Goal: Task Accomplishment & Management: Manage account settings

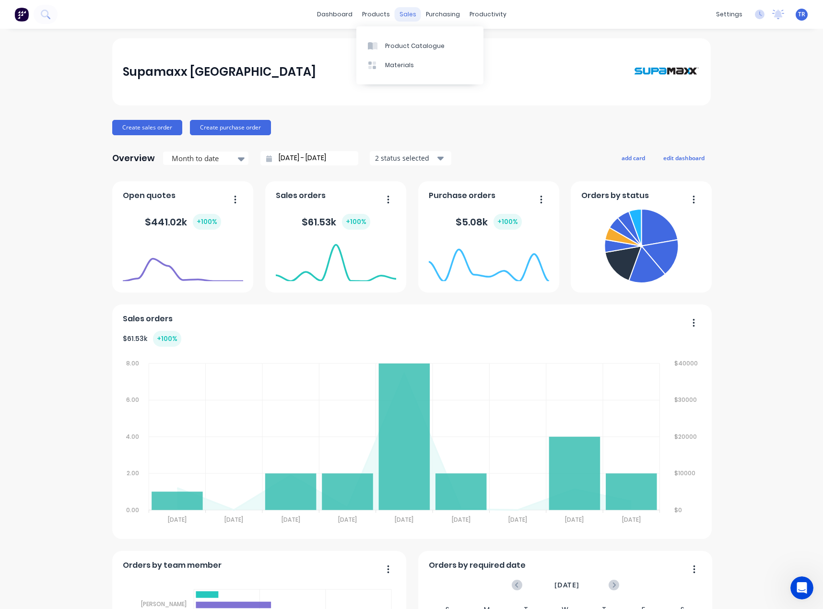
scroll to position [503, 0]
click at [444, 68] on div "Customers" at bounding box center [437, 65] width 35 height 9
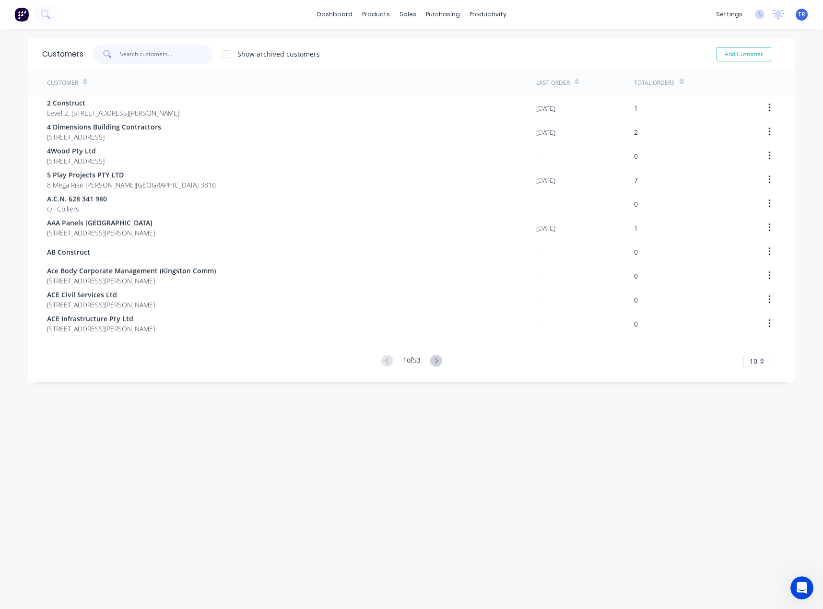
click at [120, 53] on input "text" at bounding box center [167, 54] width 94 height 19
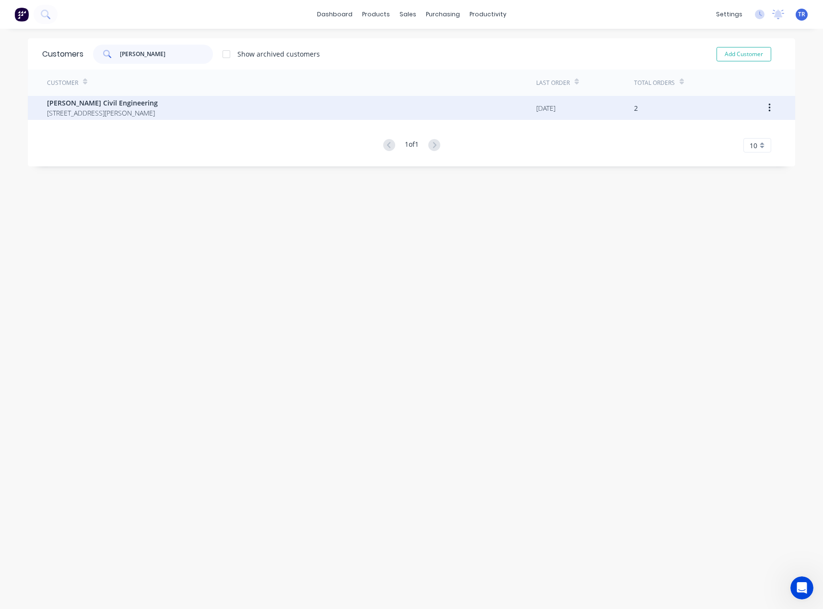
type input "cherrie"
click at [103, 110] on span "427/14-16 Lexington Dr Bella Vista New South Wales Australia 2153" at bounding box center [102, 113] width 111 height 10
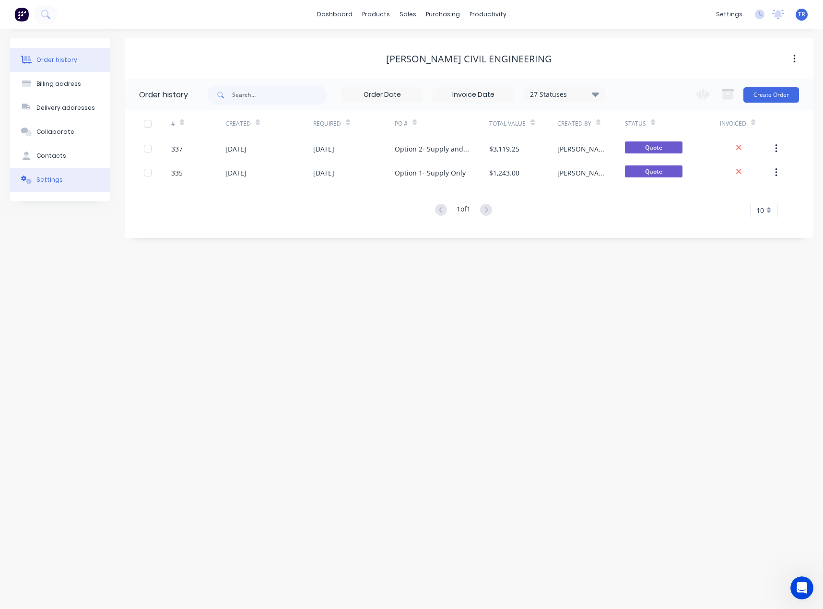
click at [74, 178] on button "Settings" at bounding box center [60, 180] width 101 height 24
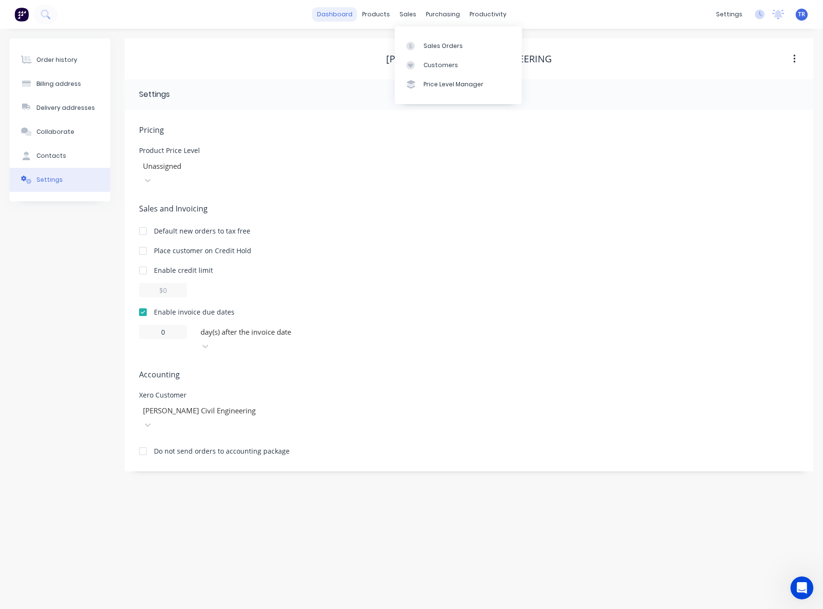
click at [343, 12] on link "dashboard" at bounding box center [334, 14] width 45 height 14
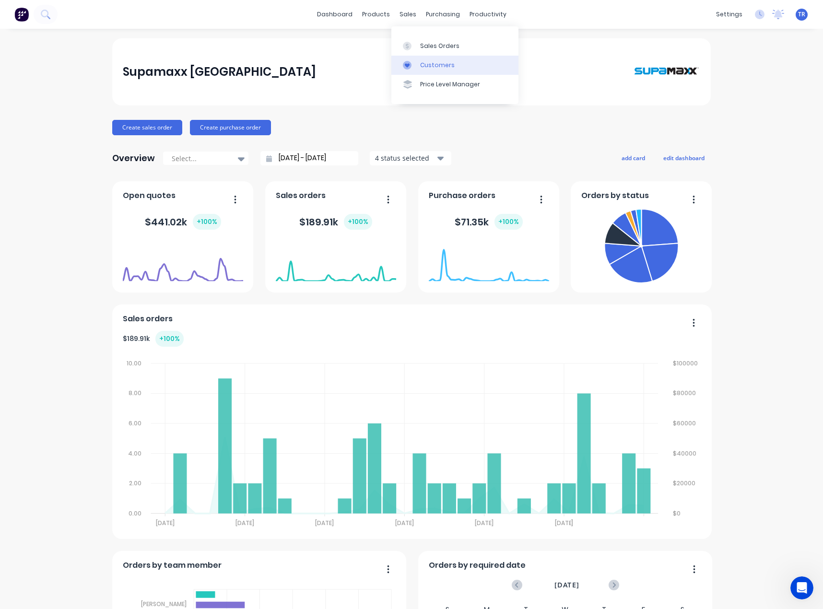
click at [427, 72] on link "Customers" at bounding box center [454, 65] width 127 height 19
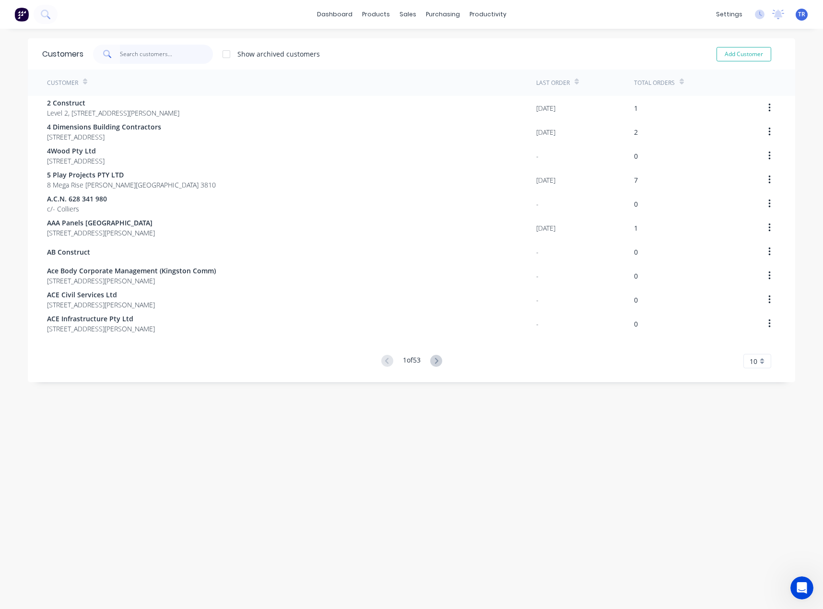
click at [169, 50] on input "text" at bounding box center [167, 54] width 94 height 19
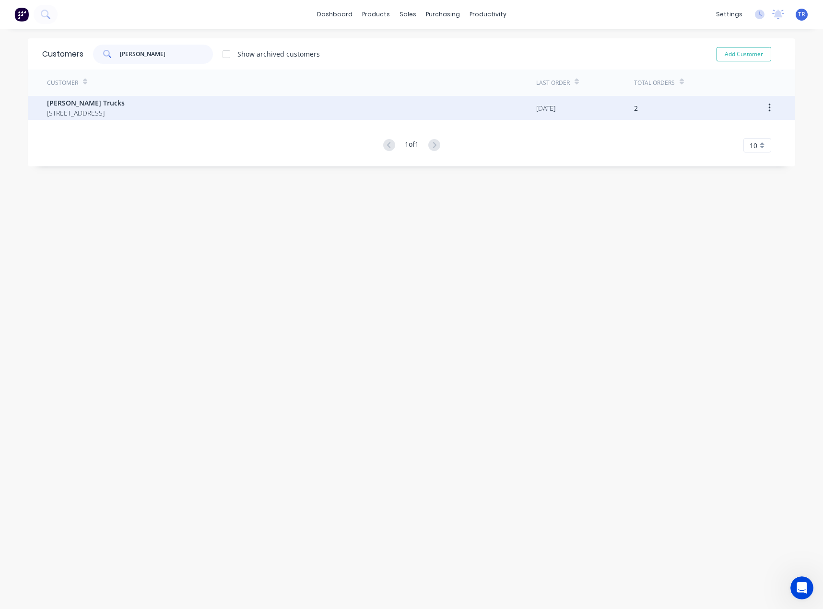
type input "poyser"
click at [125, 108] on span "119-141 Midland Highway Epsom Victoria Australia 3551" at bounding box center [86, 113] width 78 height 10
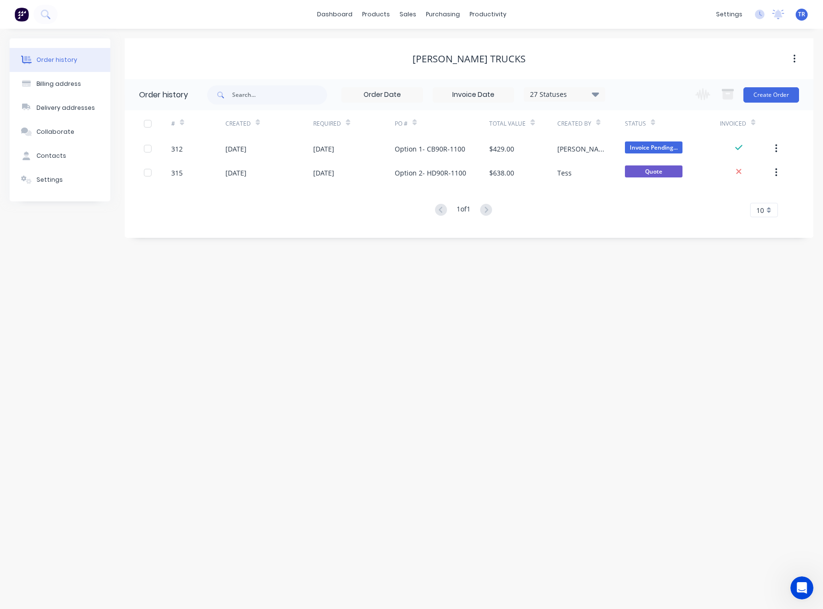
click at [73, 196] on div "Order history Billing address Delivery addresses Collaborate Contacts Settings" at bounding box center [60, 119] width 101 height 163
click at [75, 184] on button "Settings" at bounding box center [60, 180] width 101 height 24
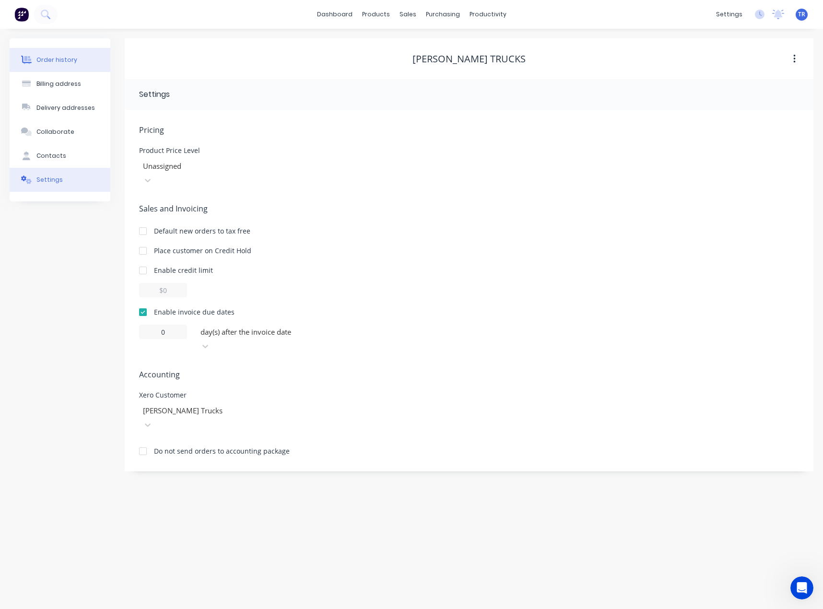
click at [63, 58] on div "Order history" at bounding box center [56, 60] width 41 height 9
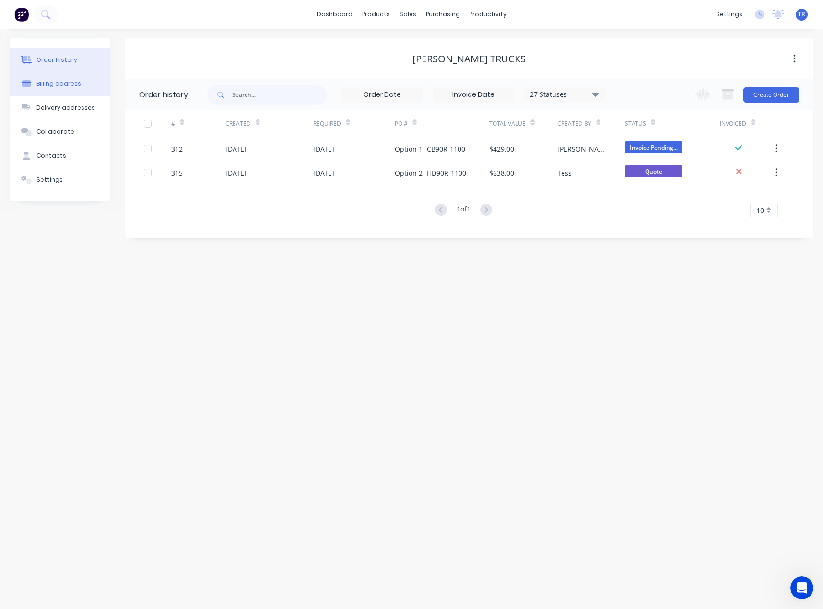
click at [60, 81] on div "Billing address" at bounding box center [58, 84] width 45 height 9
select select "AU"
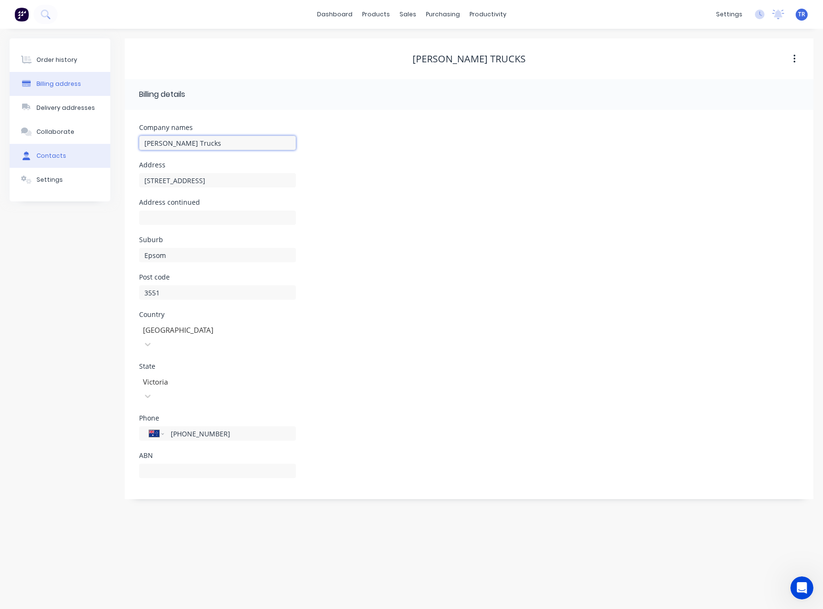
drag, startPoint x: 230, startPoint y: 150, endPoint x: 108, endPoint y: 160, distance: 122.3
click at [130, 145] on div "Company names Poyser Trucks Address 119-141 Midland Highway Address continued S…" at bounding box center [469, 305] width 689 height 390
drag, startPoint x: 519, startPoint y: 95, endPoint x: 518, endPoint y: 87, distance: 8.3
click at [519, 94] on div at bounding box center [540, 95] width 520 height 12
drag, startPoint x: 526, startPoint y: 60, endPoint x: 428, endPoint y: 60, distance: 97.4
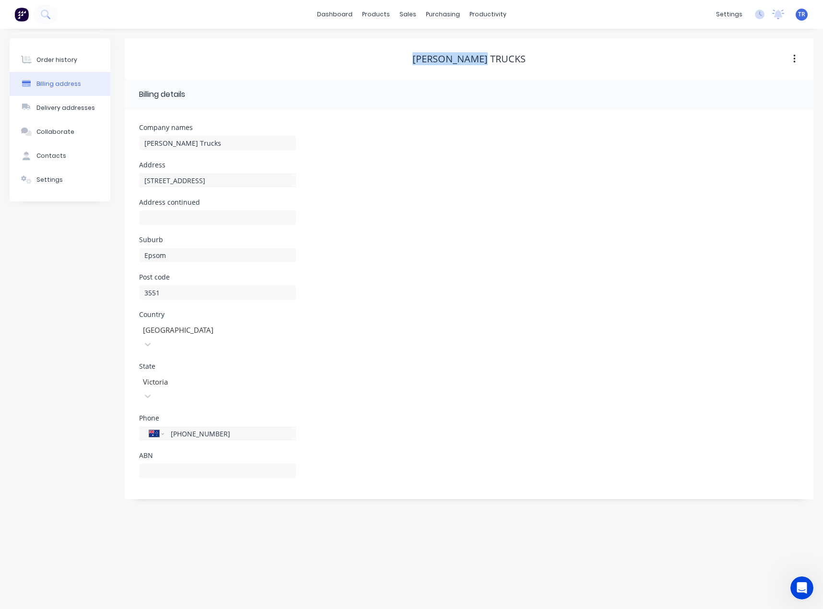
click at [428, 60] on div "[PERSON_NAME] Trucks" at bounding box center [469, 59] width 689 height 12
copy div "[PERSON_NAME] Trucks"
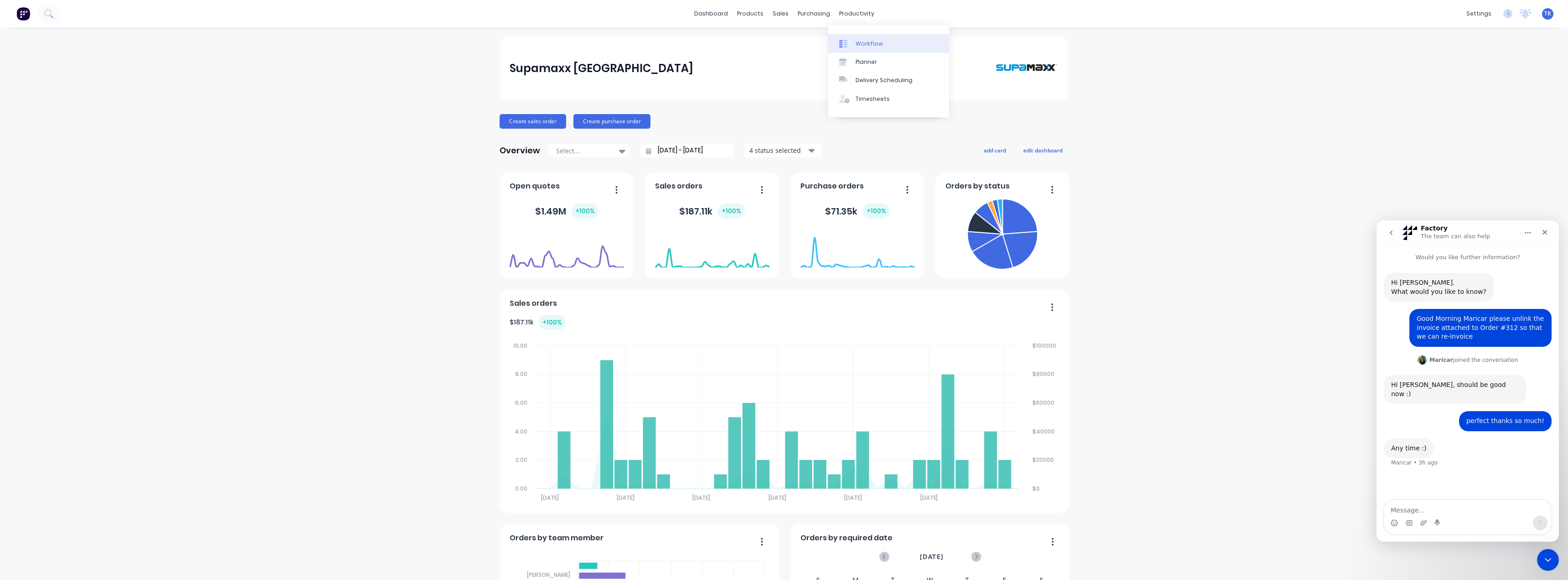
click at [863, 34] on link "Workflow" at bounding box center [889, 43] width 121 height 18
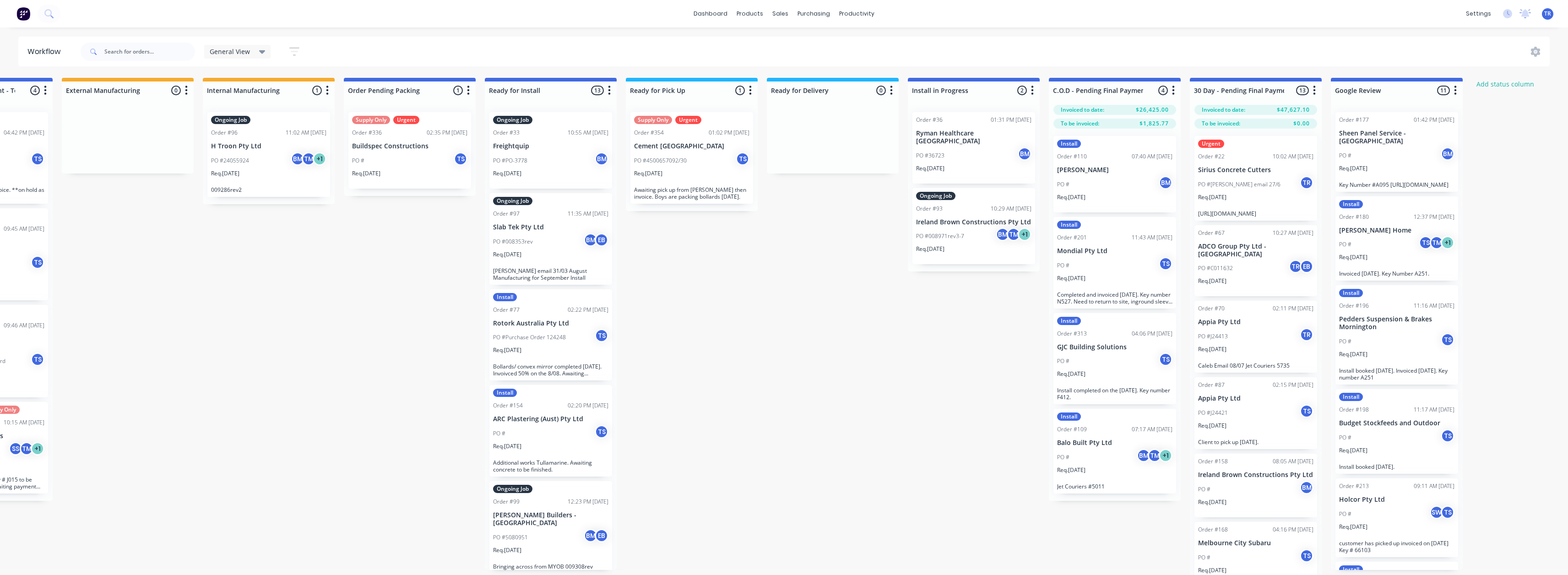
scroll to position [0, 382]
click at [1099, 193] on div "Req. [DATE]" at bounding box center [1114, 201] width 115 height 15
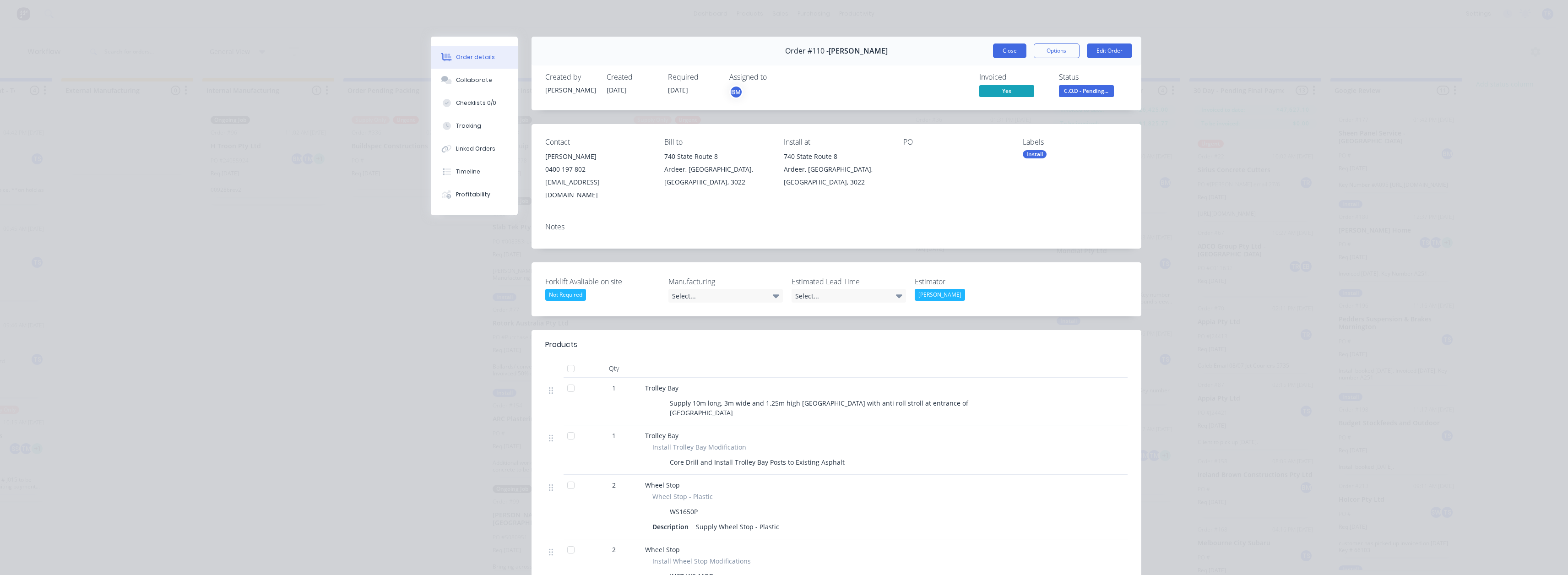
click at [1001, 50] on button "Close" at bounding box center [1009, 51] width 33 height 14
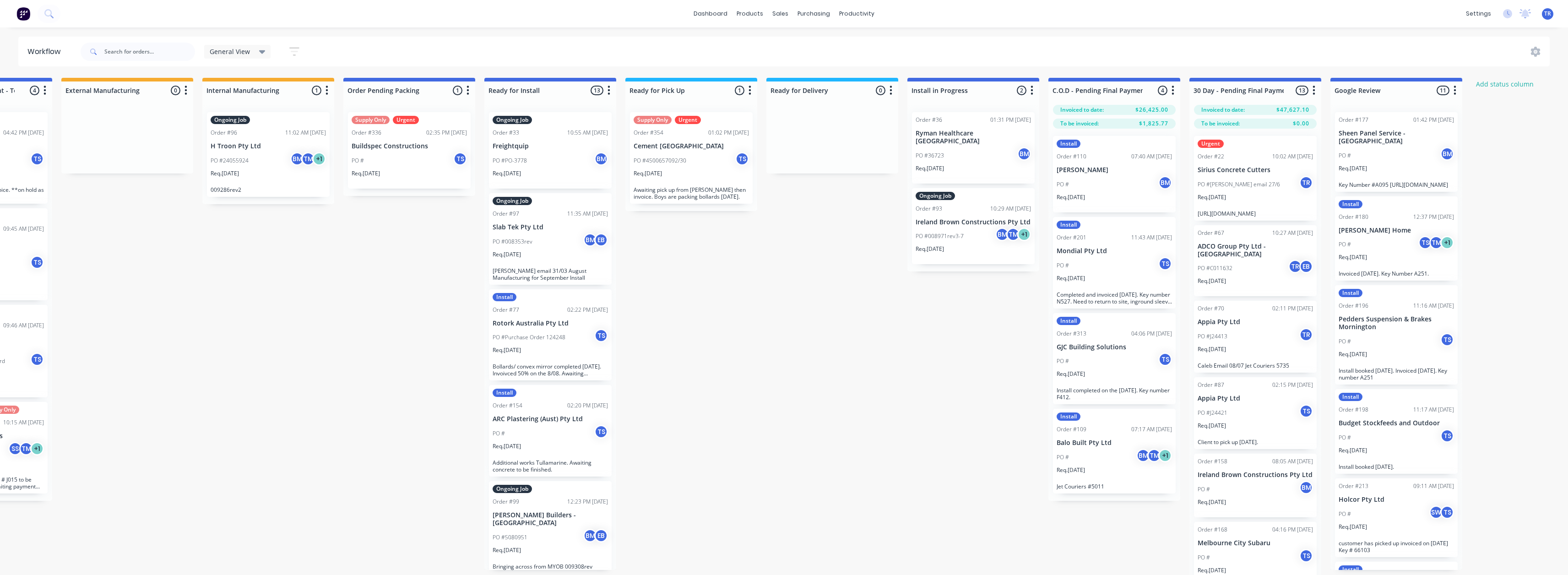
click at [1119, 270] on div "PO # TS" at bounding box center [1114, 266] width 115 height 17
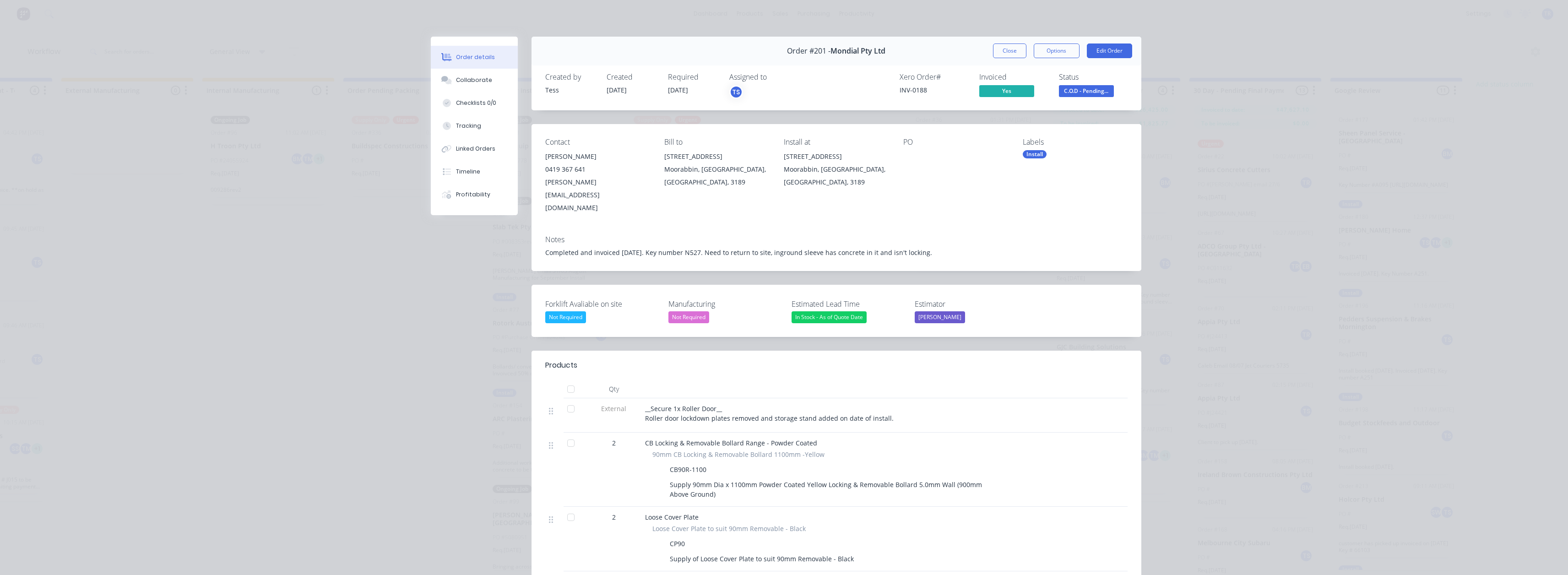
click at [912, 83] on div "Xero Order # INV-0188" at bounding box center [934, 86] width 69 height 27
click at [916, 89] on div "INV-0188" at bounding box center [934, 90] width 69 height 10
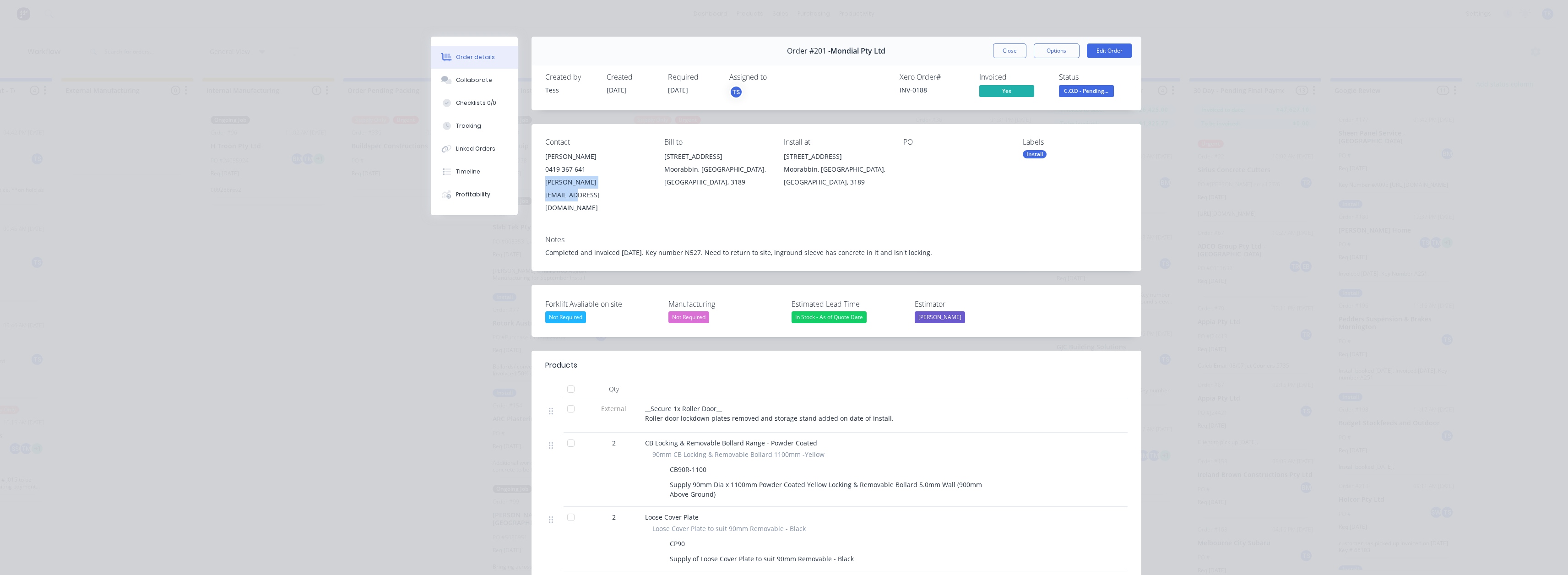
drag, startPoint x: 617, startPoint y: 182, endPoint x: 540, endPoint y: 182, distance: 77.0
click at [540, 182] on div "Contact [PERSON_NAME] [PHONE_NUMBER] [PERSON_NAME][EMAIL_ADDRESS][DOMAIN_NAME] …" at bounding box center [836, 176] width 610 height 104
copy div "[PERSON_NAME][EMAIL_ADDRESS][DOMAIN_NAME]"
drag, startPoint x: 538, startPoint y: 158, endPoint x: 545, endPoint y: 158, distance: 7.0
click at [538, 158] on div "Contact [PERSON_NAME] [PHONE_NUMBER] [PERSON_NAME][EMAIL_ADDRESS][DOMAIN_NAME] …" at bounding box center [836, 176] width 610 height 104
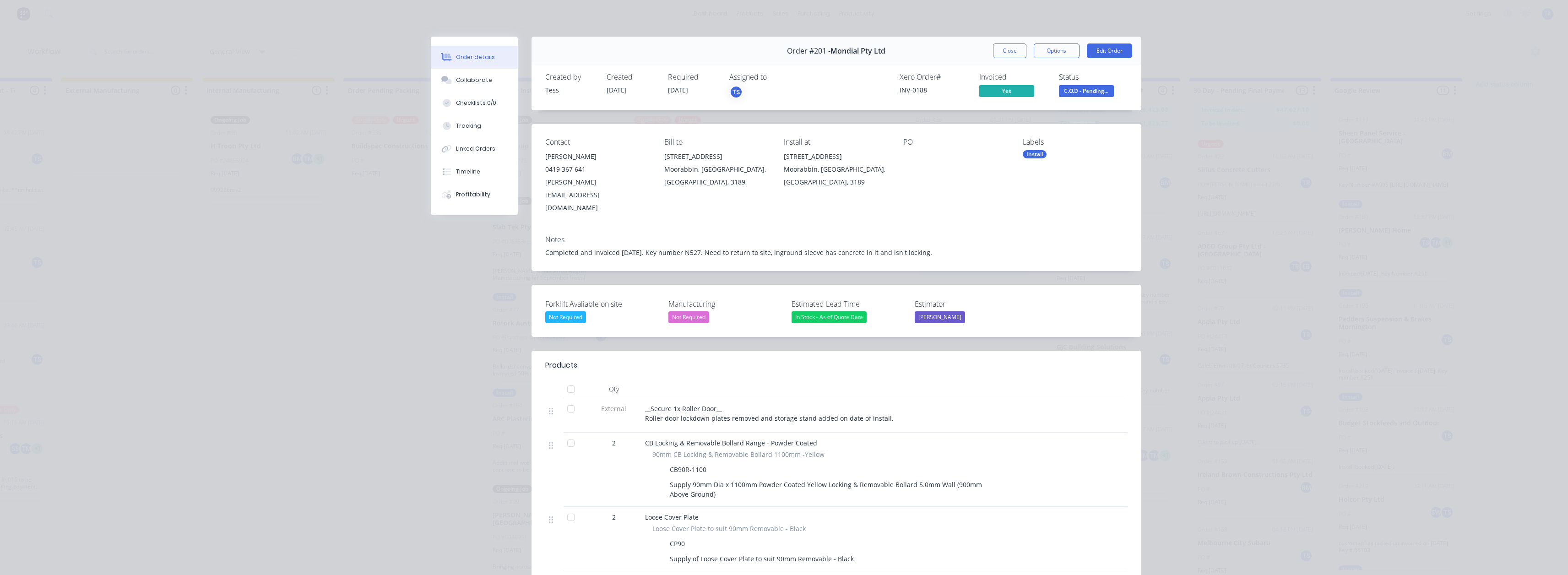
click at [545, 158] on div "[PERSON_NAME]" at bounding box center [597, 156] width 105 height 12
copy div "[PERSON_NAME]"
click at [473, 169] on div "Timeline" at bounding box center [468, 172] width 24 height 9
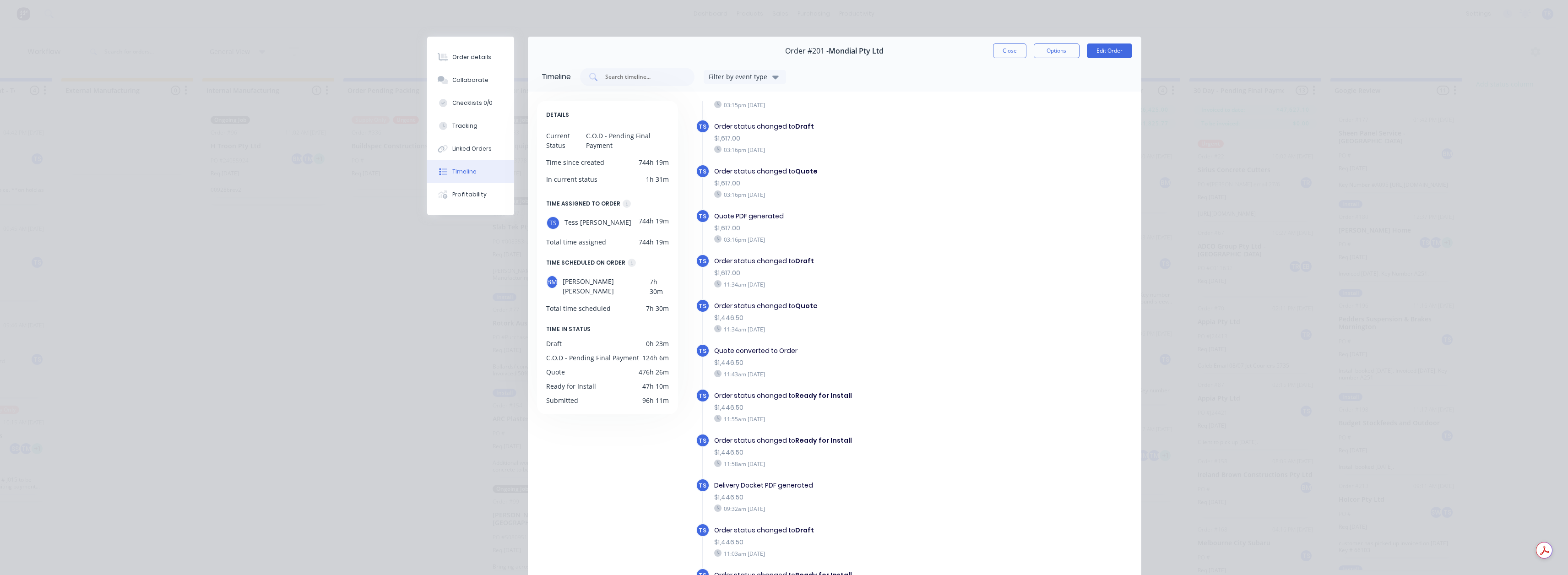
scroll to position [320, 0]
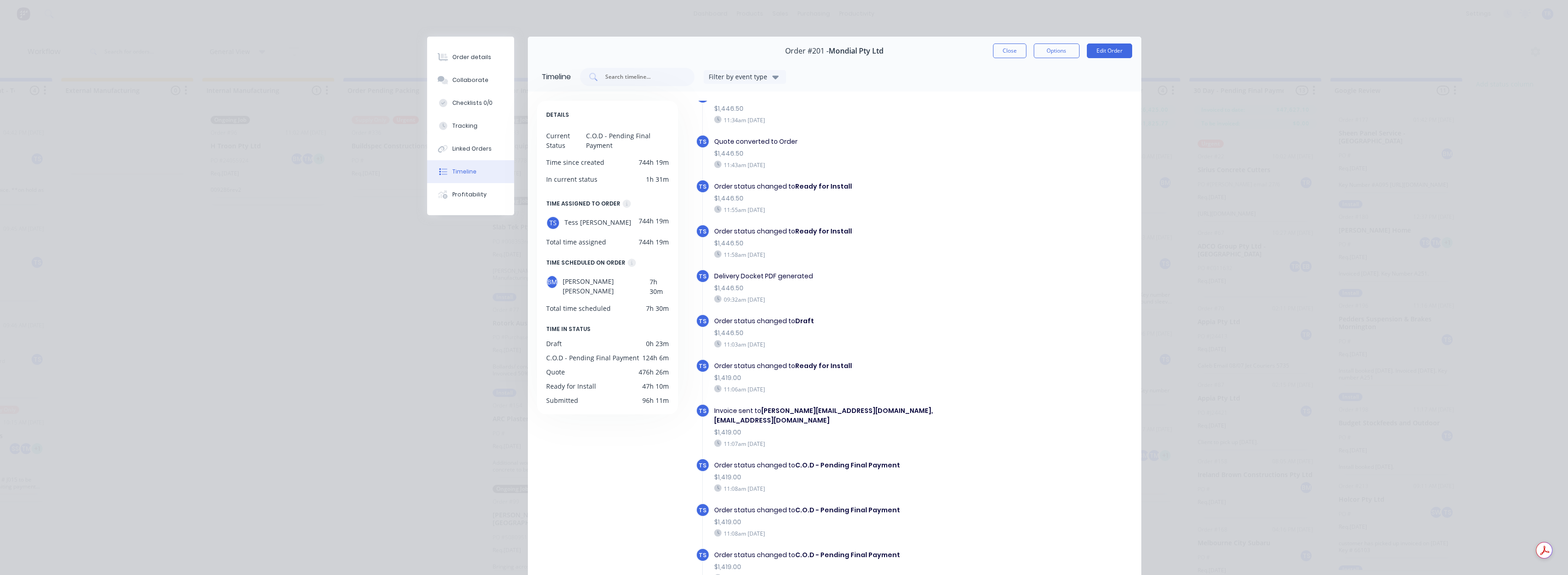
click at [999, 49] on button "Close" at bounding box center [1009, 51] width 33 height 14
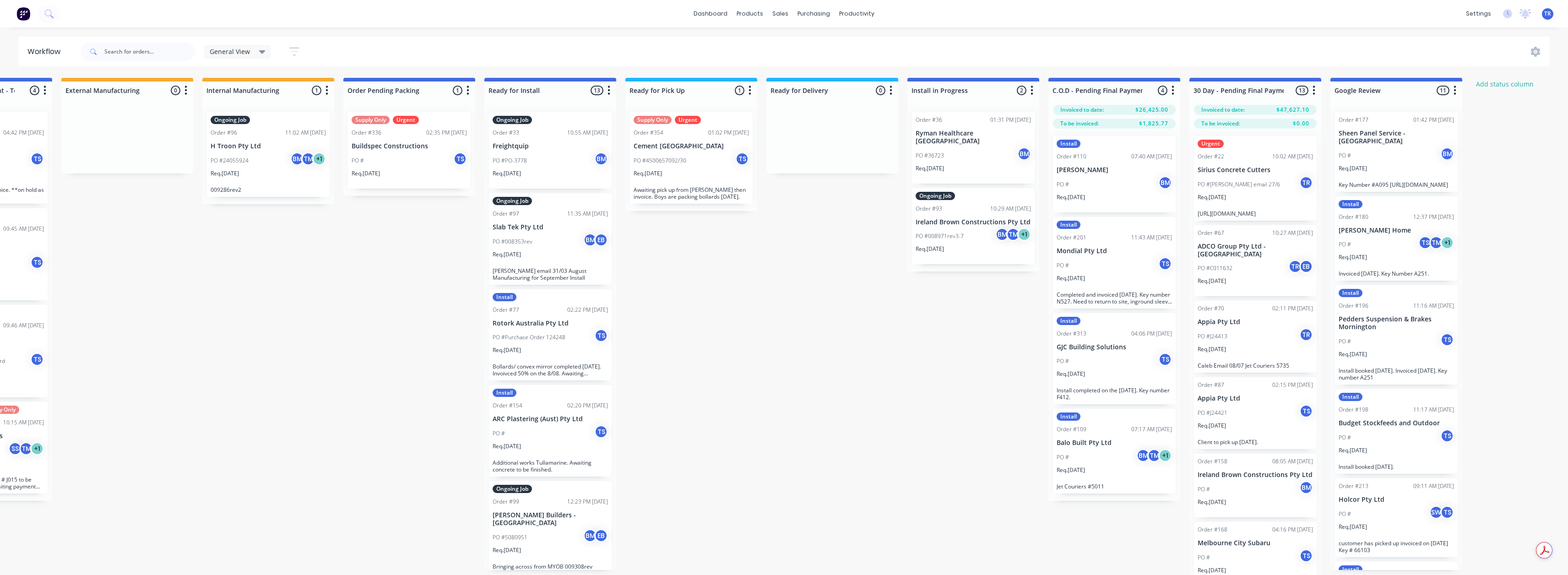
click at [1115, 359] on div "PO # TS" at bounding box center [1114, 361] width 115 height 17
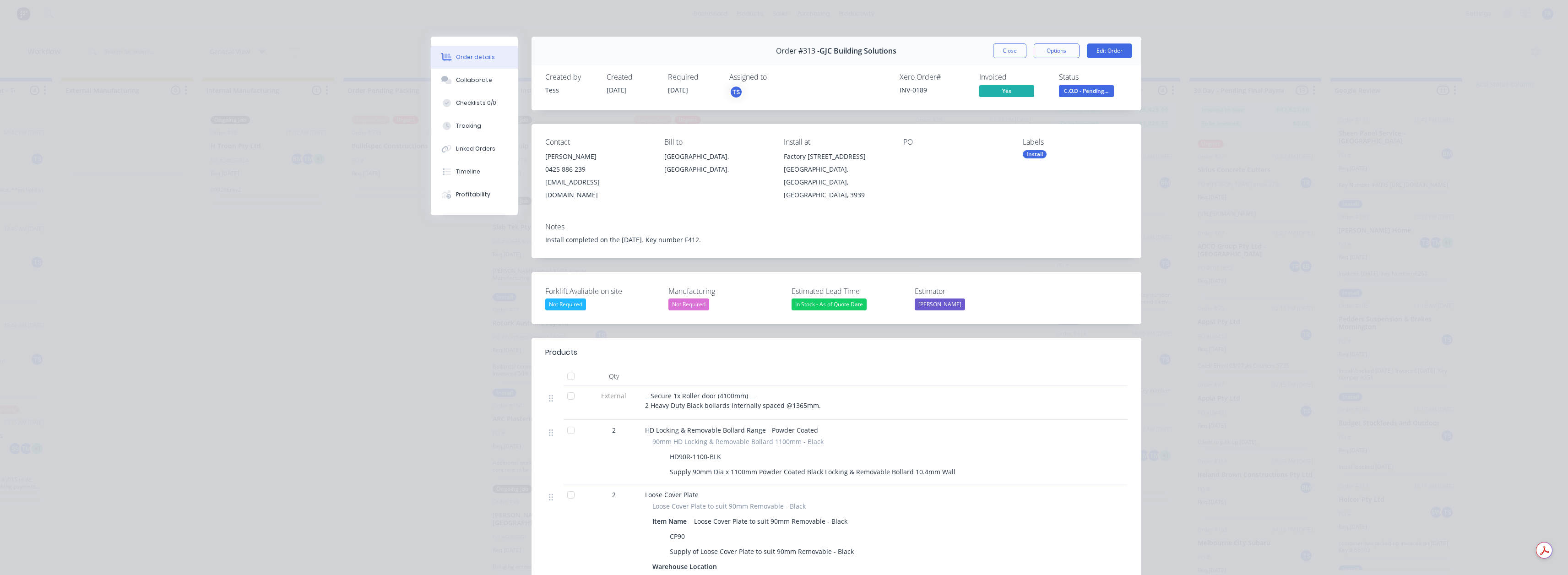
click at [912, 92] on div "INV-0189" at bounding box center [934, 90] width 69 height 10
copy div "INV-0189"
click at [1077, 93] on span "C.O.D - Pending..." at bounding box center [1087, 91] width 55 height 11
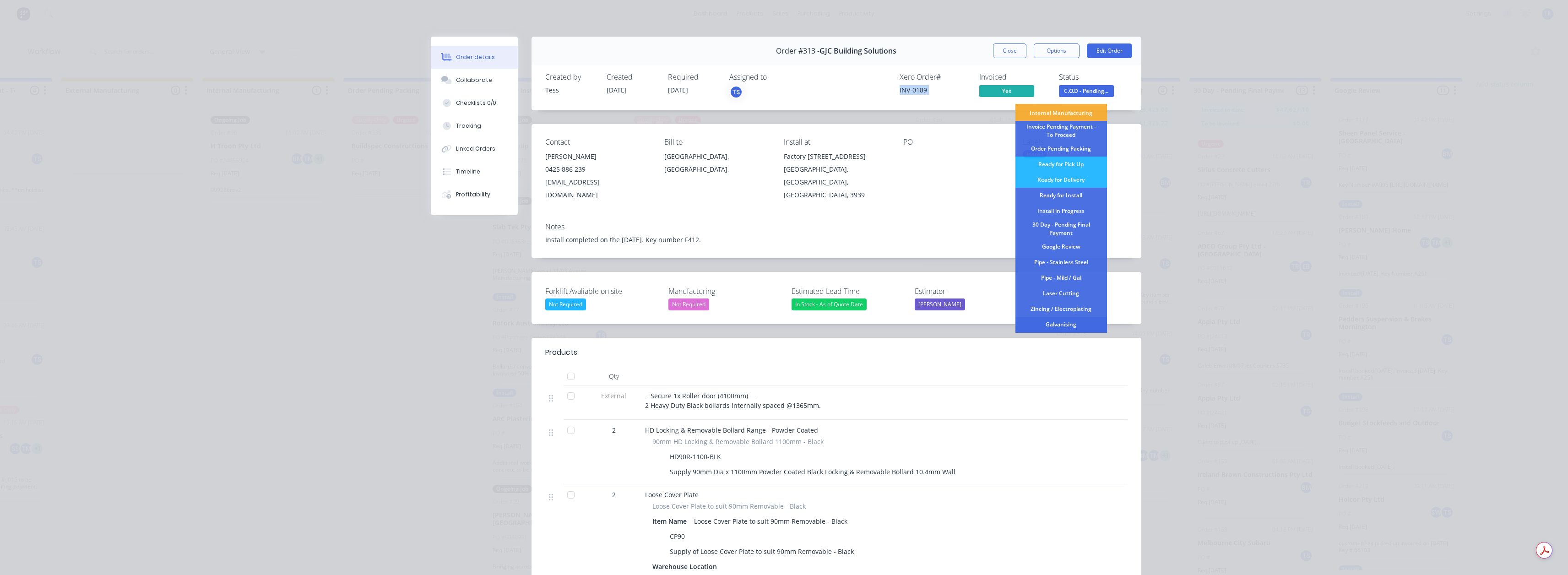
scroll to position [107, 0]
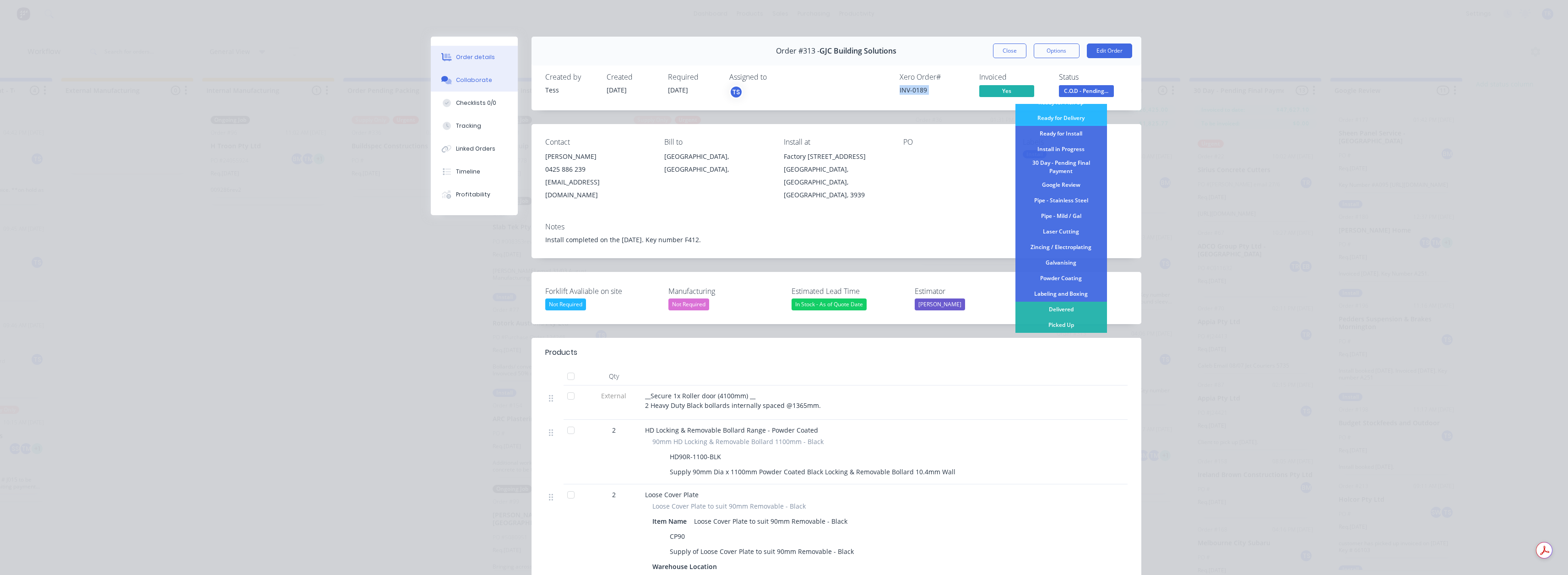
click at [475, 78] on div "Collaborate" at bounding box center [474, 80] width 36 height 9
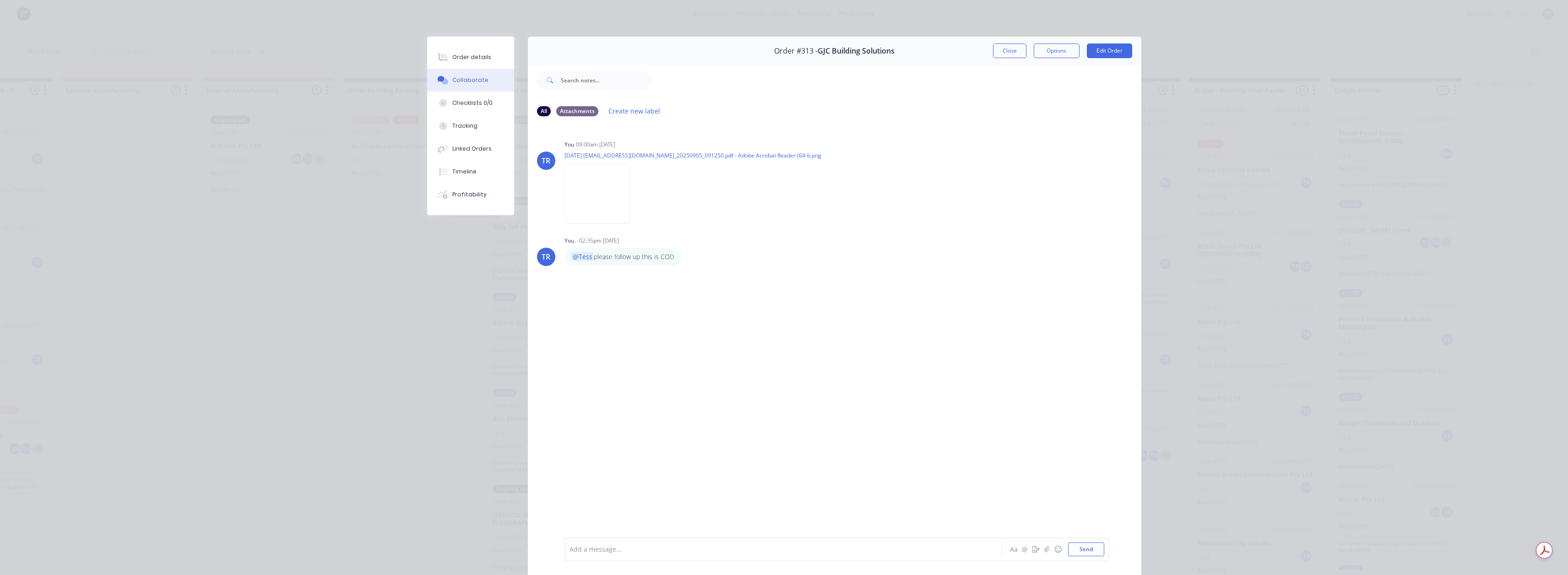
click at [657, 548] on div at bounding box center [770, 550] width 401 height 10
click at [470, 60] on div "Order details" at bounding box center [471, 57] width 39 height 9
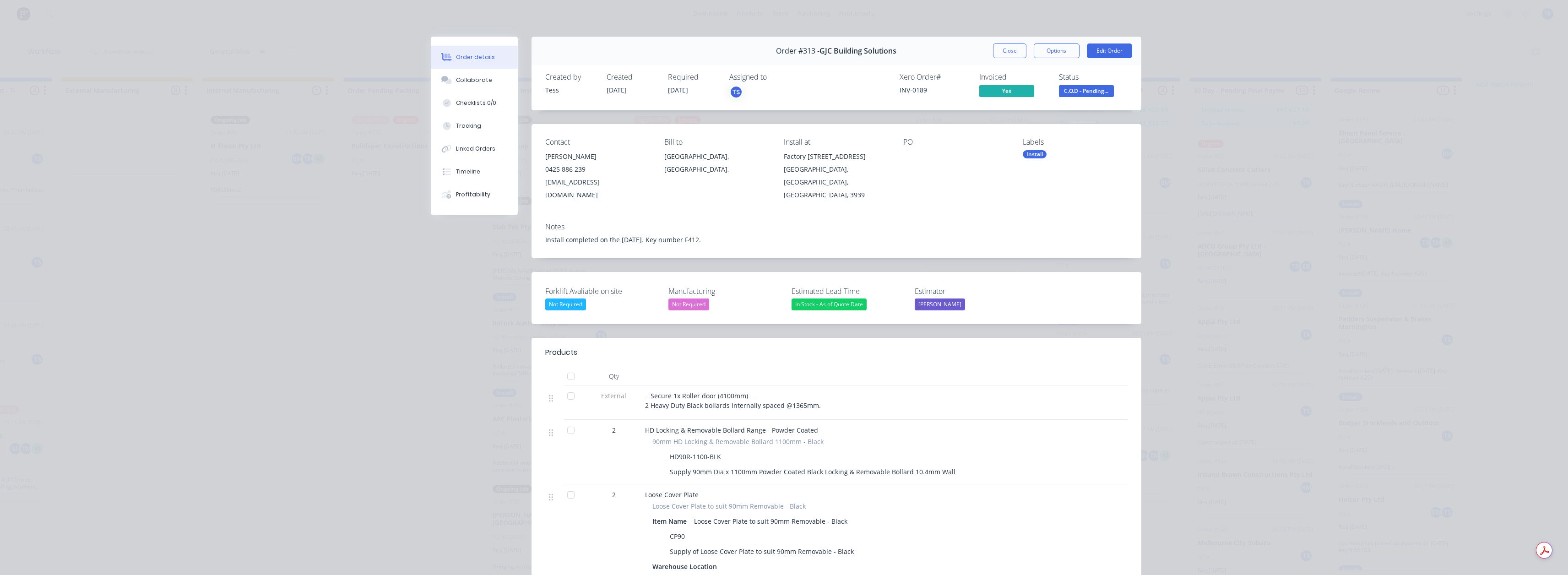
click at [1064, 91] on span "C.O.D - Pending..." at bounding box center [1087, 91] width 55 height 11
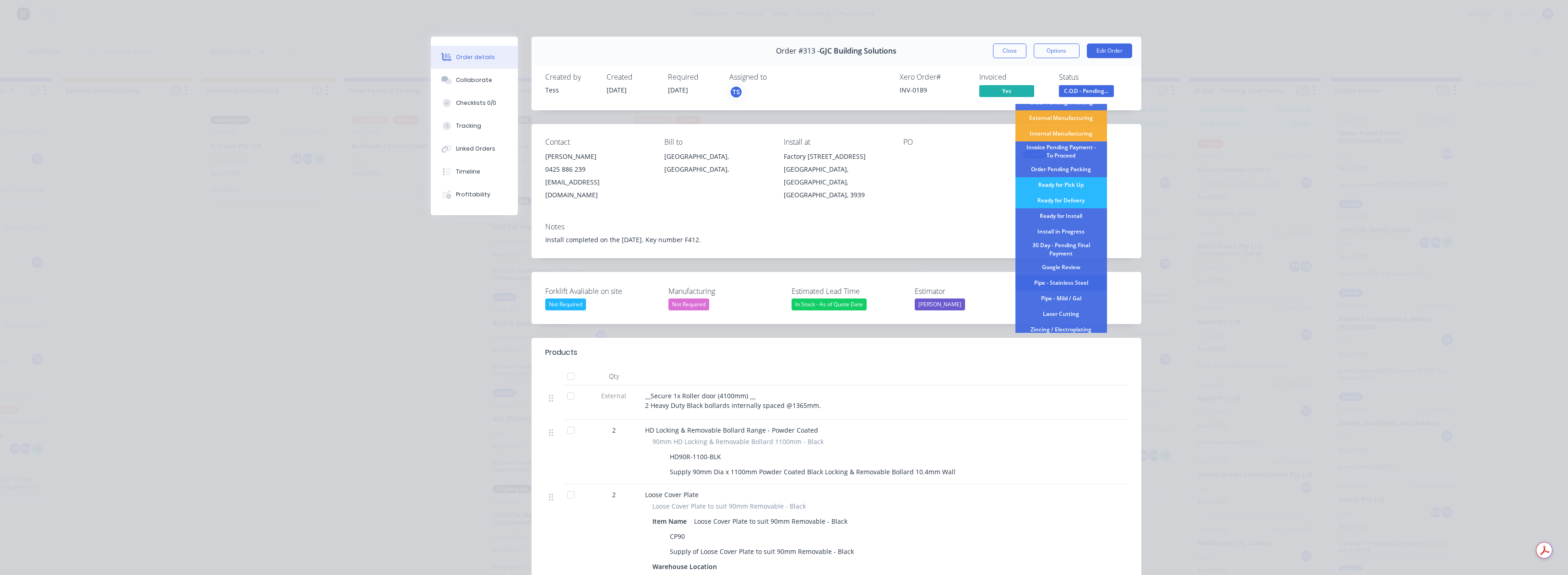
scroll to position [107, 0]
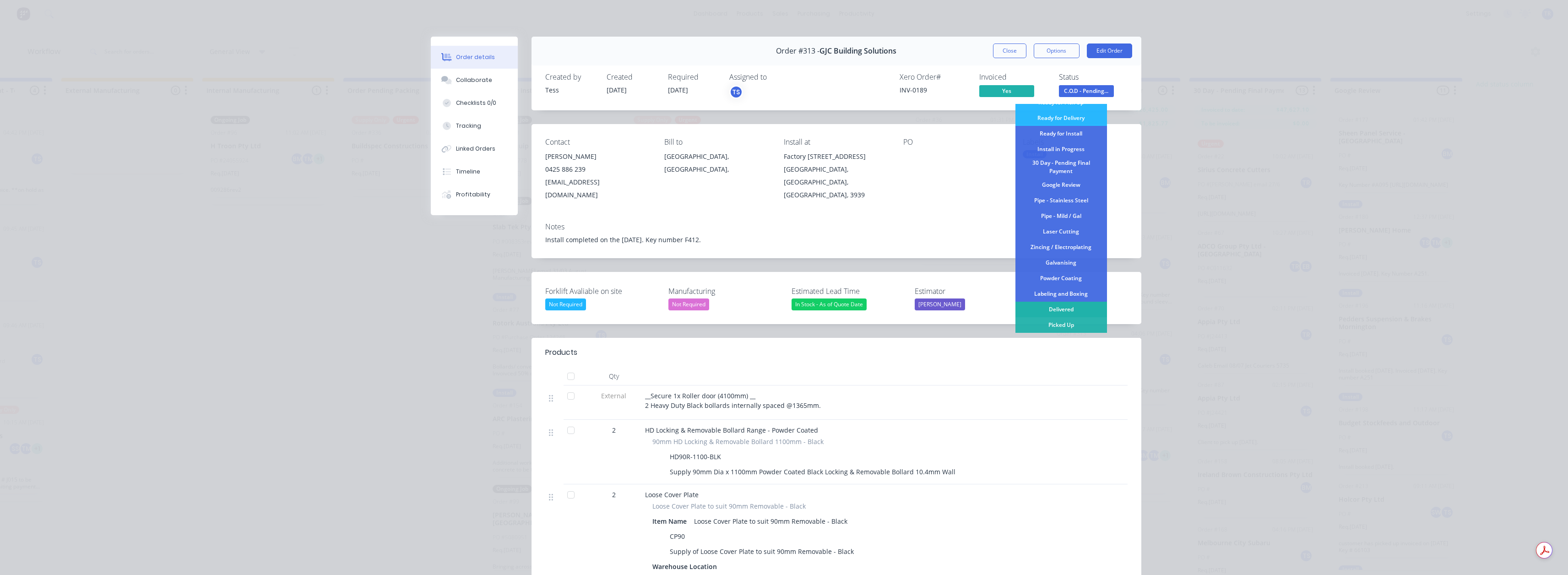
click at [1063, 309] on div "Delivered" at bounding box center [1061, 309] width 92 height 15
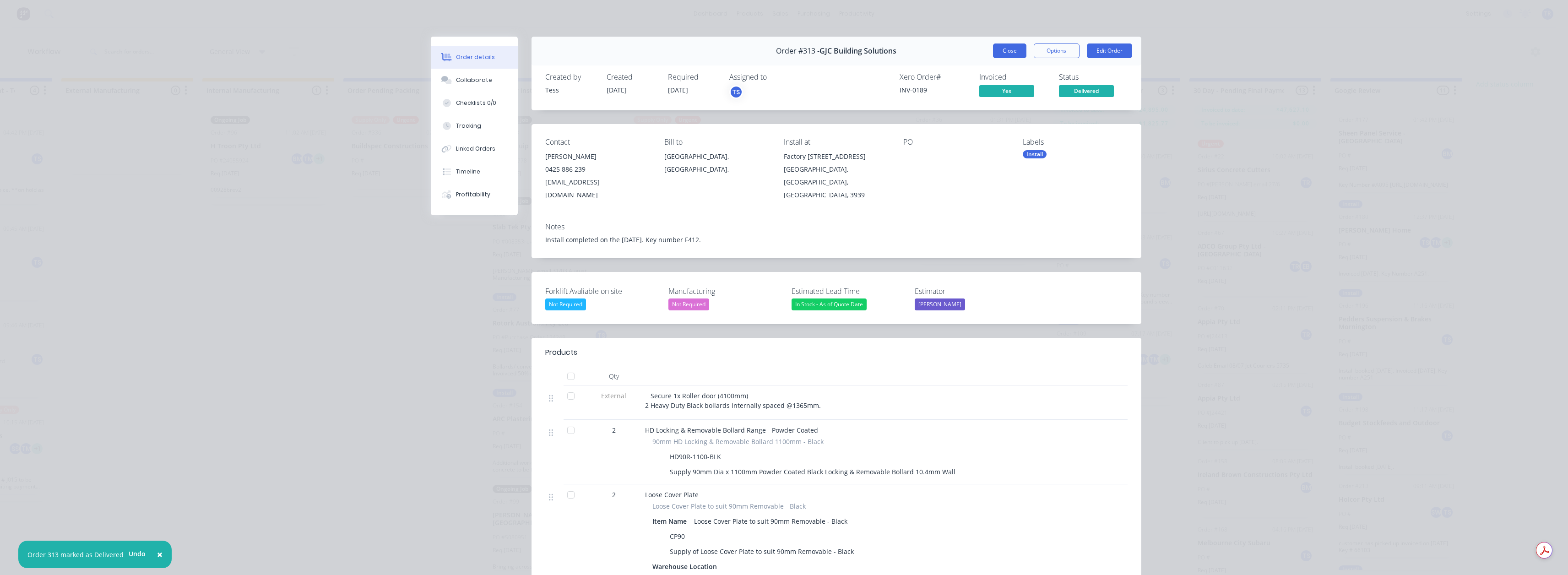
click at [1009, 53] on button "Close" at bounding box center [1009, 51] width 33 height 14
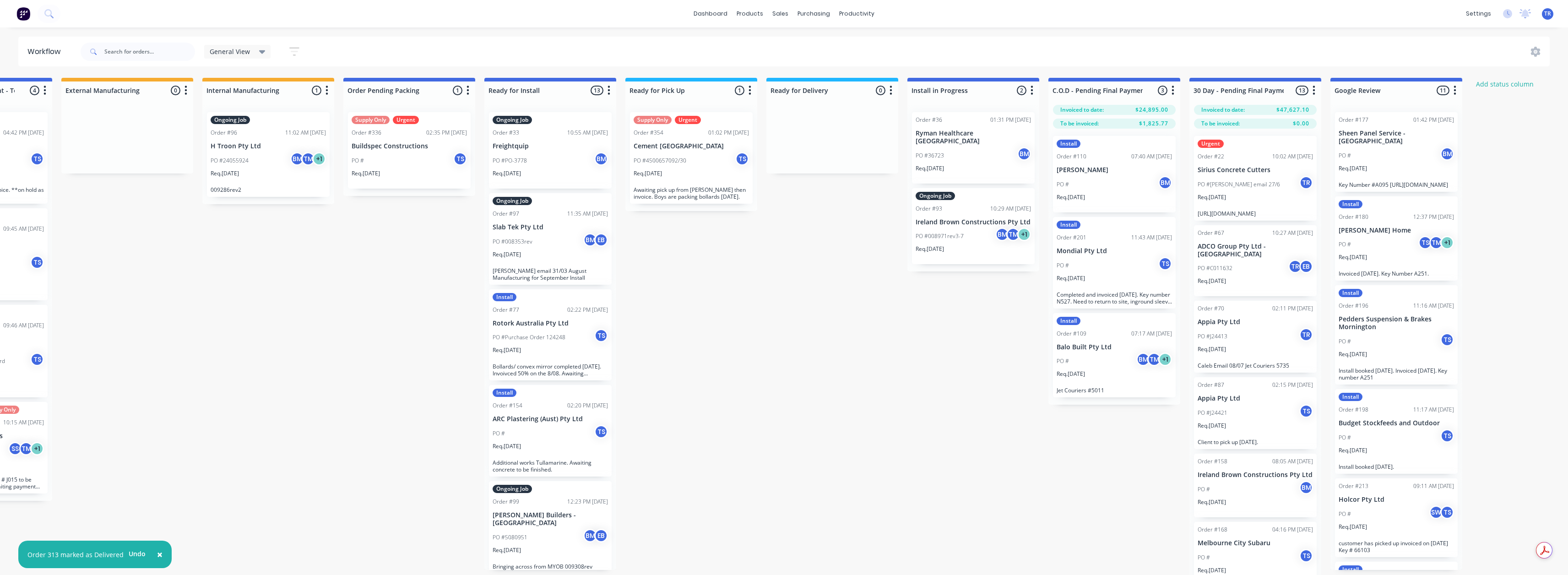
click at [1118, 358] on div "PO # BM TM + 1" at bounding box center [1114, 361] width 115 height 17
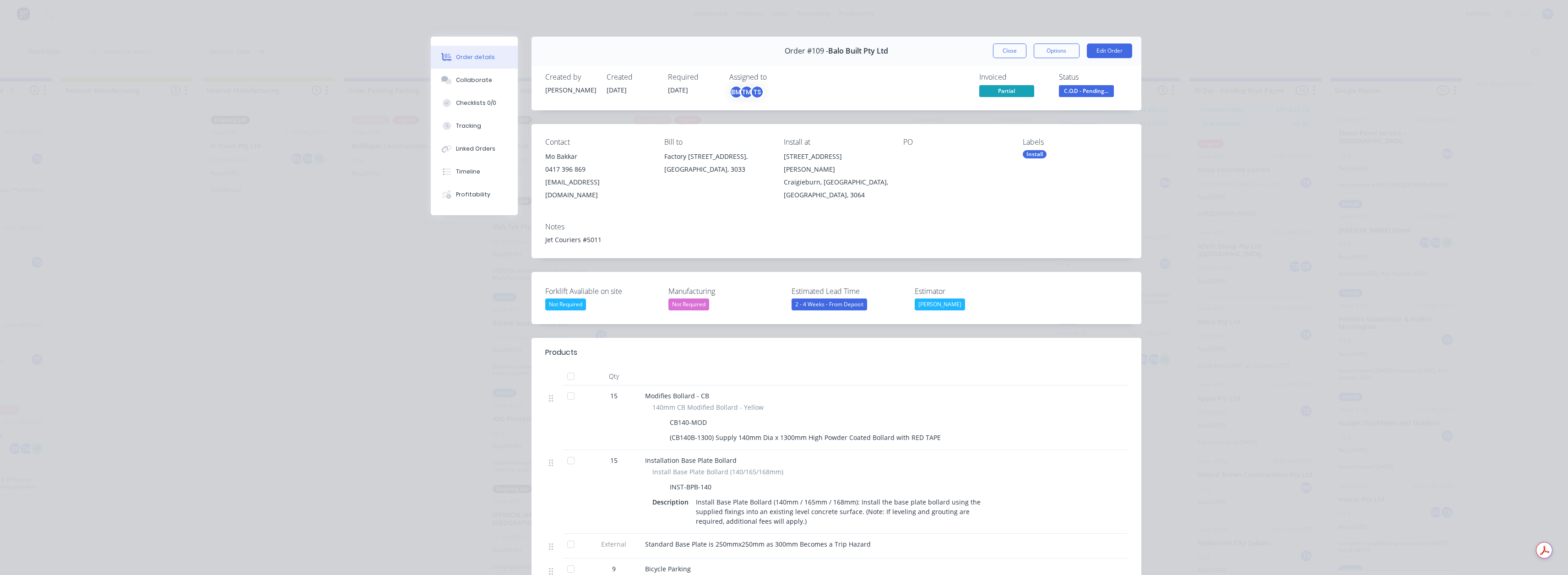
click at [1008, 94] on span "Partial" at bounding box center [1007, 91] width 55 height 11
click at [581, 185] on div "[EMAIL_ADDRESS][DOMAIN_NAME]" at bounding box center [597, 188] width 105 height 26
copy div "[EMAIL_ADDRESS][DOMAIN_NAME]"
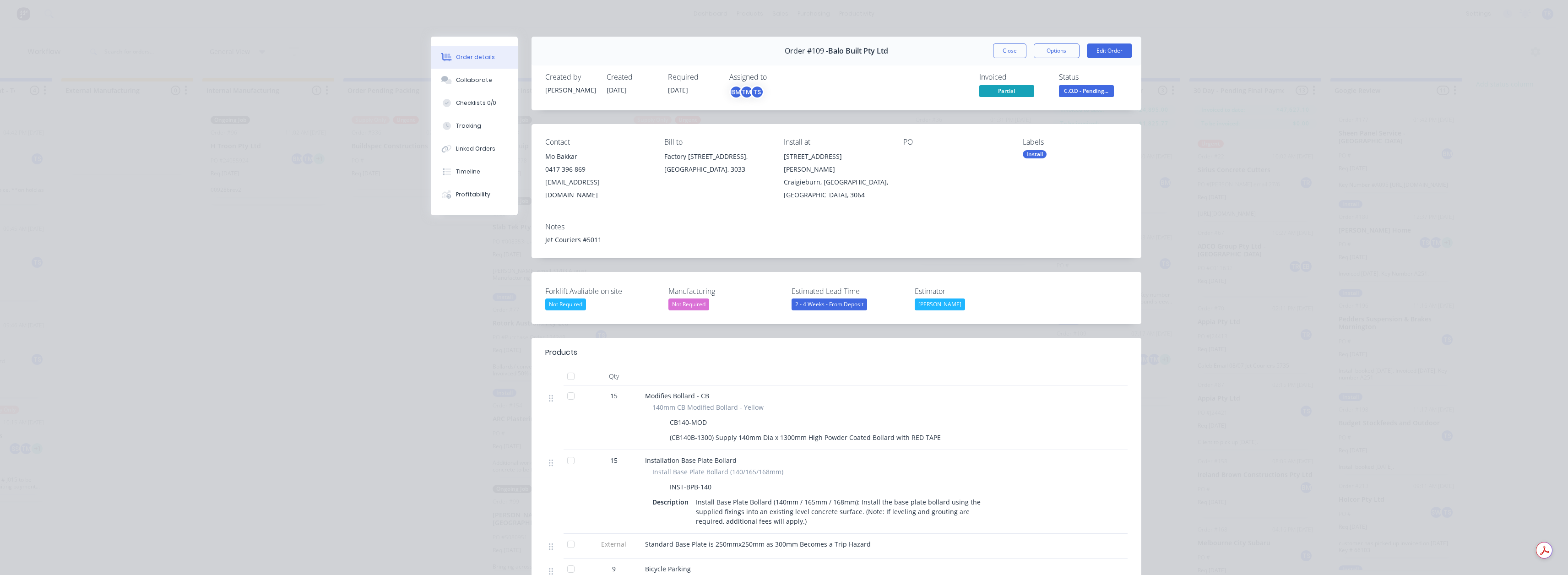
click at [913, 223] on div "Notes" at bounding box center [836, 226] width 582 height 9
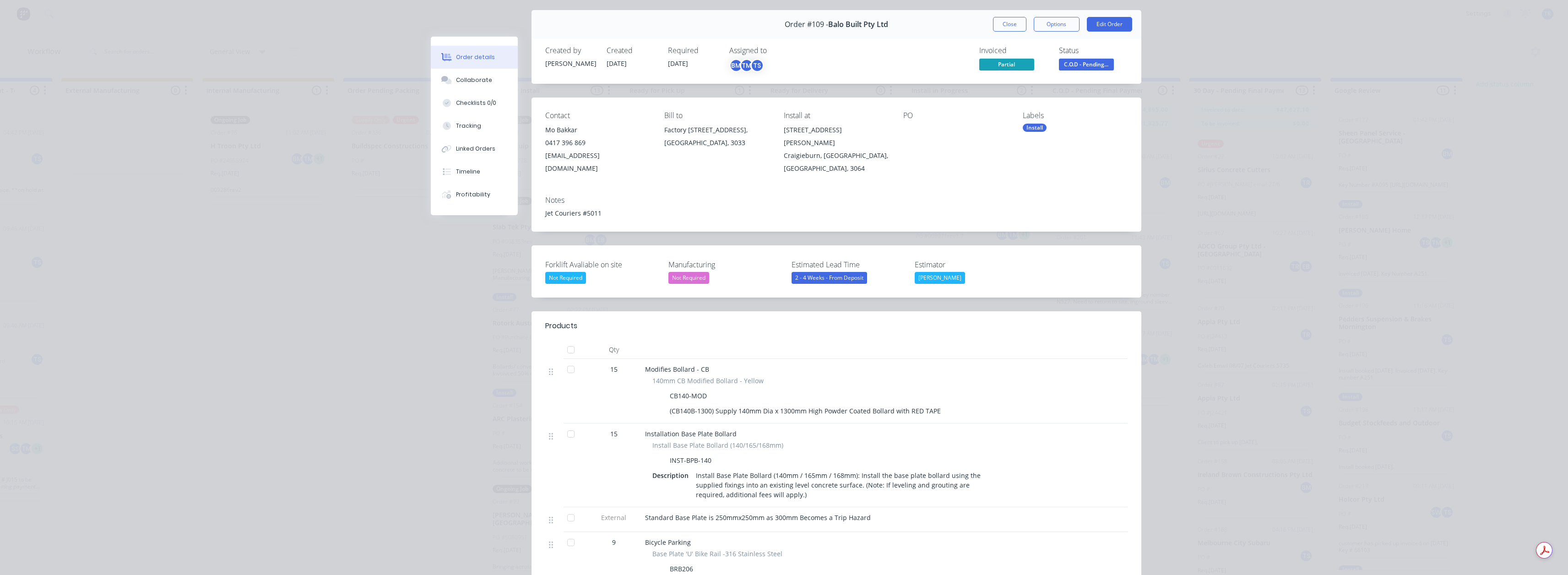
scroll to position [22, 0]
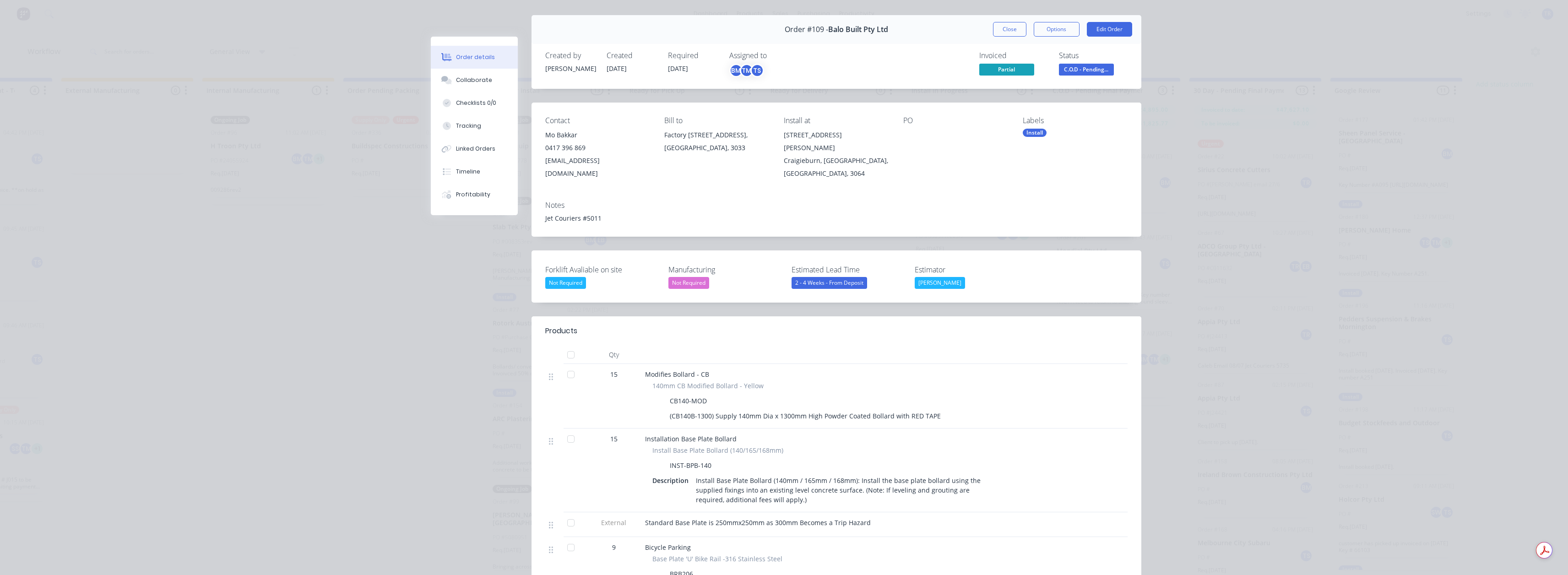
click at [996, 33] on button "Close" at bounding box center [1009, 29] width 33 height 14
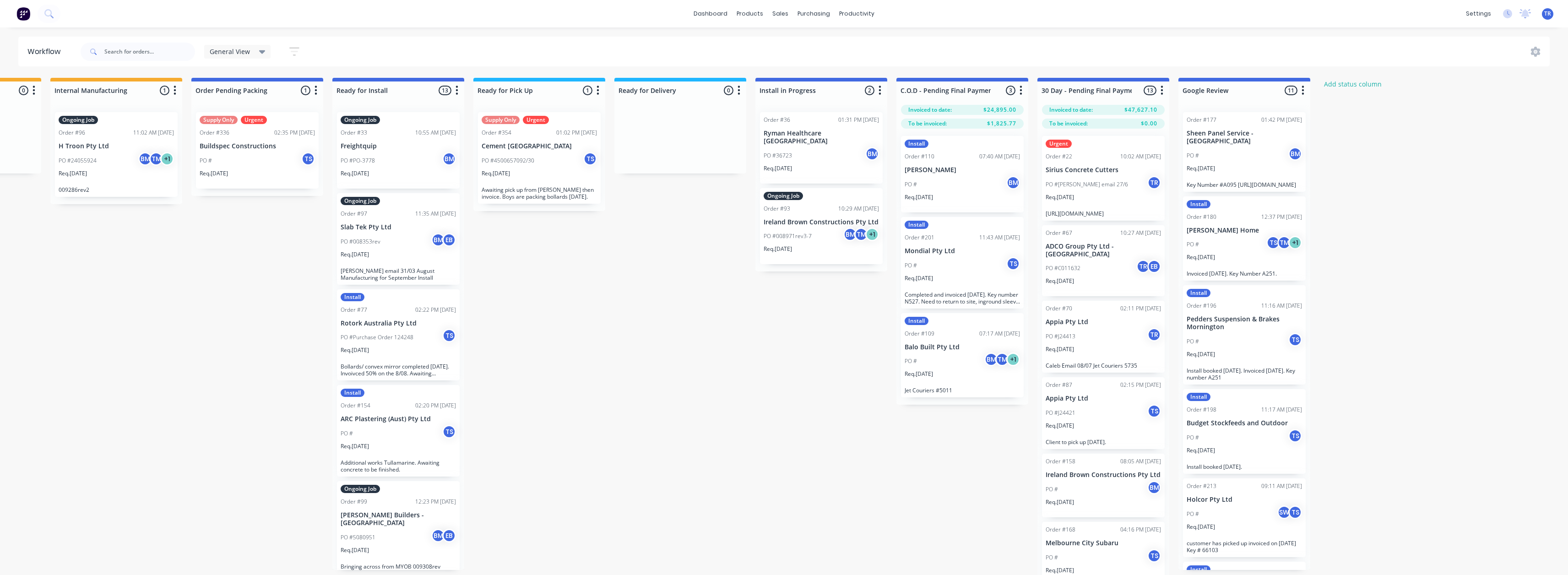
scroll to position [0, 533]
click at [1097, 183] on p "PO #[PERSON_NAME] email 27/6" at bounding box center [1086, 184] width 82 height 9
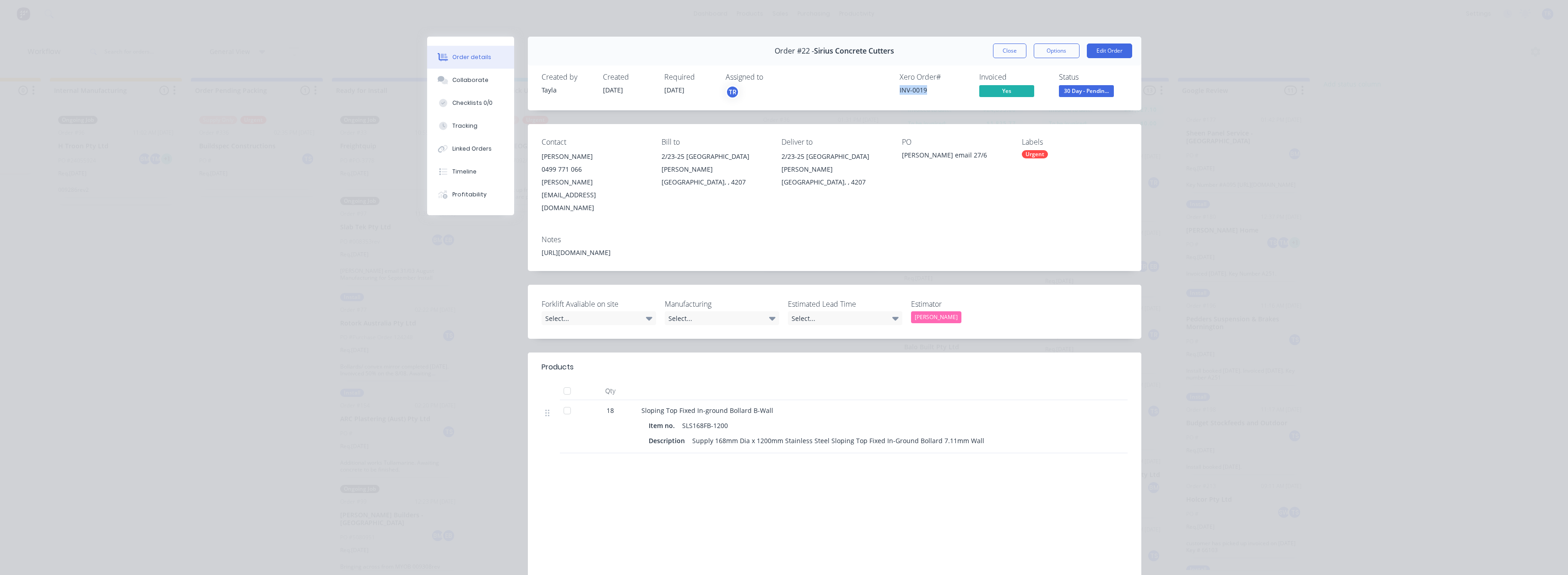
drag, startPoint x: 927, startPoint y: 90, endPoint x: 883, endPoint y: 92, distance: 44.0
click at [883, 92] on div "Xero Order # INV-0019 Invoiced Yes Status 30 Day - Pendin..." at bounding box center [972, 86] width 310 height 27
copy div "INV-0019"
click at [1060, 90] on span "30 Day - Pendin..." at bounding box center [1087, 91] width 55 height 11
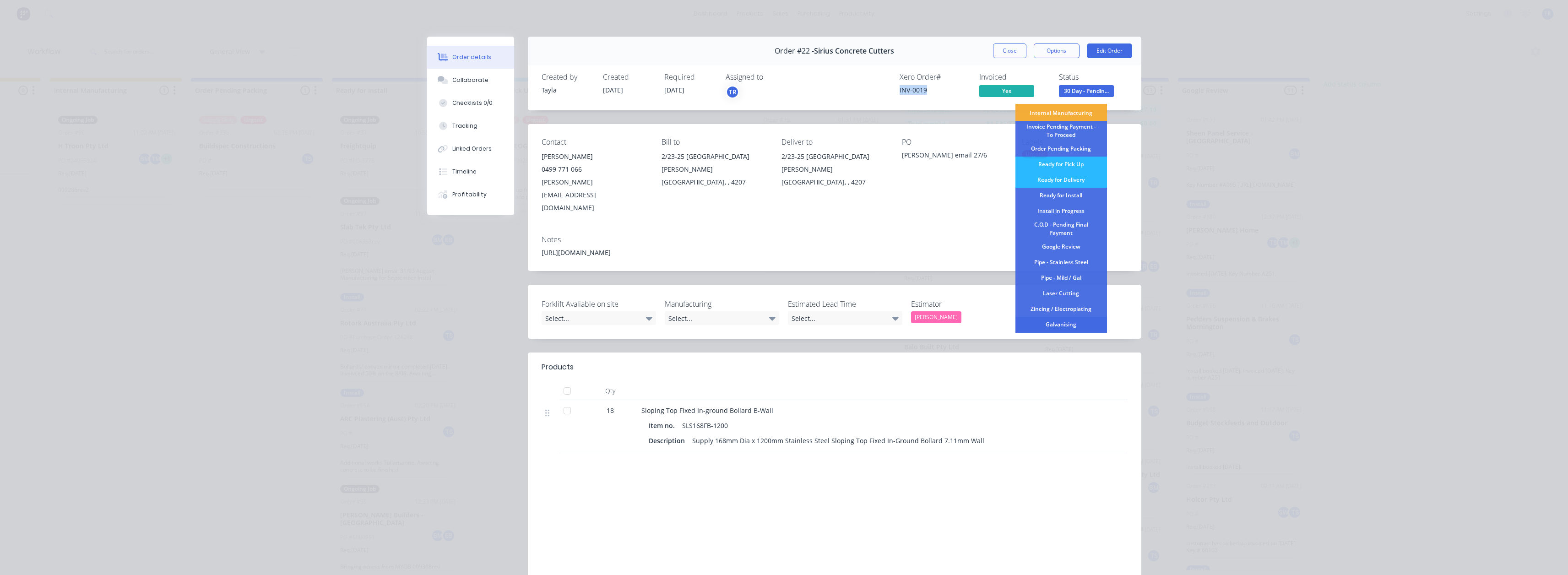
scroll to position [107, 0]
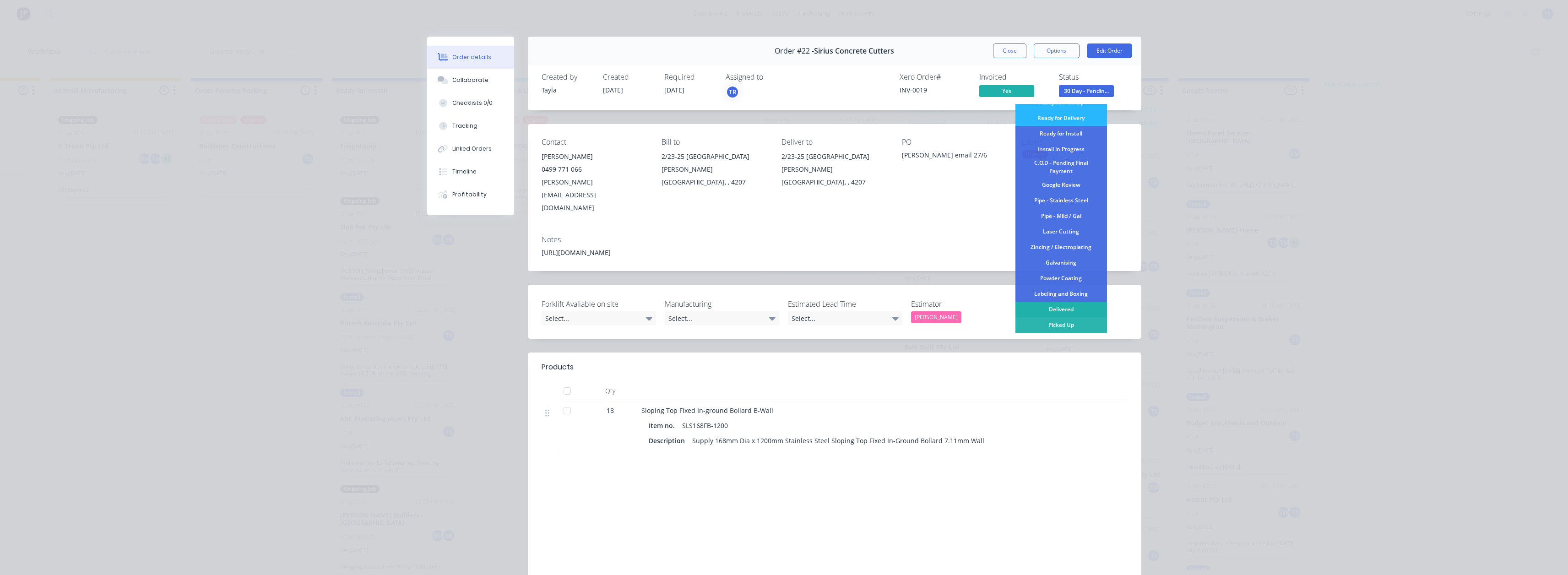
click at [1048, 308] on div "Delivered" at bounding box center [1061, 309] width 92 height 15
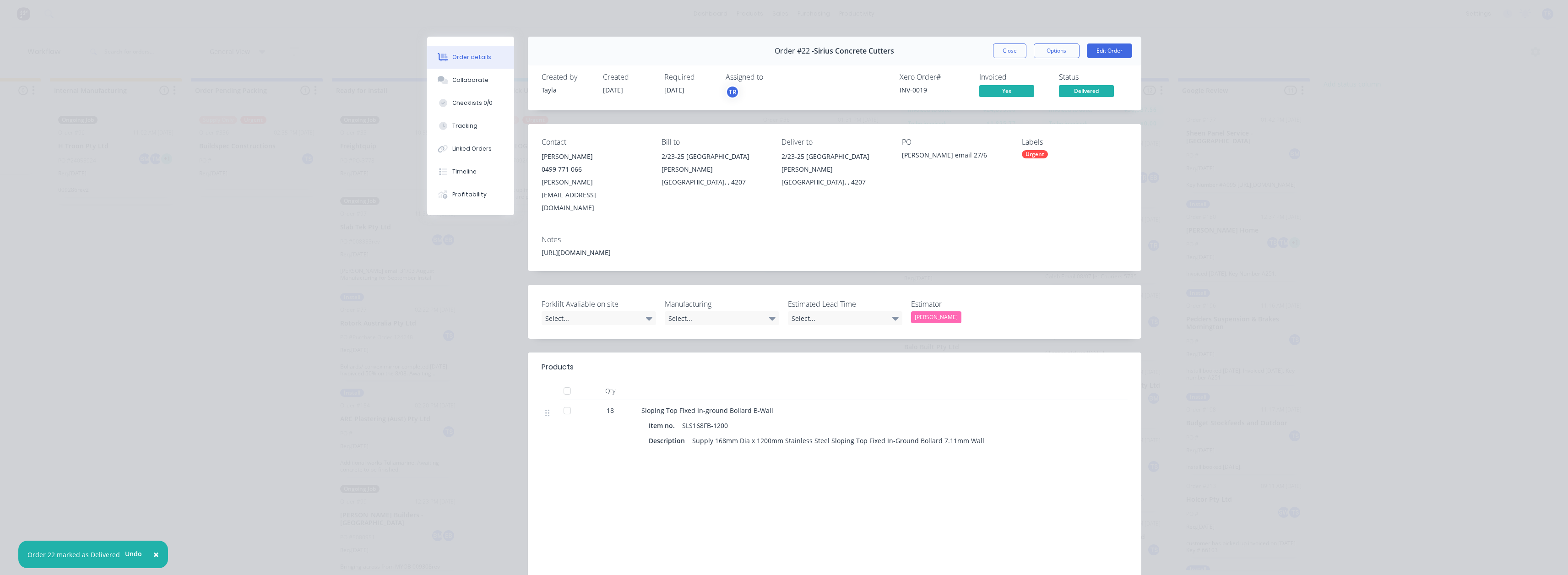
click at [1014, 48] on button "Close" at bounding box center [1009, 51] width 33 height 14
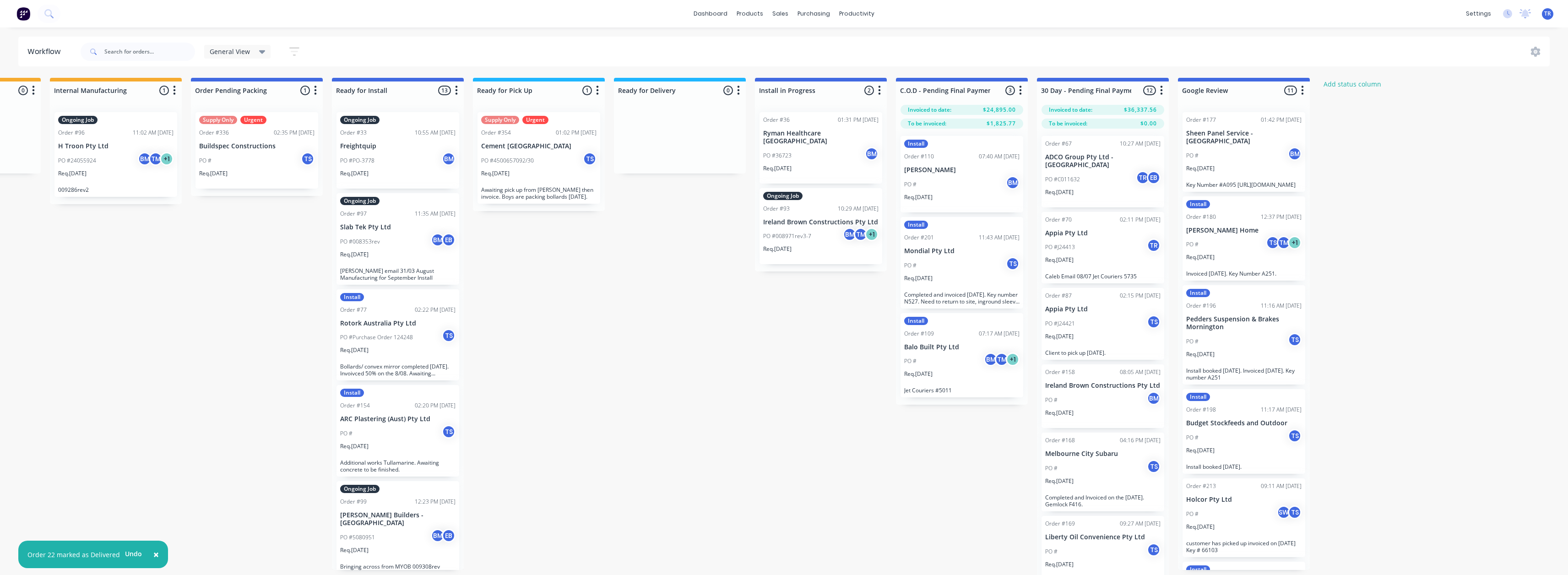
click at [1086, 171] on div "PO #C011632 TR EB" at bounding box center [1102, 180] width 115 height 17
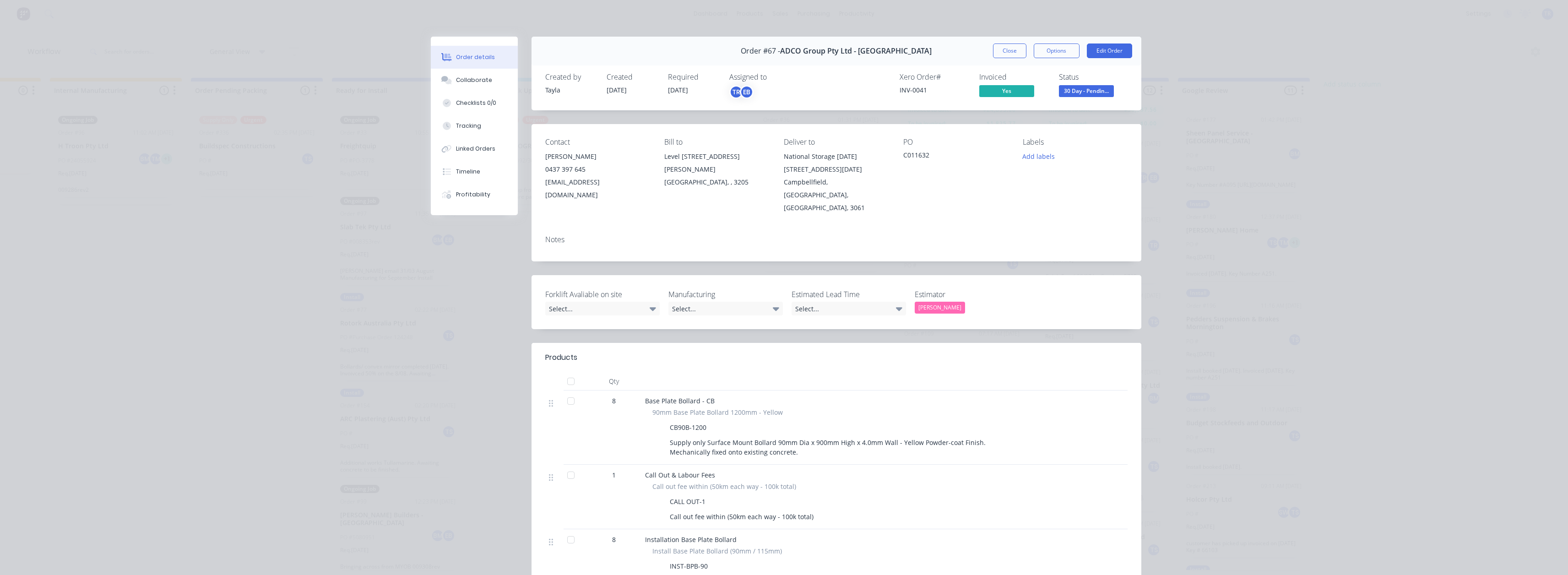
click at [915, 94] on div "INV-0041" at bounding box center [934, 90] width 69 height 10
copy div "INV-0041"
click at [999, 45] on button "Close" at bounding box center [1009, 51] width 33 height 14
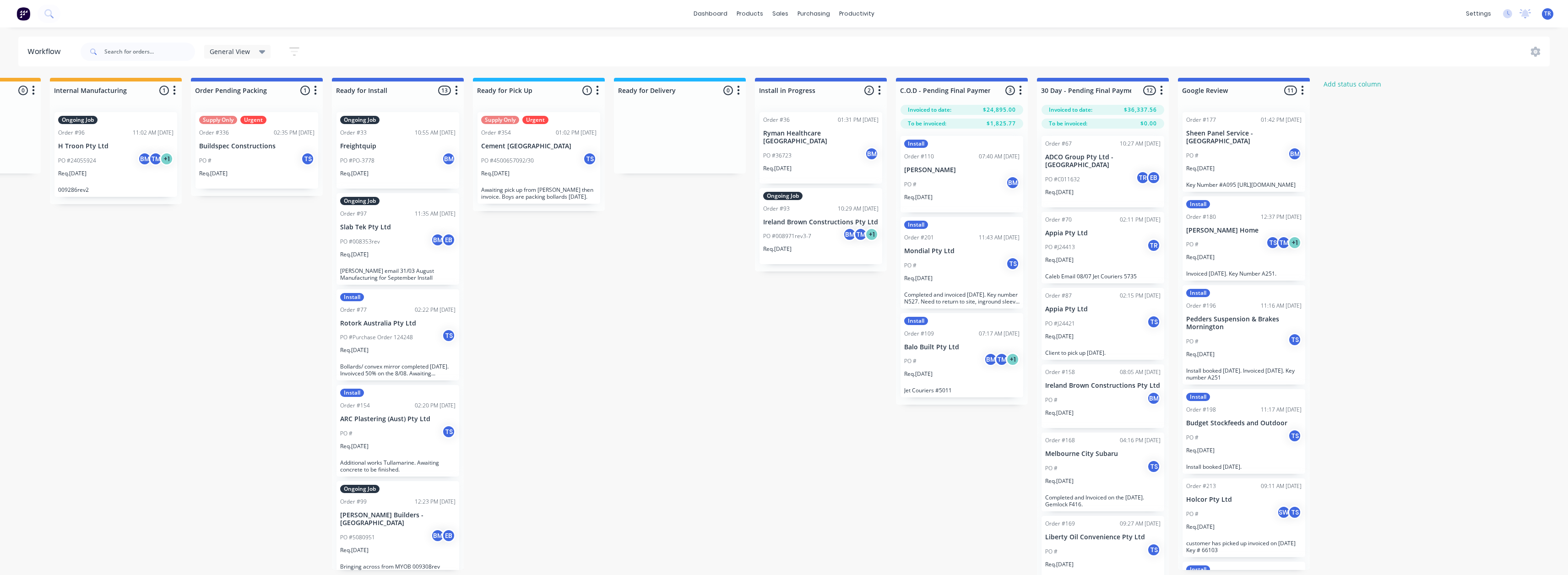
click at [1101, 241] on div "PO #J24413 TR" at bounding box center [1102, 247] width 115 height 17
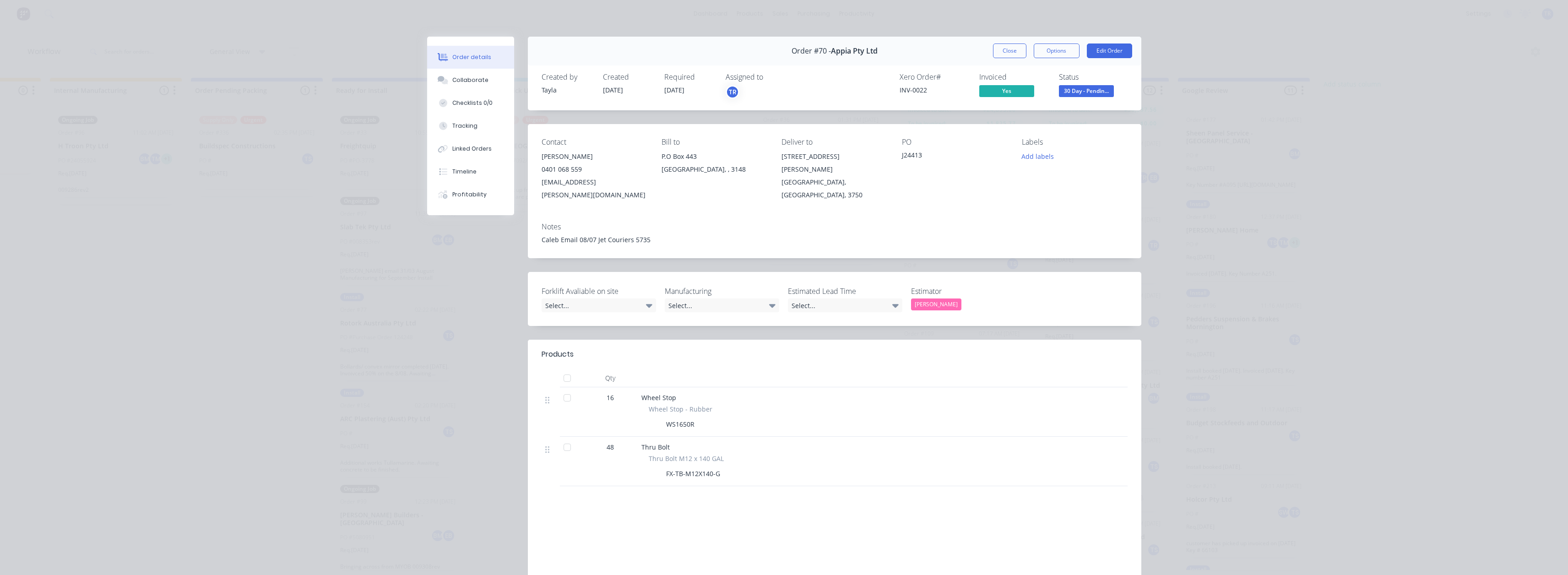
click at [921, 90] on div "INV-0022" at bounding box center [934, 90] width 69 height 10
copy div "INV-0022"
click at [921, 90] on div "INV-0022" at bounding box center [934, 90] width 69 height 10
drag, startPoint x: 999, startPoint y: 56, endPoint x: 999, endPoint y: 61, distance: 5.0
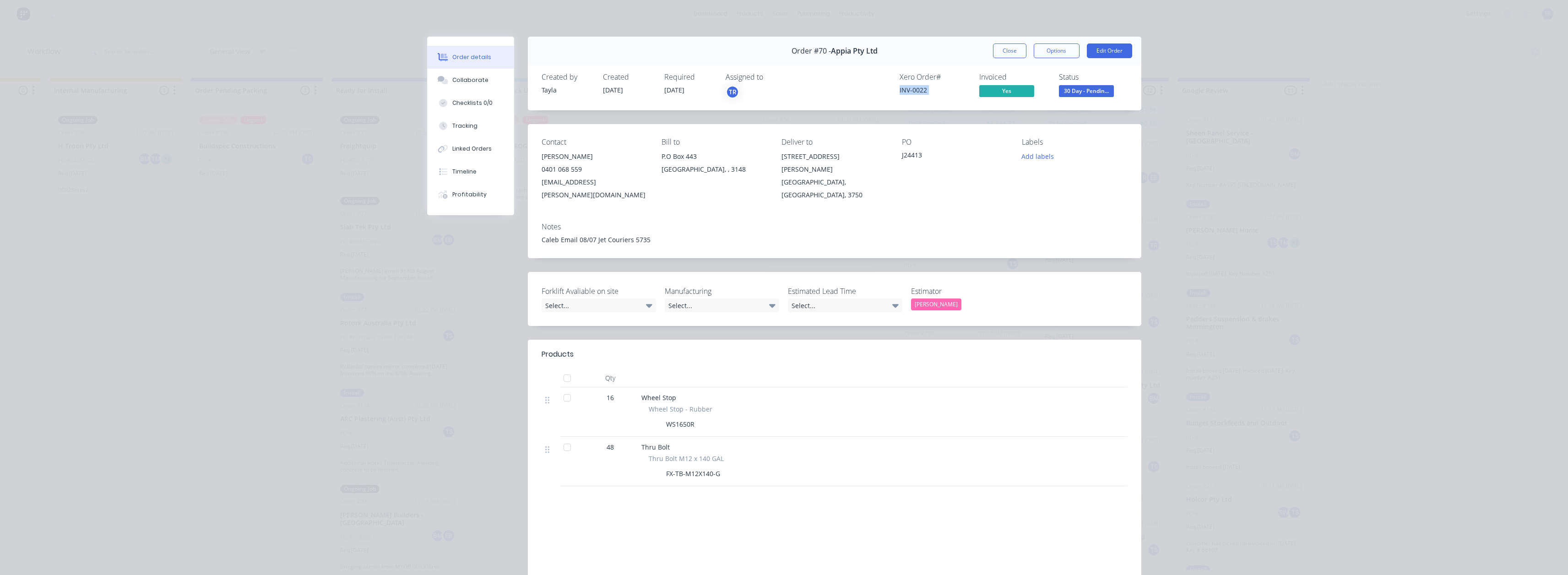
click at [999, 56] on button "Close" at bounding box center [1009, 51] width 33 height 14
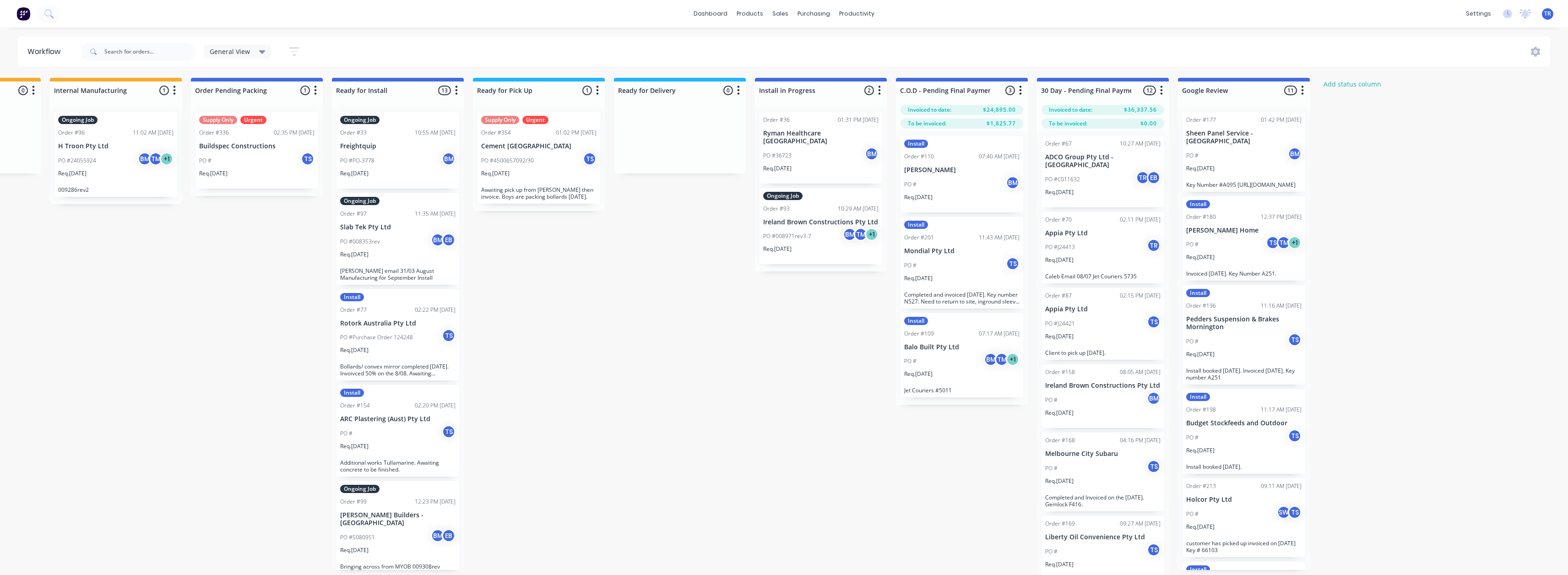
click at [1083, 315] on div "PO #J24421 TS" at bounding box center [1102, 324] width 115 height 17
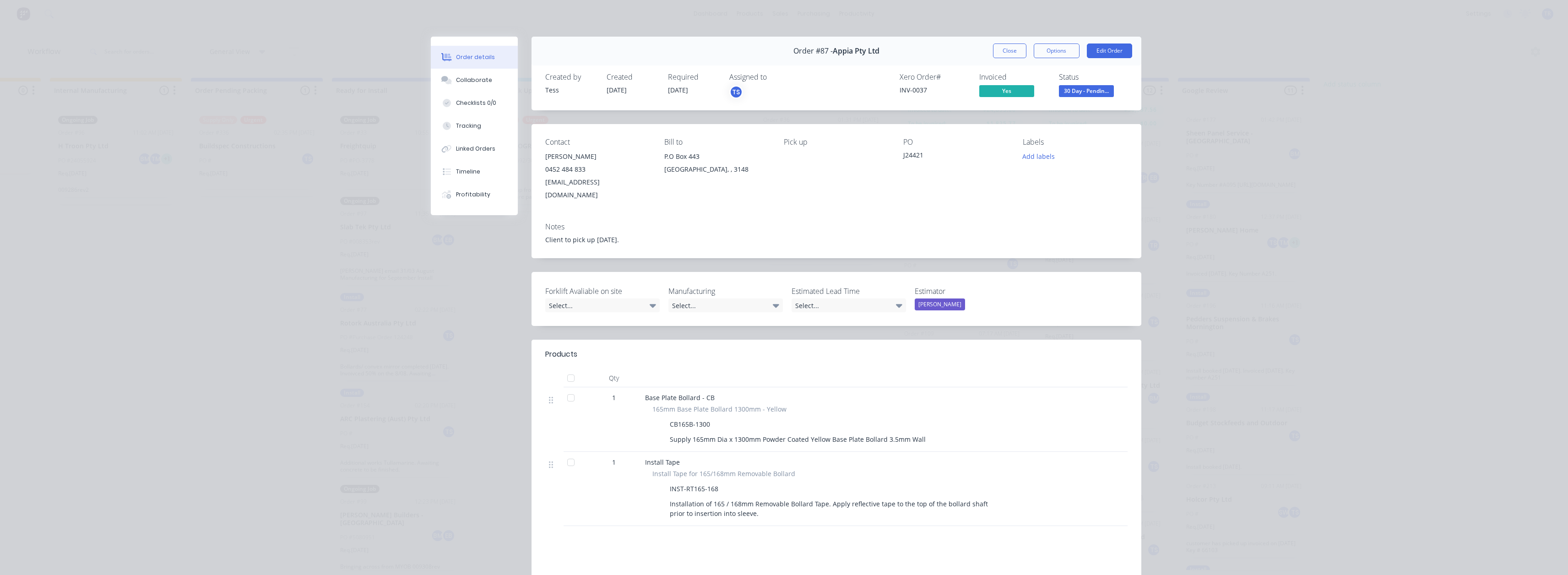
click at [917, 85] on div "INV-0037" at bounding box center [934, 90] width 69 height 10
copy div "INV-0037"
click at [995, 54] on button "Close" at bounding box center [1009, 51] width 33 height 14
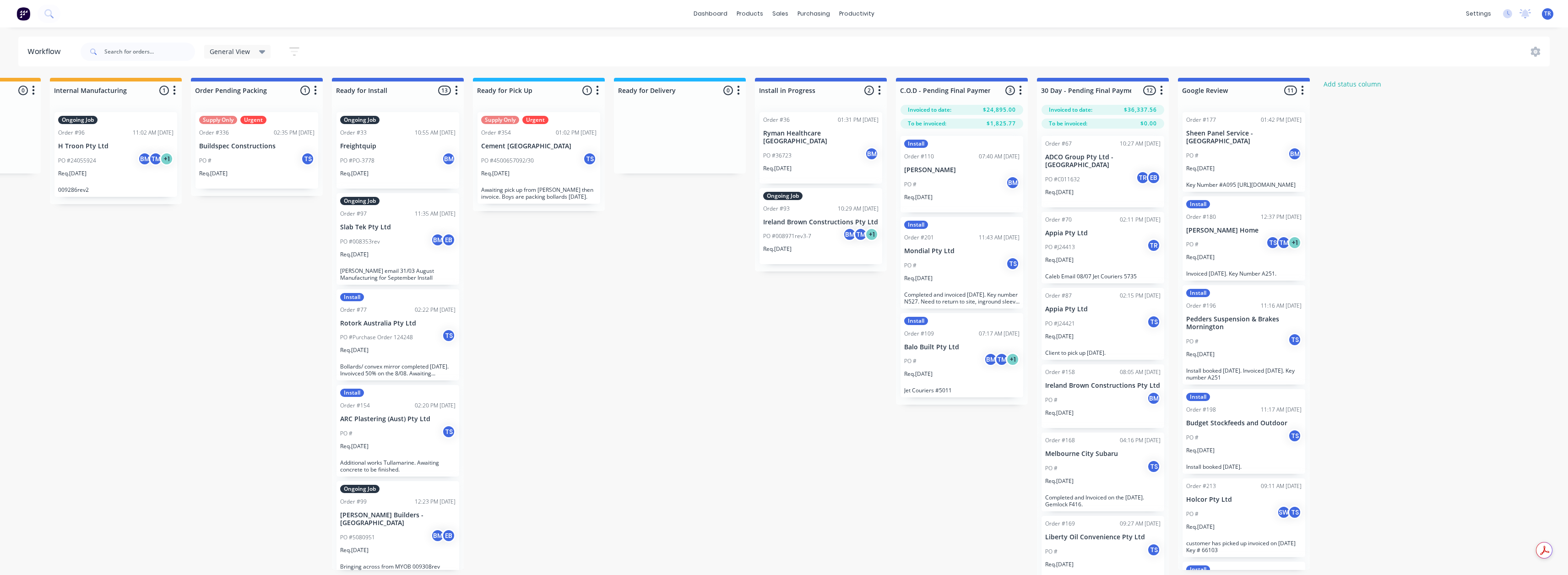
click at [1098, 393] on div "PO # BM" at bounding box center [1102, 400] width 115 height 17
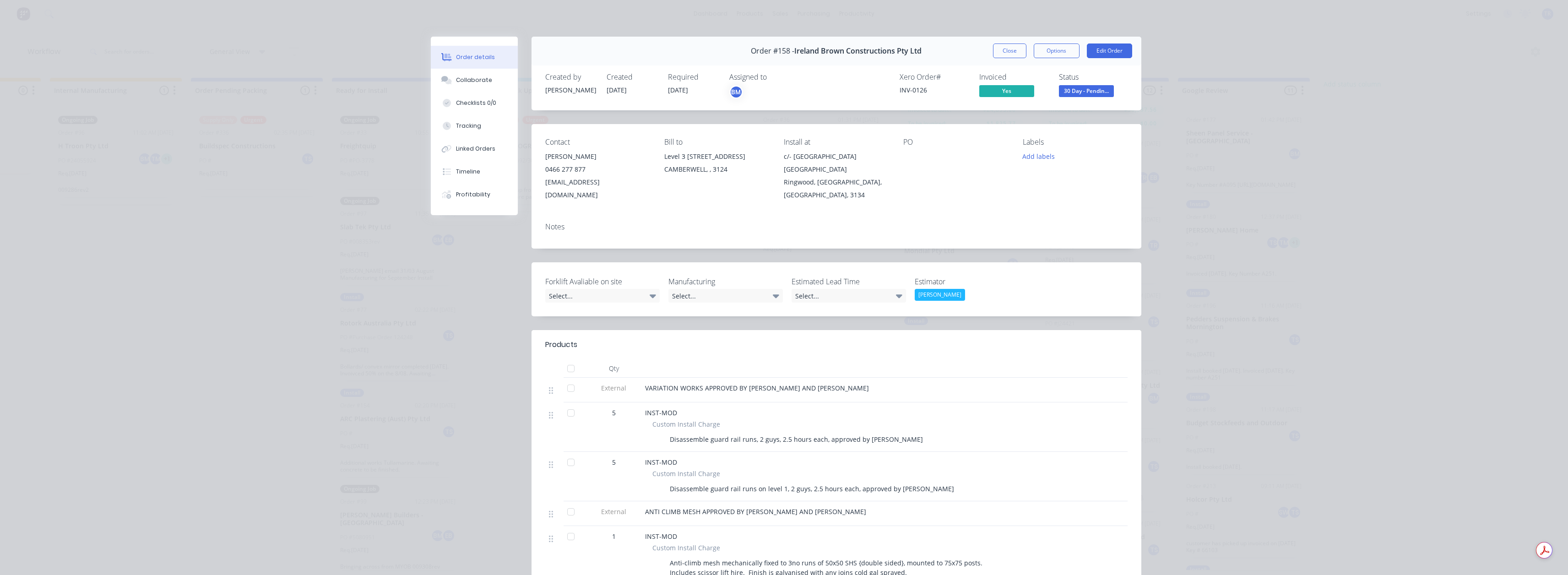
click at [900, 90] on div "INV-0126" at bounding box center [934, 90] width 69 height 10
copy div "INV-0126"
click at [1007, 52] on button "Close" at bounding box center [1009, 51] width 33 height 14
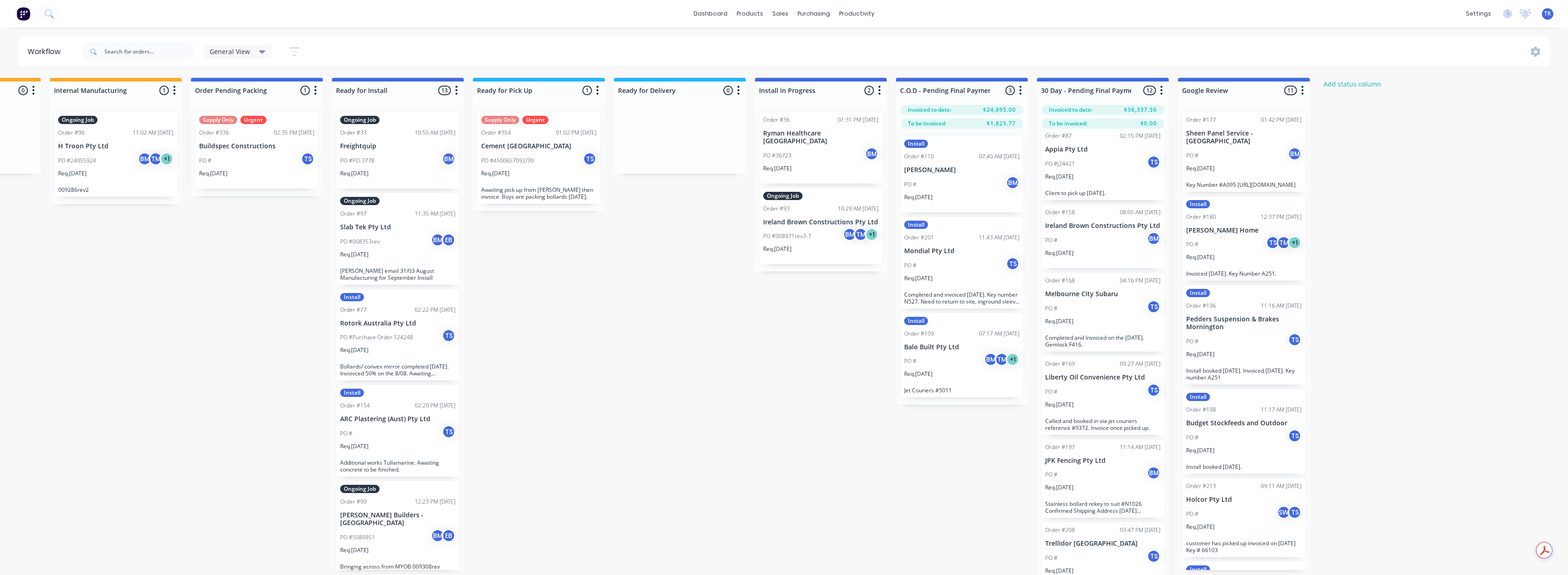
scroll to position [183, 0]
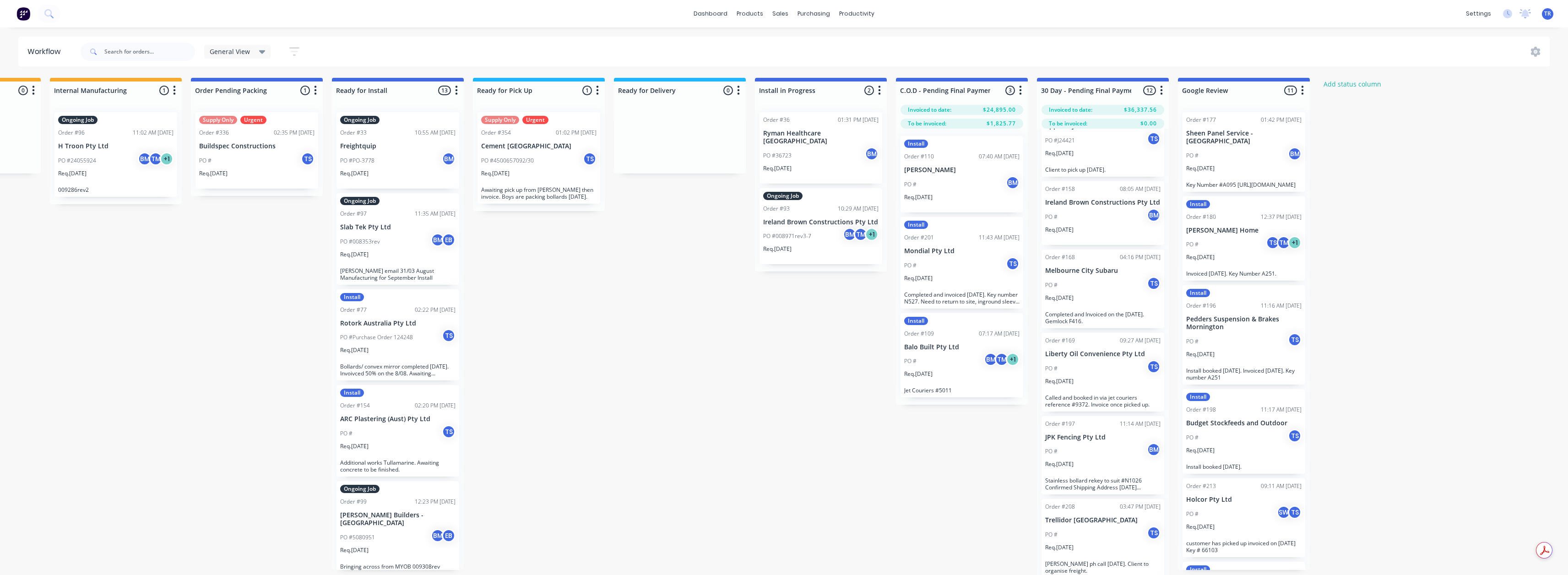
click at [1098, 301] on div "Req. [DATE]" at bounding box center [1102, 302] width 115 height 15
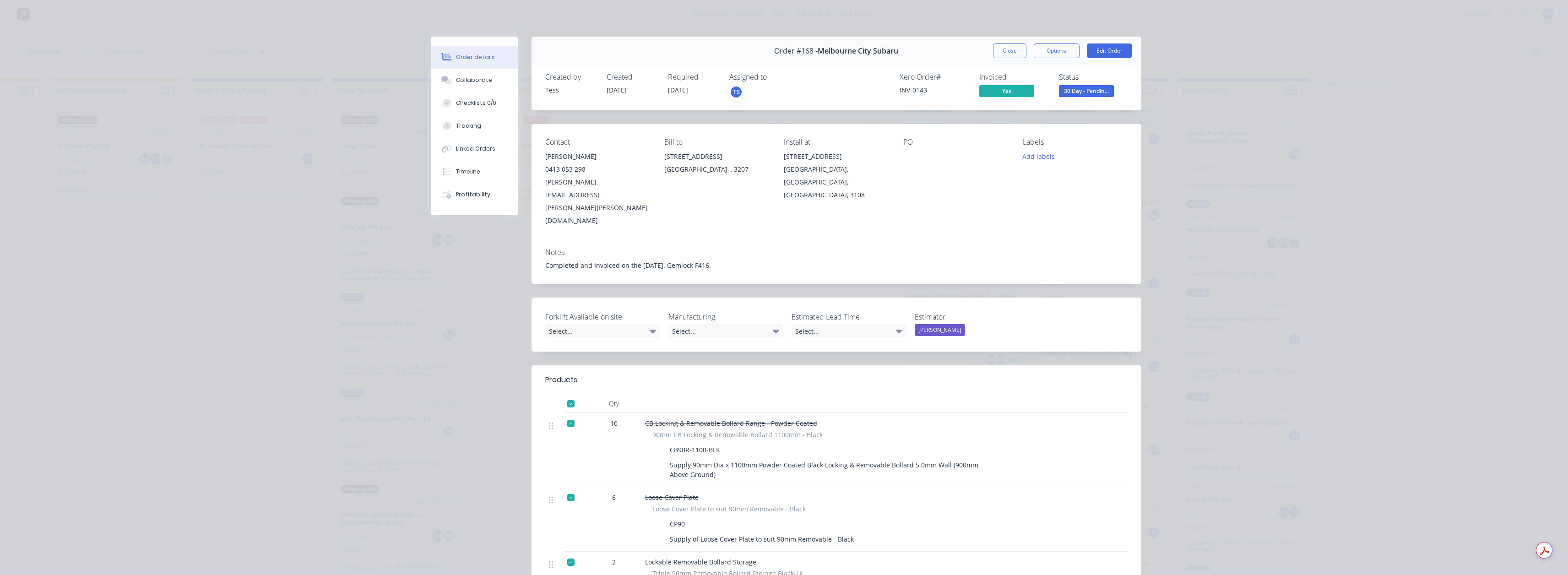
click at [920, 86] on div "INV-0143" at bounding box center [934, 90] width 69 height 10
copy div "INV-0143"
click at [1002, 48] on button "Close" at bounding box center [1009, 51] width 33 height 14
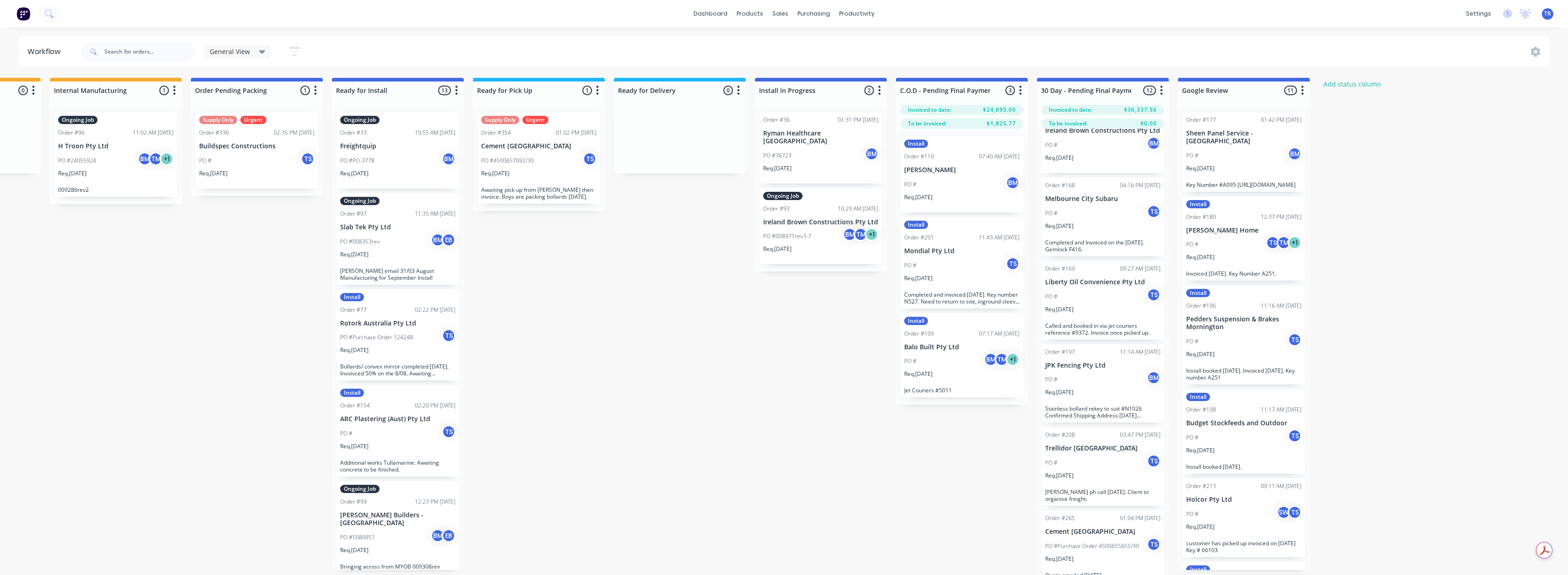
scroll to position [275, 0]
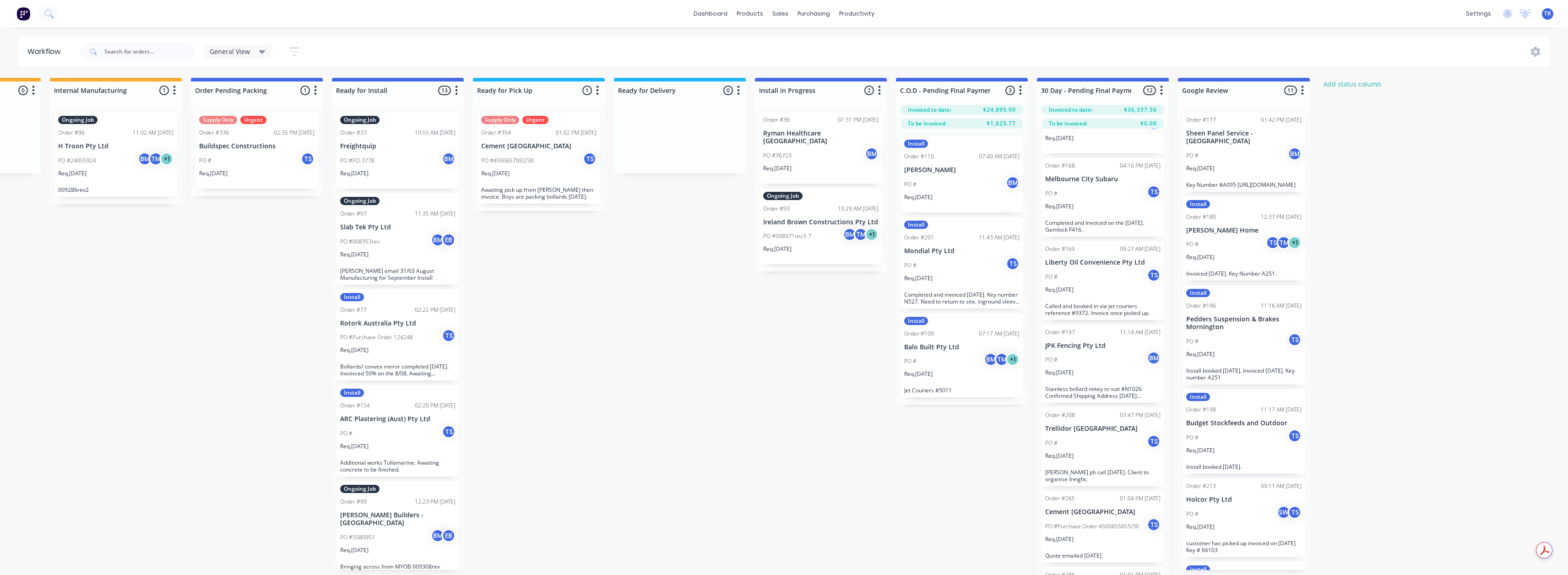
click at [1088, 268] on div "PO # TS" at bounding box center [1102, 277] width 115 height 17
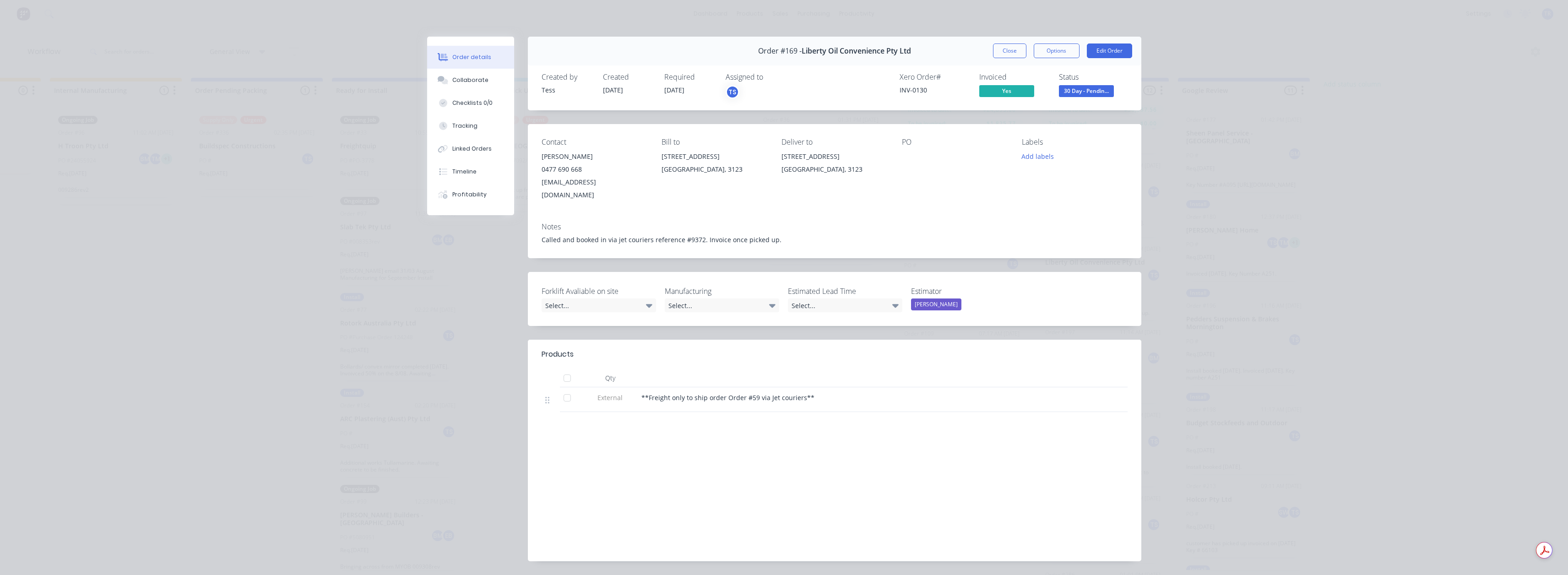
click at [900, 89] on div "INV-0130" at bounding box center [934, 90] width 69 height 10
click at [1002, 49] on button "Close" at bounding box center [1009, 51] width 33 height 14
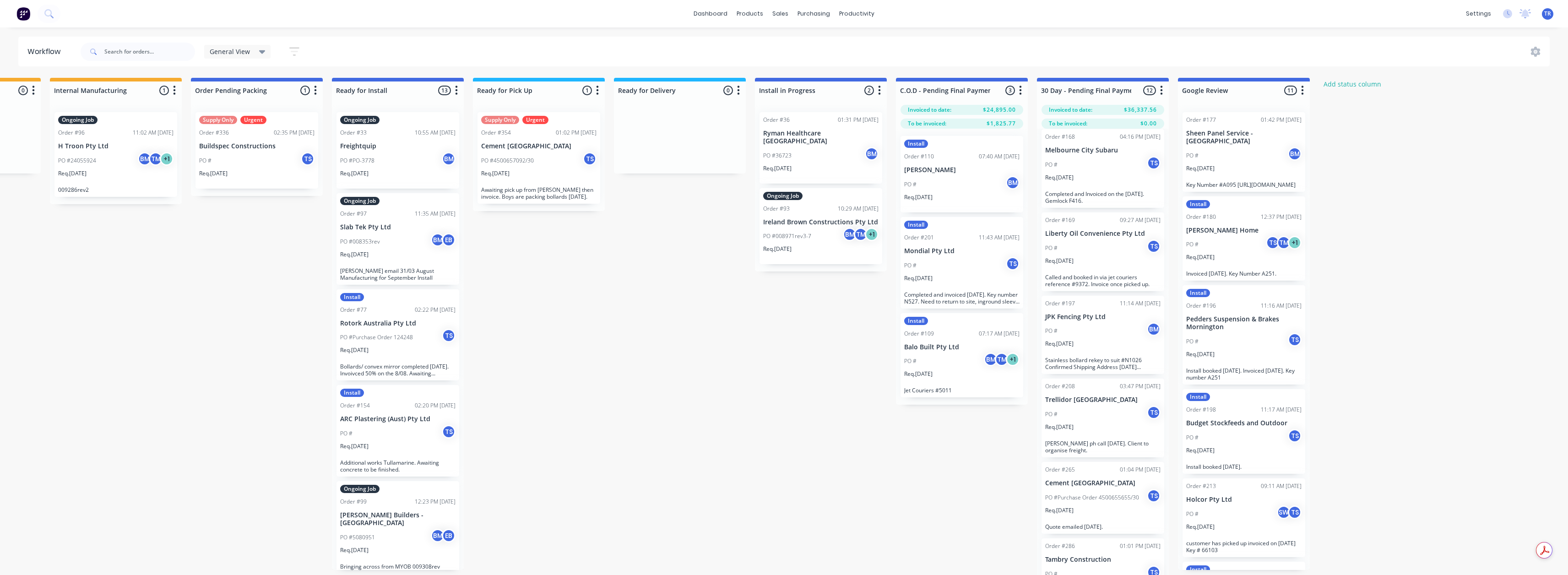
scroll to position [413, 0]
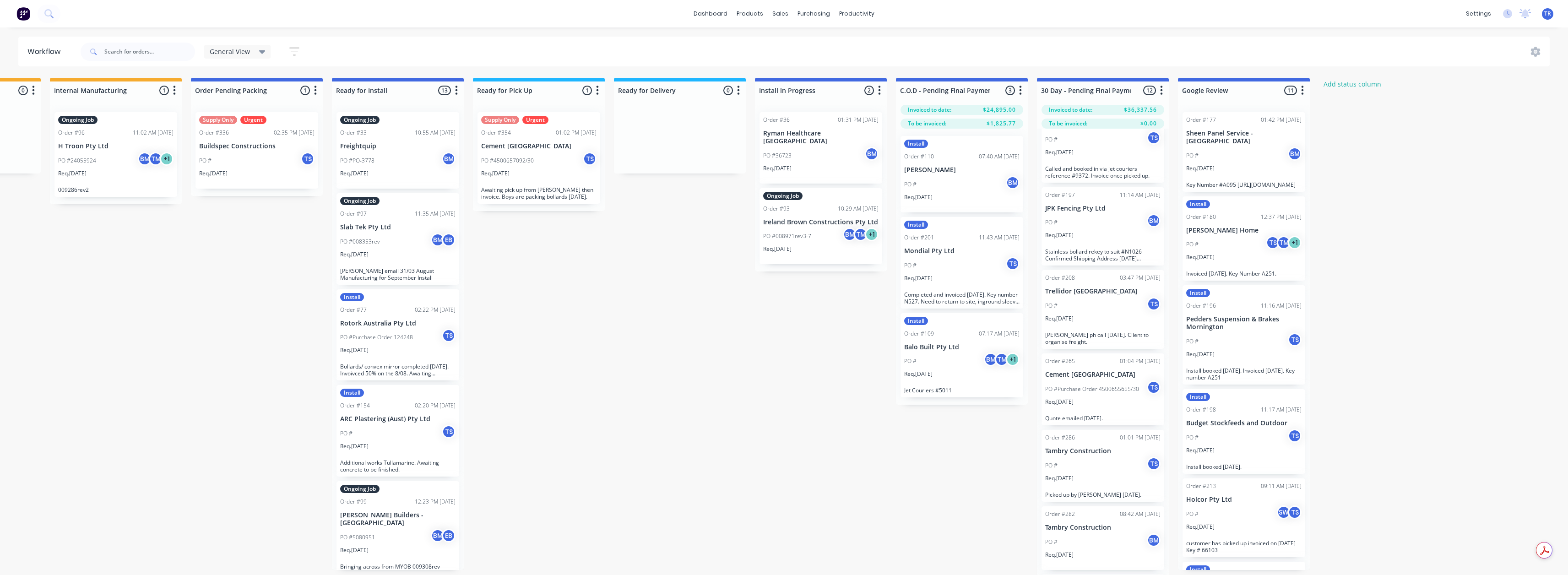
click at [1104, 220] on div "PO # BM" at bounding box center [1102, 223] width 115 height 17
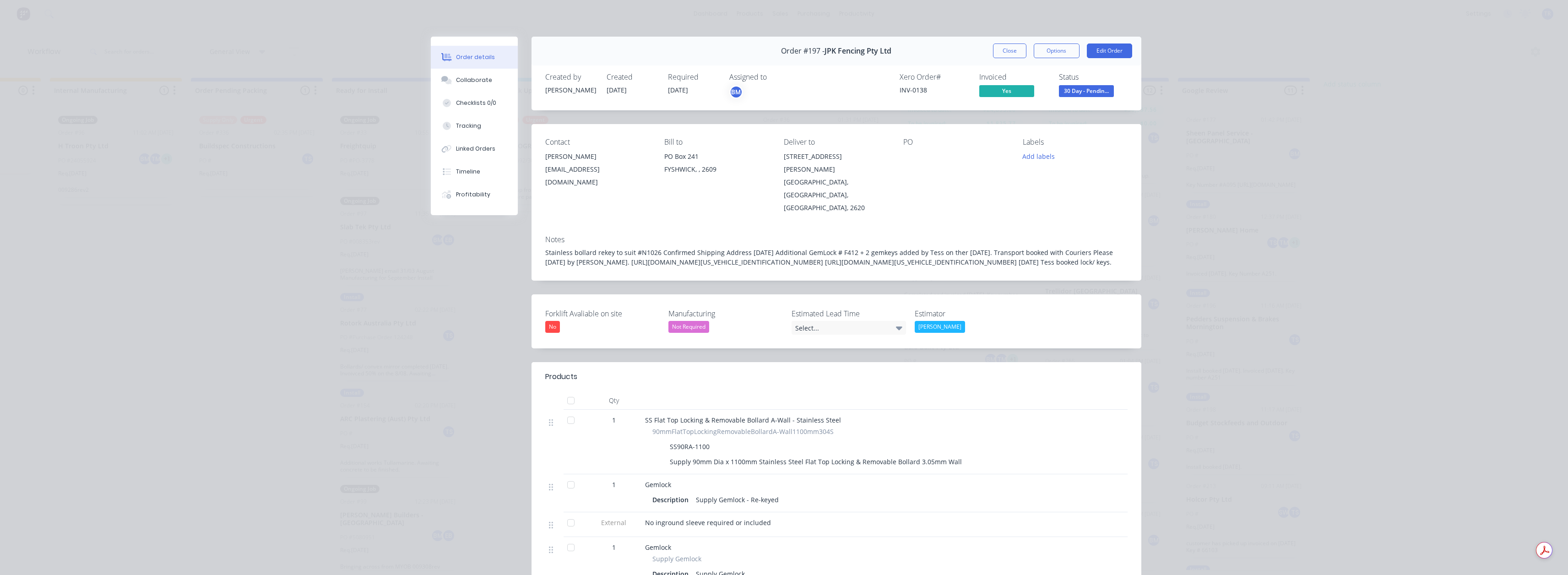
click at [915, 85] on div "INV-0138" at bounding box center [934, 90] width 69 height 10
click at [1063, 98] on button "30 Day - Pendin..." at bounding box center [1087, 92] width 55 height 13
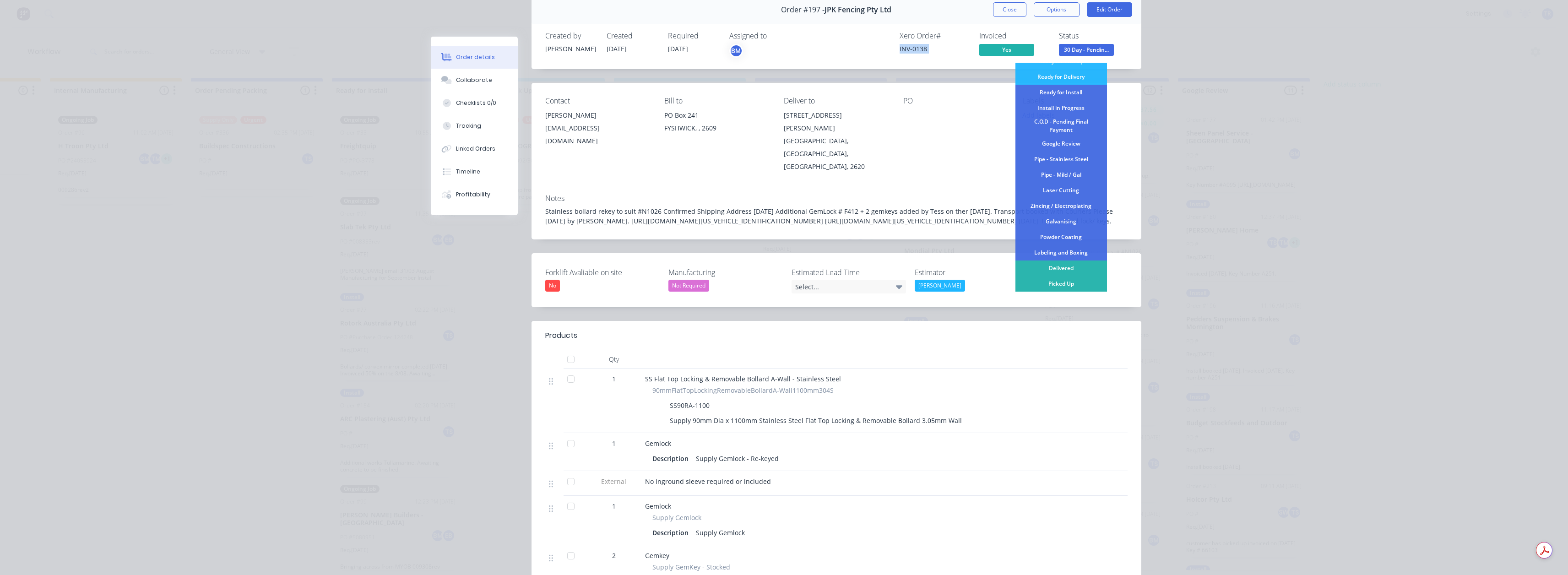
scroll to position [92, 0]
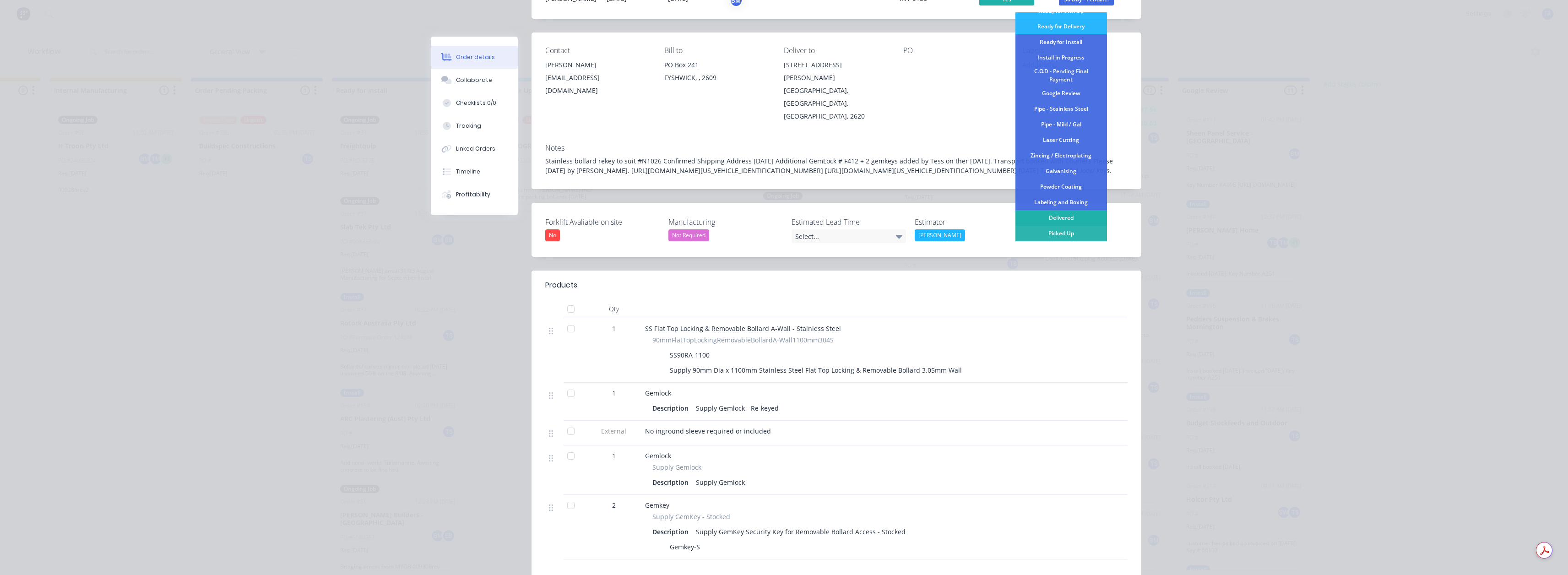
click at [1060, 213] on div "Delivered" at bounding box center [1061, 218] width 92 height 15
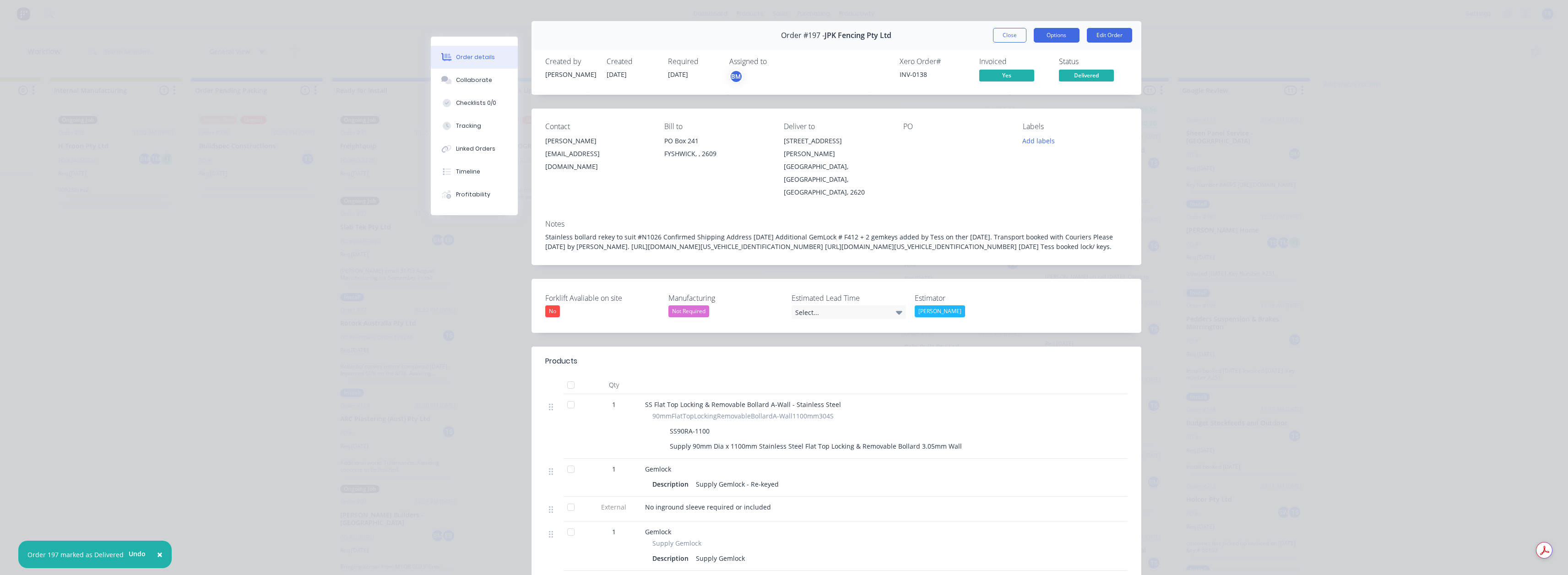
scroll to position [0, 0]
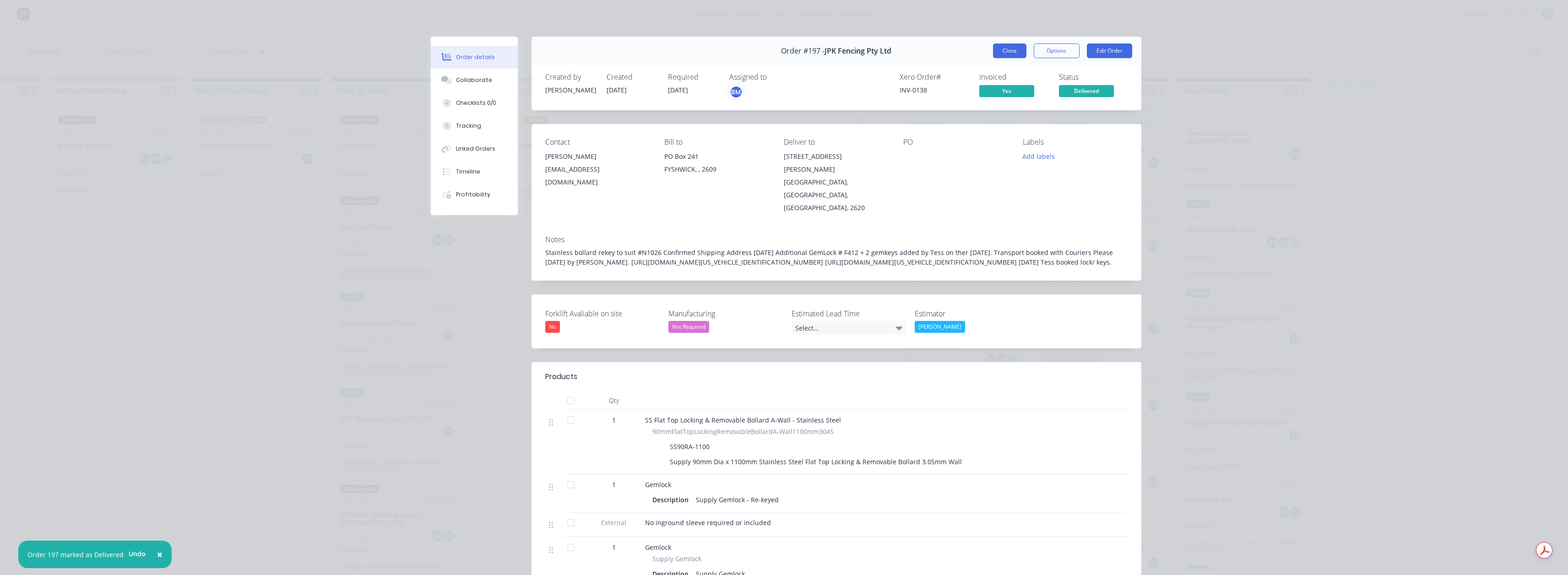
click at [999, 53] on button "Close" at bounding box center [1009, 51] width 33 height 14
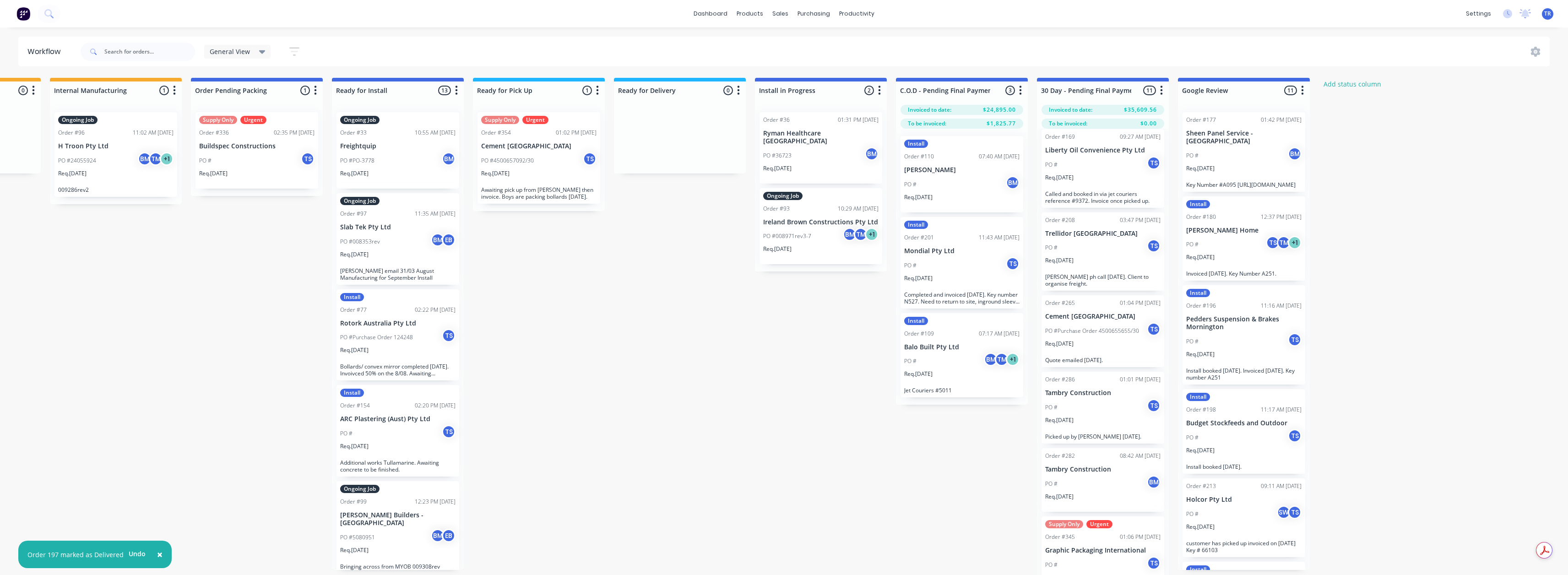
click at [1098, 273] on p "[PERSON_NAME] ph call [DATE]. Client to organise freight." at bounding box center [1102, 280] width 115 height 13
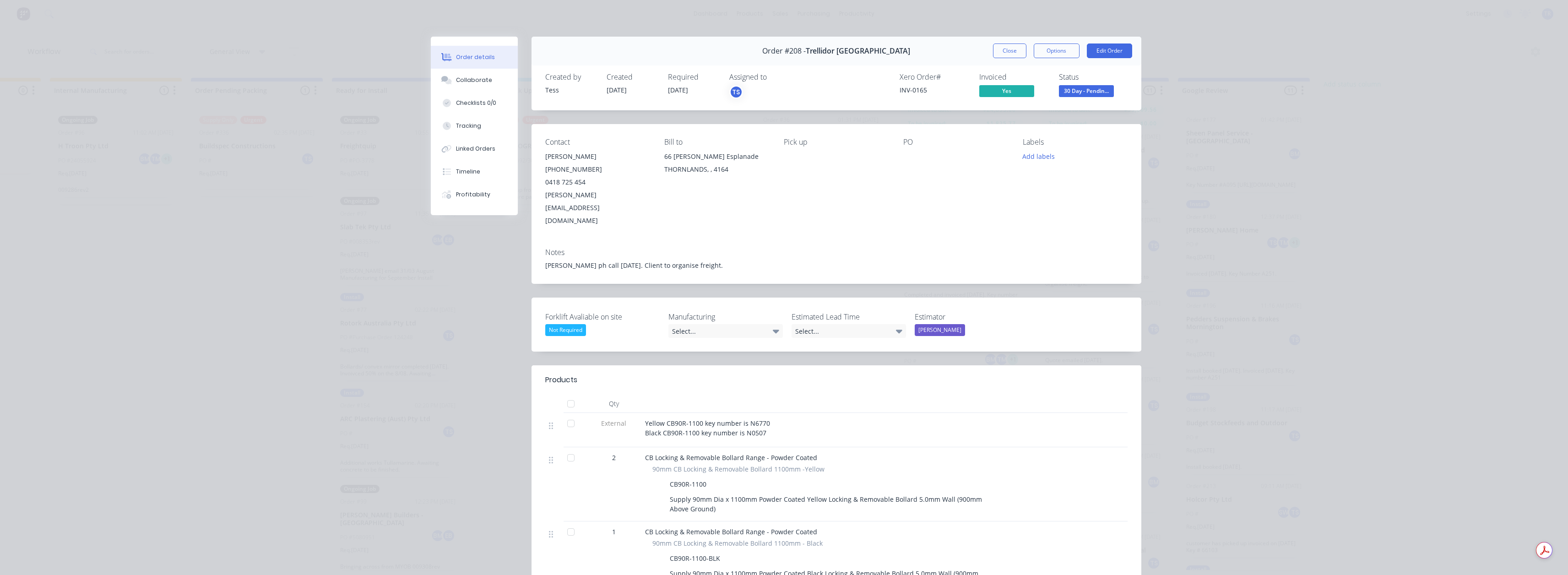
click at [912, 90] on div "INV-0165" at bounding box center [934, 90] width 69 height 10
click at [1021, 59] on div "Order #208 - Trellidor [GEOGRAPHIC_DATA] Close Options Edit Order" at bounding box center [836, 51] width 610 height 29
click at [1010, 53] on button "Close" at bounding box center [1009, 51] width 33 height 14
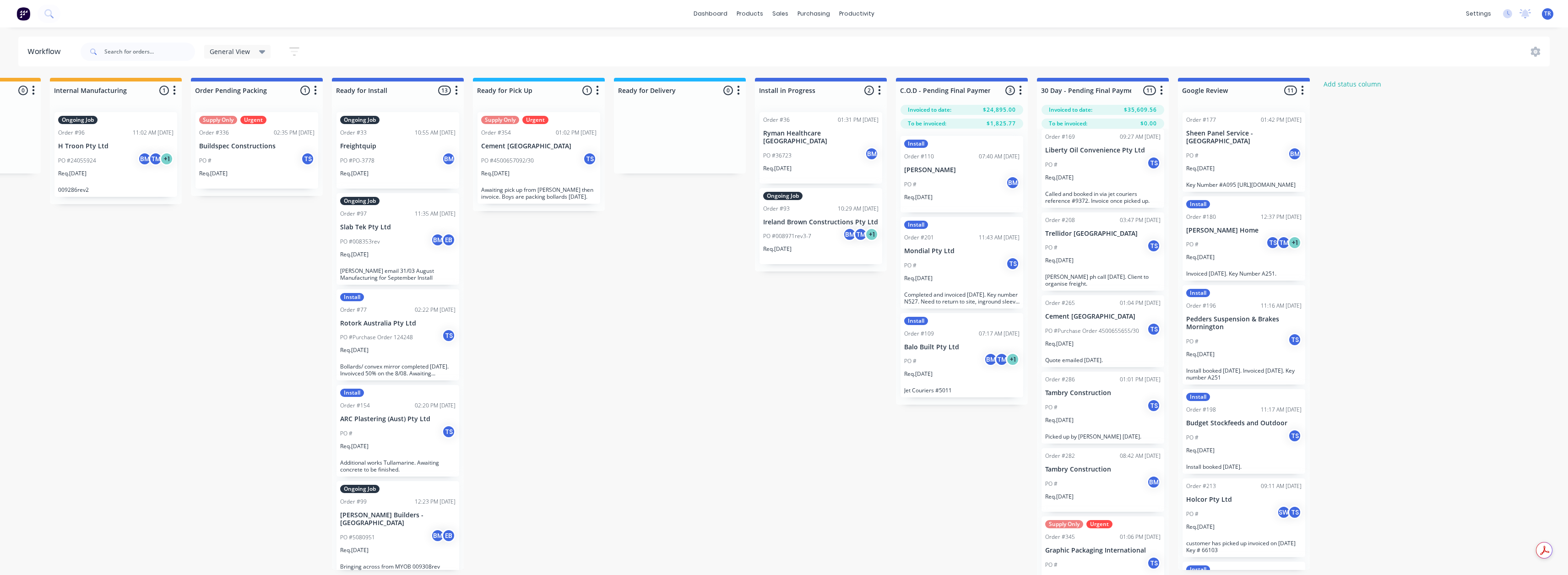
scroll to position [26, 533]
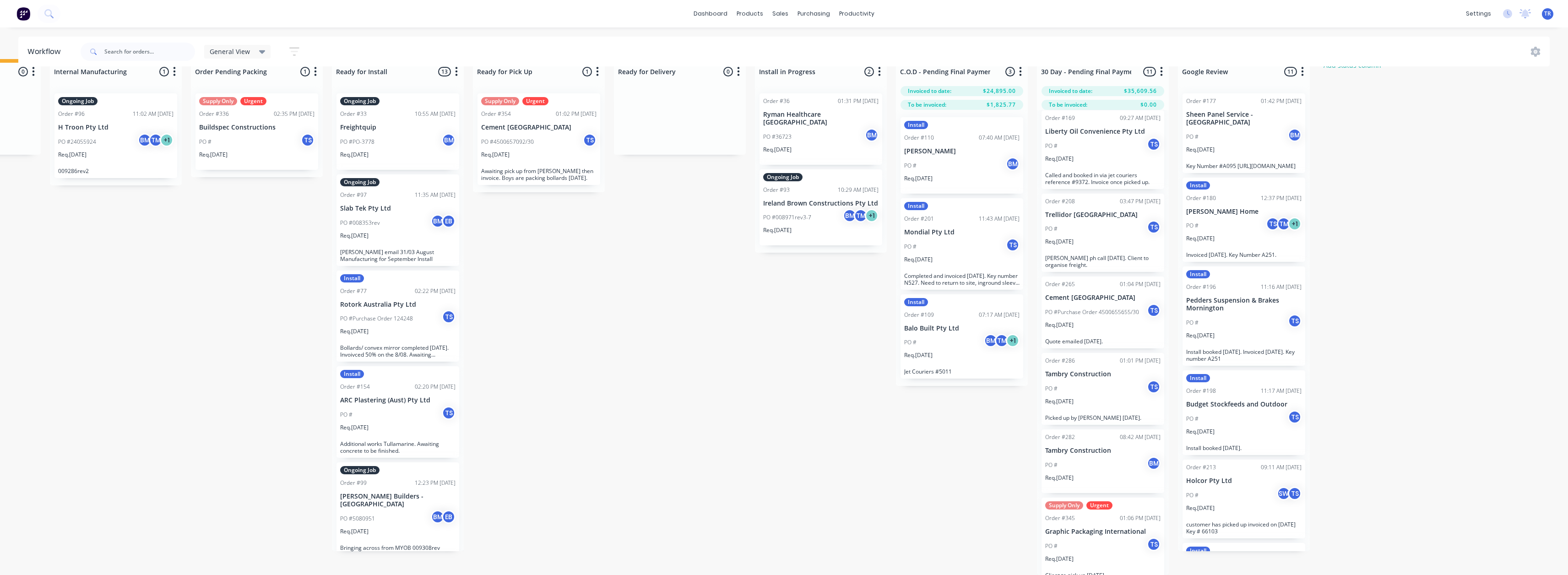
click at [1060, 321] on div "Req. [DATE]" at bounding box center [1102, 329] width 115 height 15
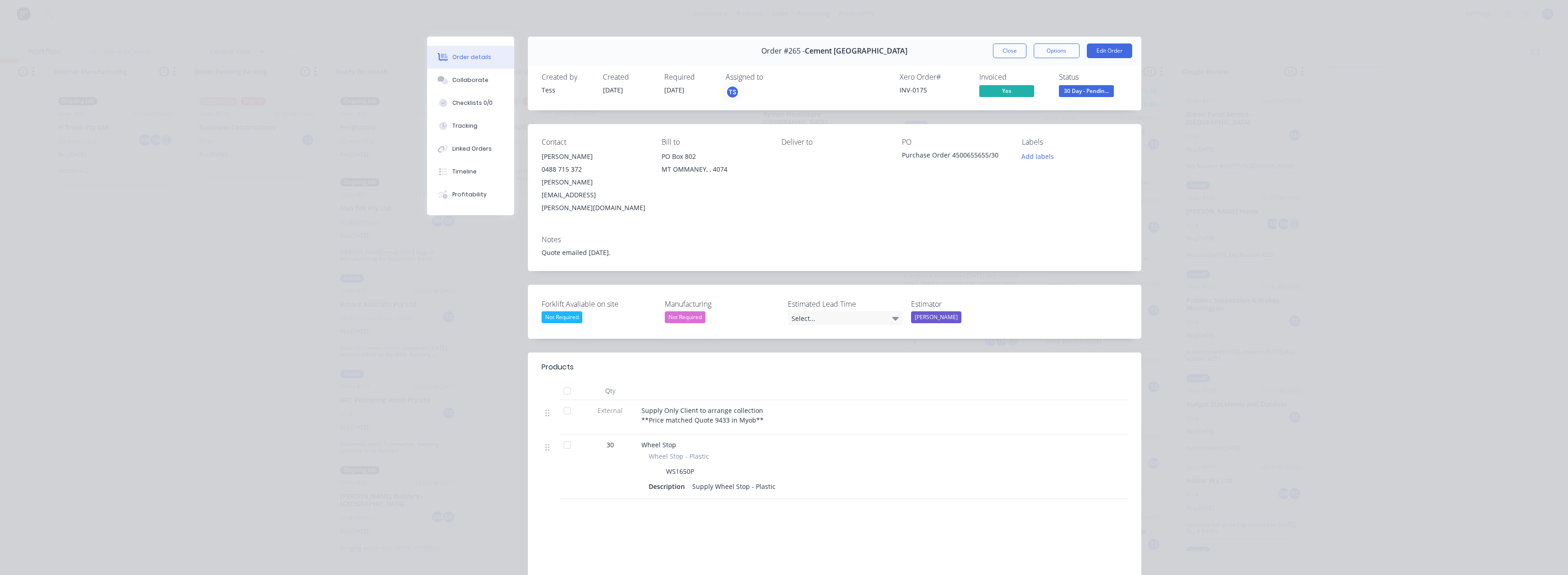
click at [909, 90] on div "INV-0175" at bounding box center [934, 90] width 69 height 10
click at [993, 54] on button "Close" at bounding box center [1009, 51] width 33 height 14
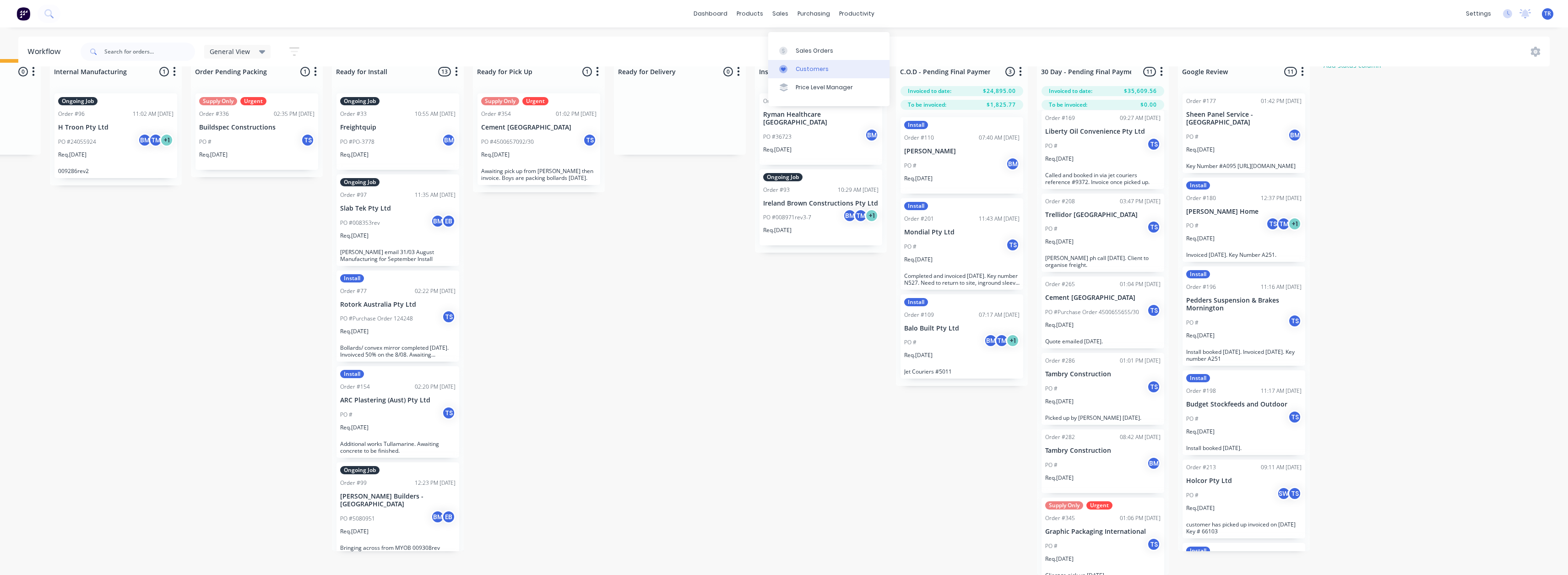
click at [800, 65] on div "Customers" at bounding box center [812, 69] width 33 height 9
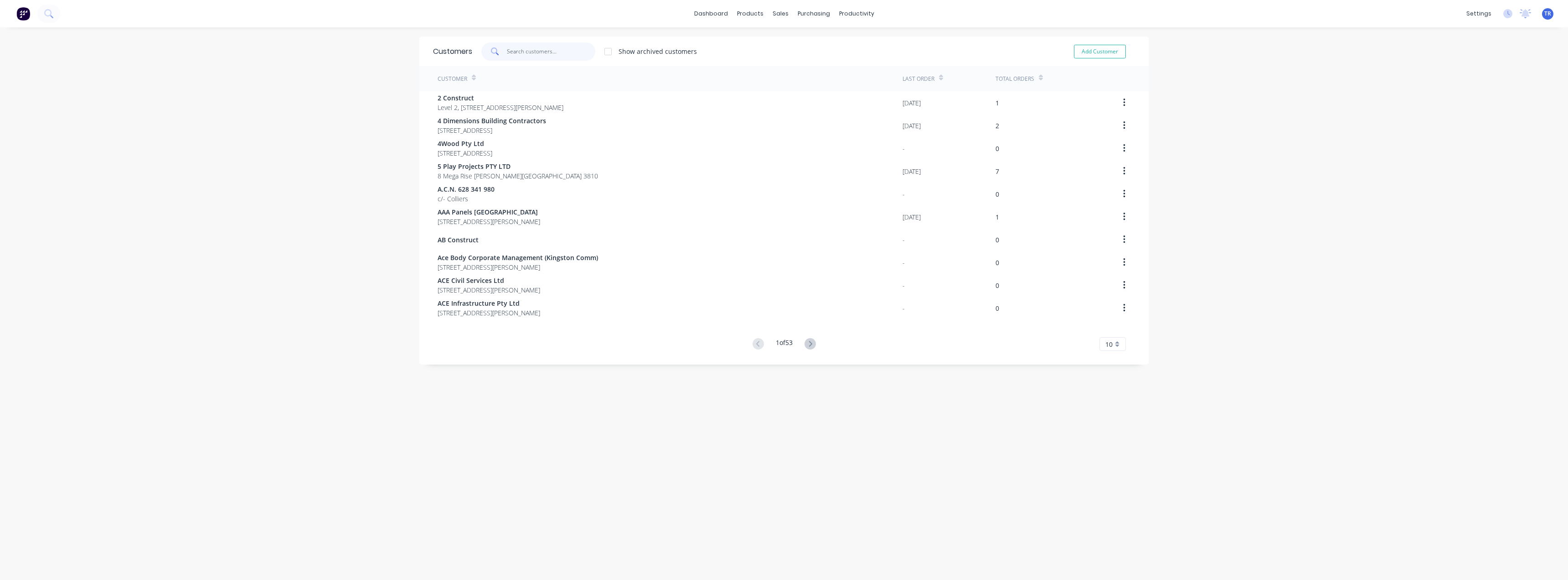
click at [542, 60] on input "text" at bounding box center [551, 51] width 89 height 18
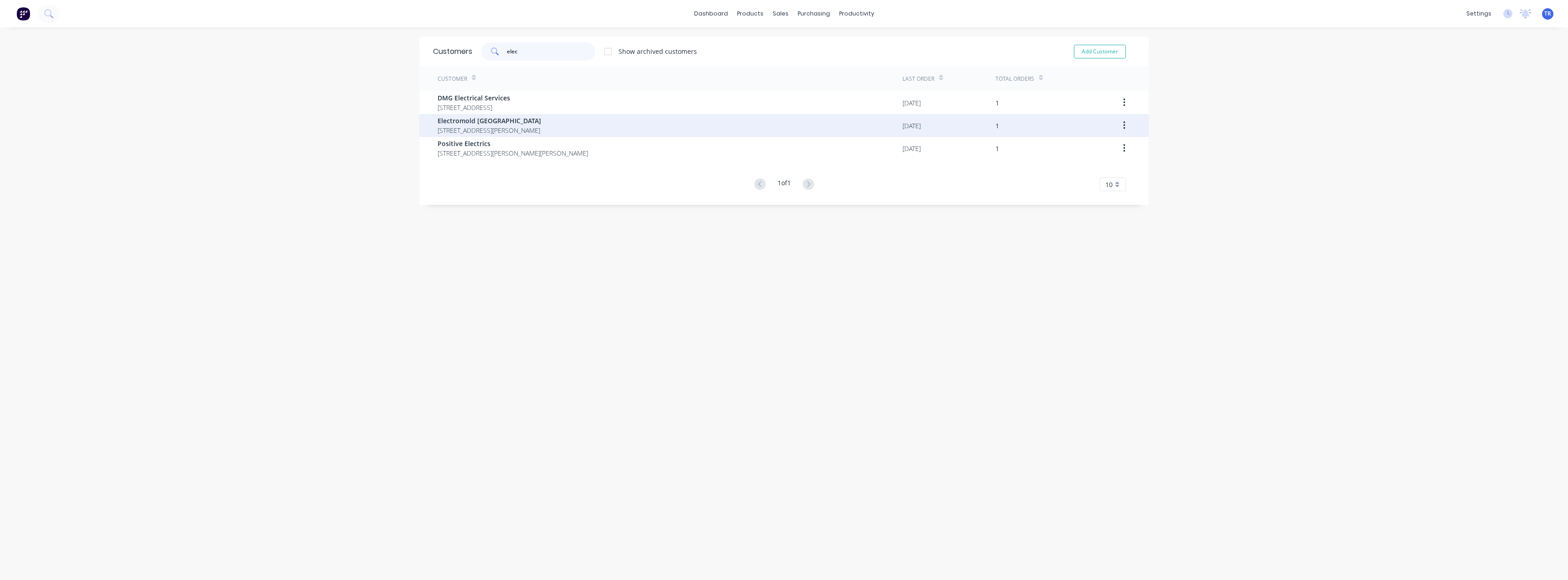
type input "elec"
click at [532, 123] on span "Electromold [GEOGRAPHIC_DATA]" at bounding box center [488, 121] width 104 height 10
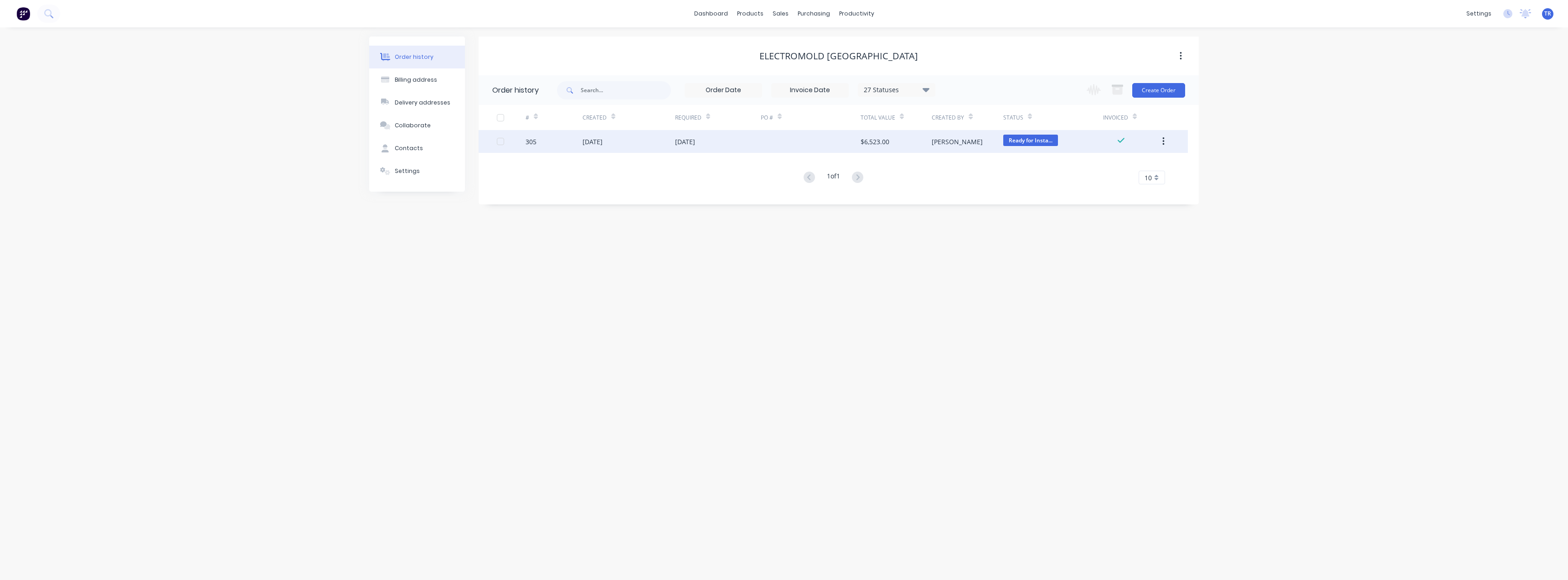
click at [720, 151] on div "[DATE]" at bounding box center [717, 142] width 86 height 23
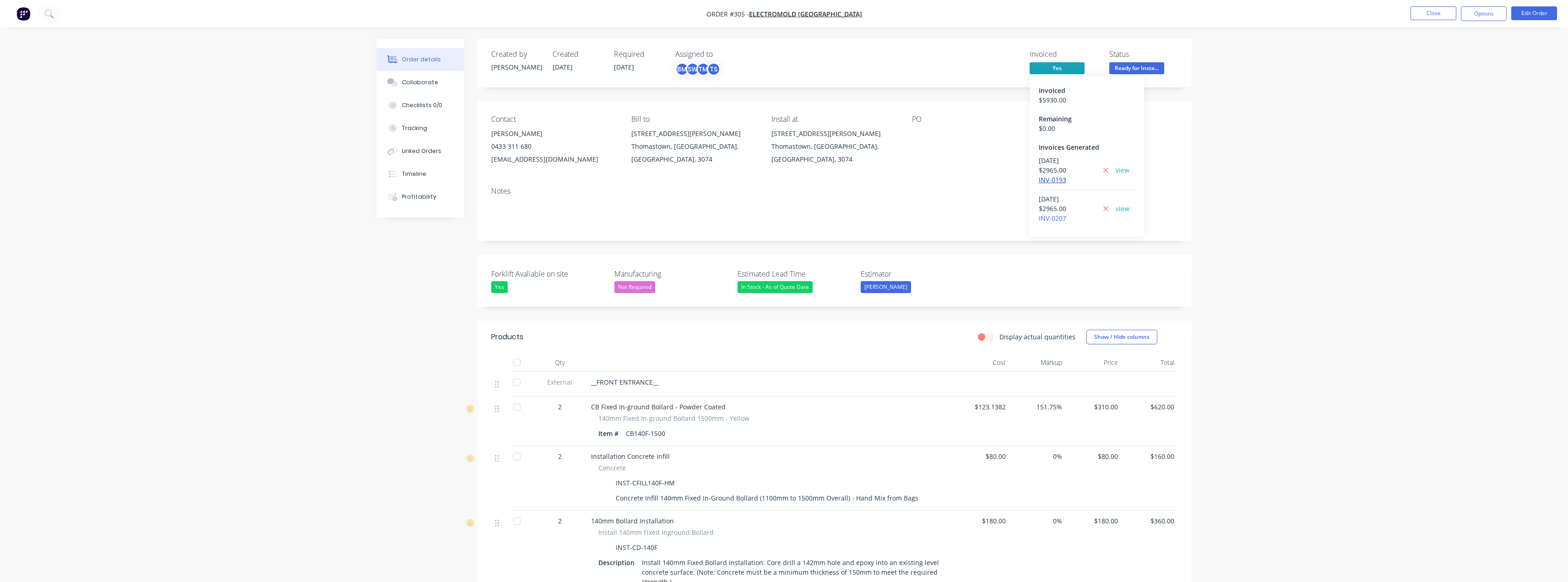
click at [1049, 177] on link "INV-0193" at bounding box center [1052, 179] width 28 height 9
click at [1049, 221] on link "INV-0207" at bounding box center [1052, 218] width 28 height 9
click at [1440, 17] on button "Close" at bounding box center [1433, 13] width 46 height 13
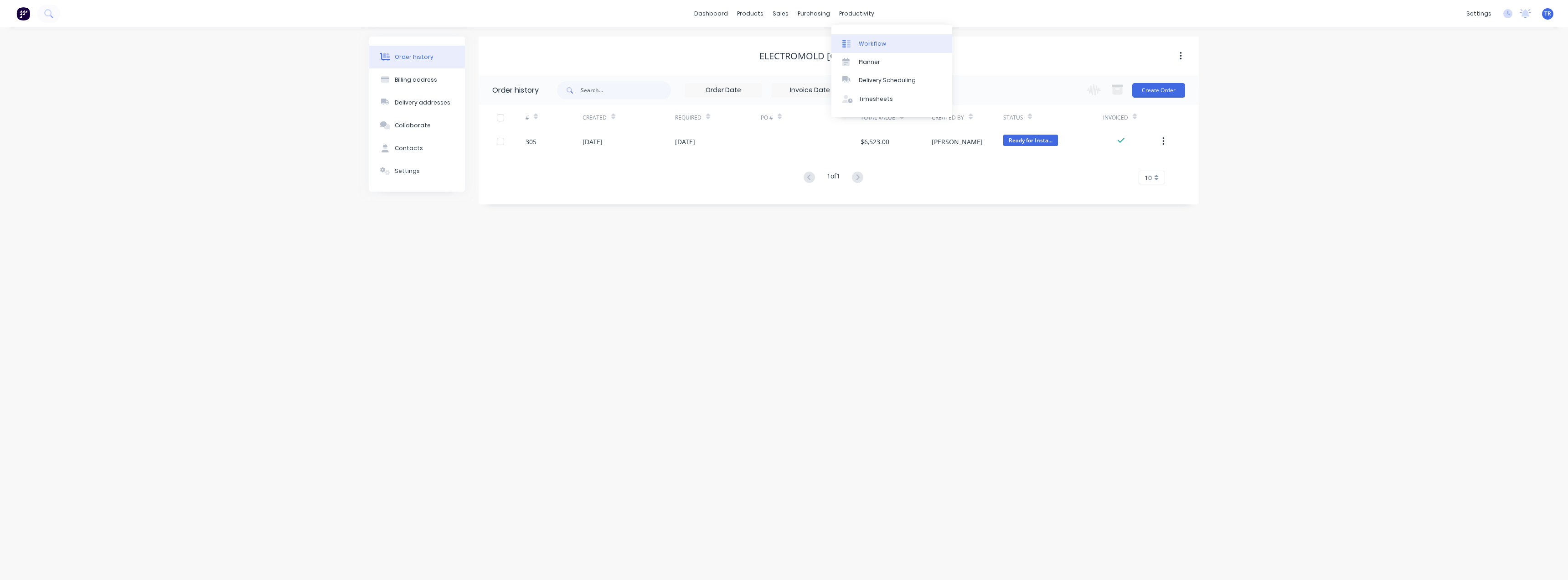
click at [863, 44] on div "Workflow" at bounding box center [872, 44] width 28 height 9
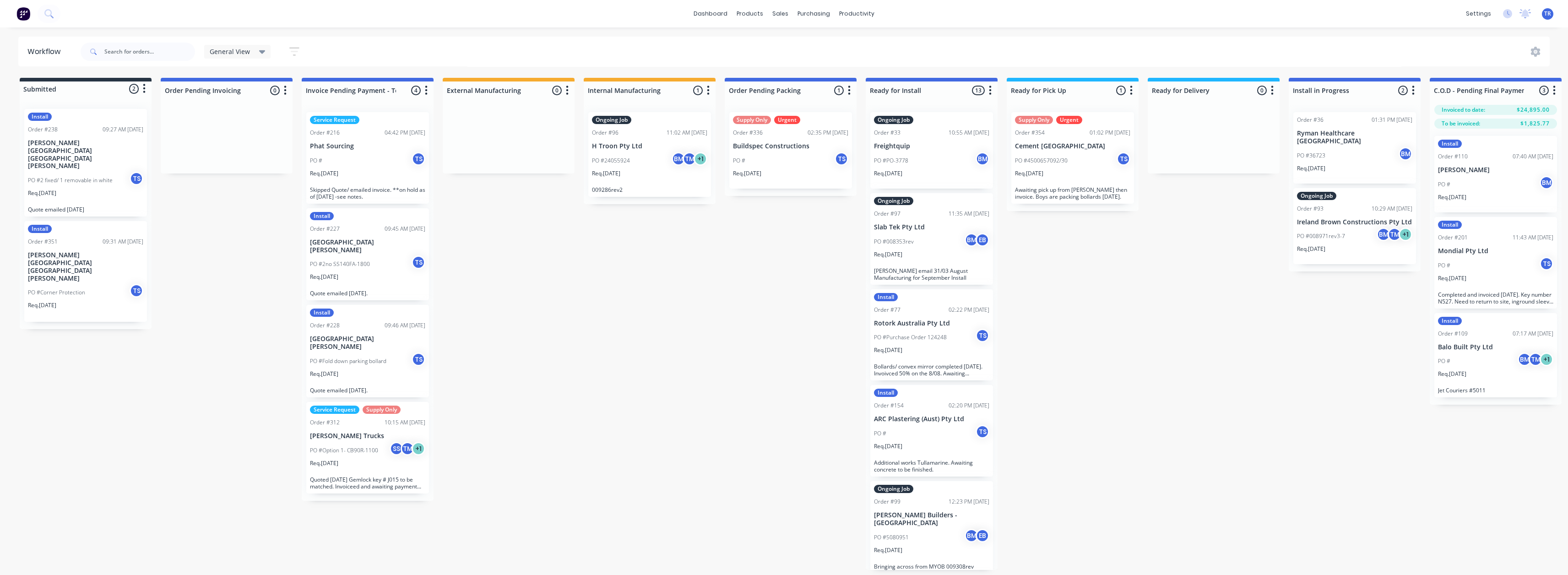
click at [102, 177] on p "PO #2 fixed/ 1 removable in white" at bounding box center [70, 181] width 85 height 9
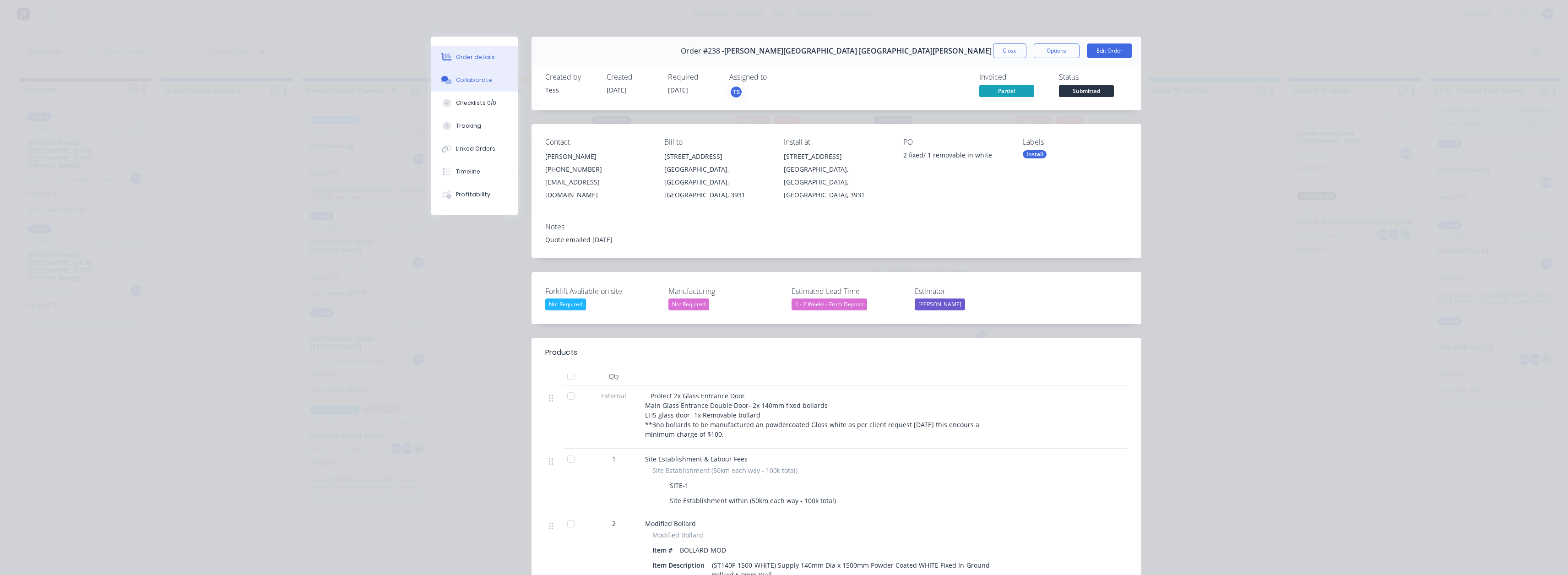
click at [471, 85] on button "Collaborate" at bounding box center [473, 80] width 87 height 23
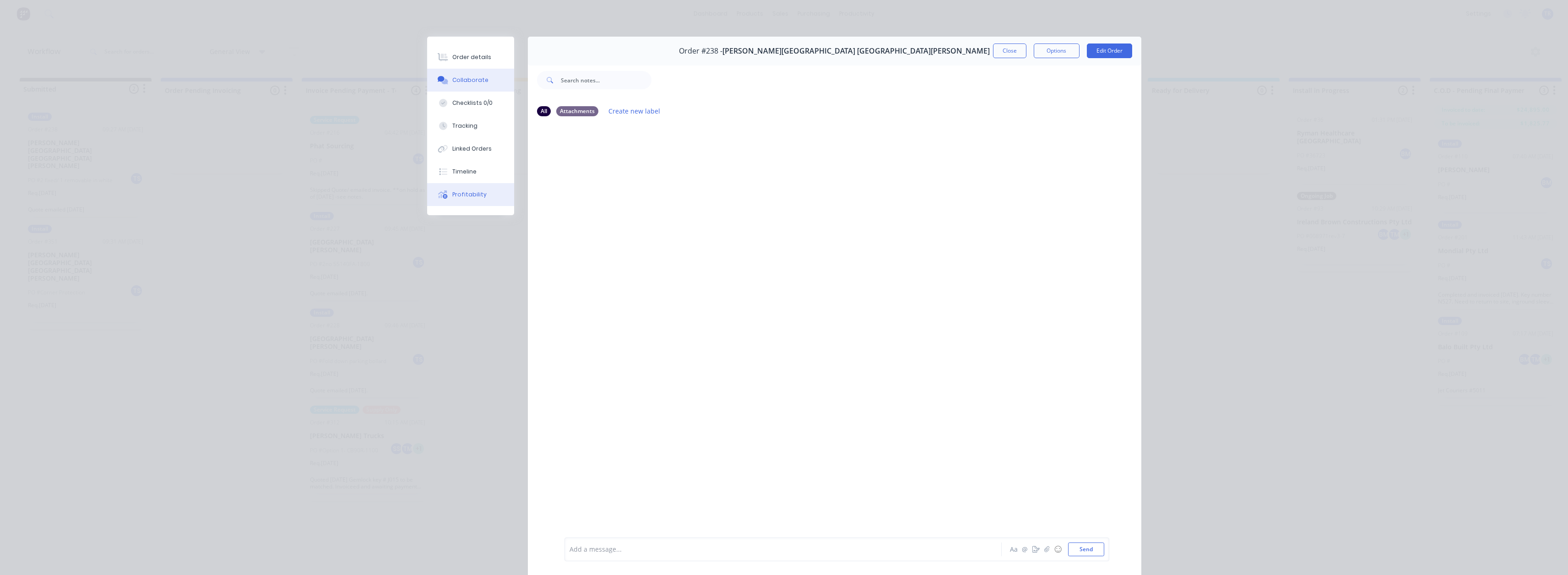
click at [463, 199] on div "Profitability" at bounding box center [470, 195] width 34 height 9
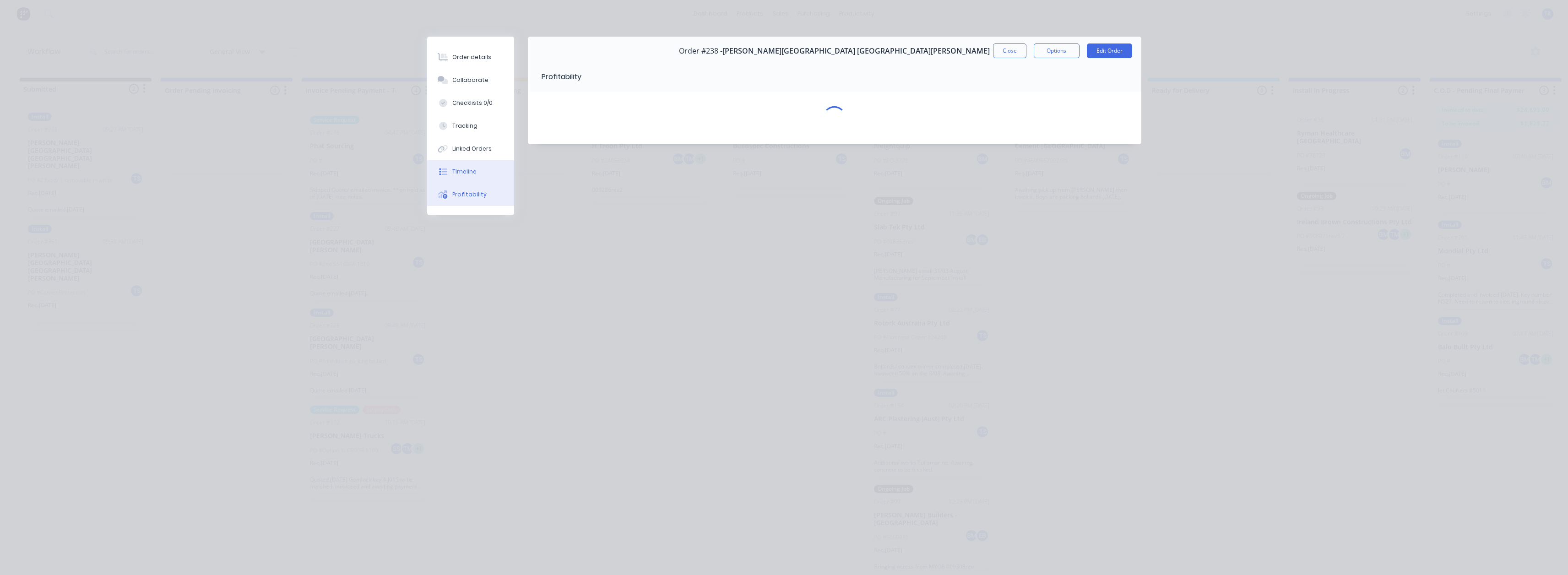
click at [464, 175] on div "Timeline" at bounding box center [464, 172] width 24 height 9
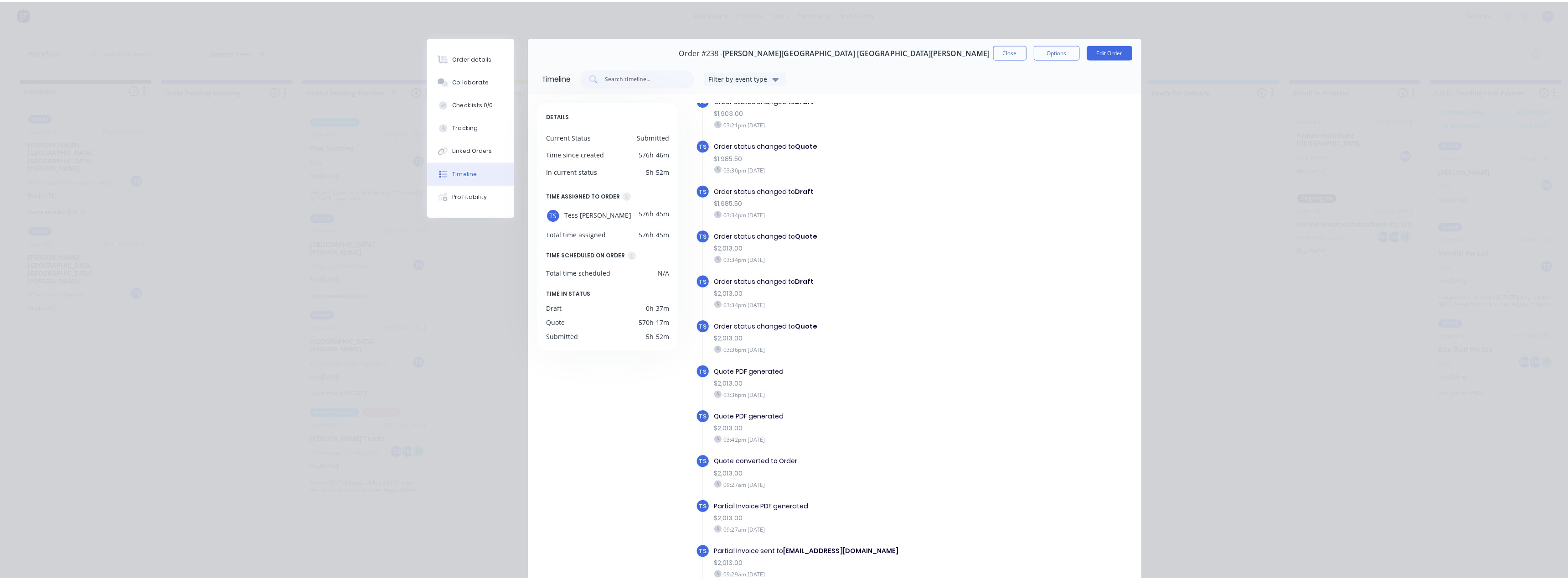
scroll to position [542, 0]
click at [472, 61] on button "Order details" at bounding box center [468, 57] width 86 height 23
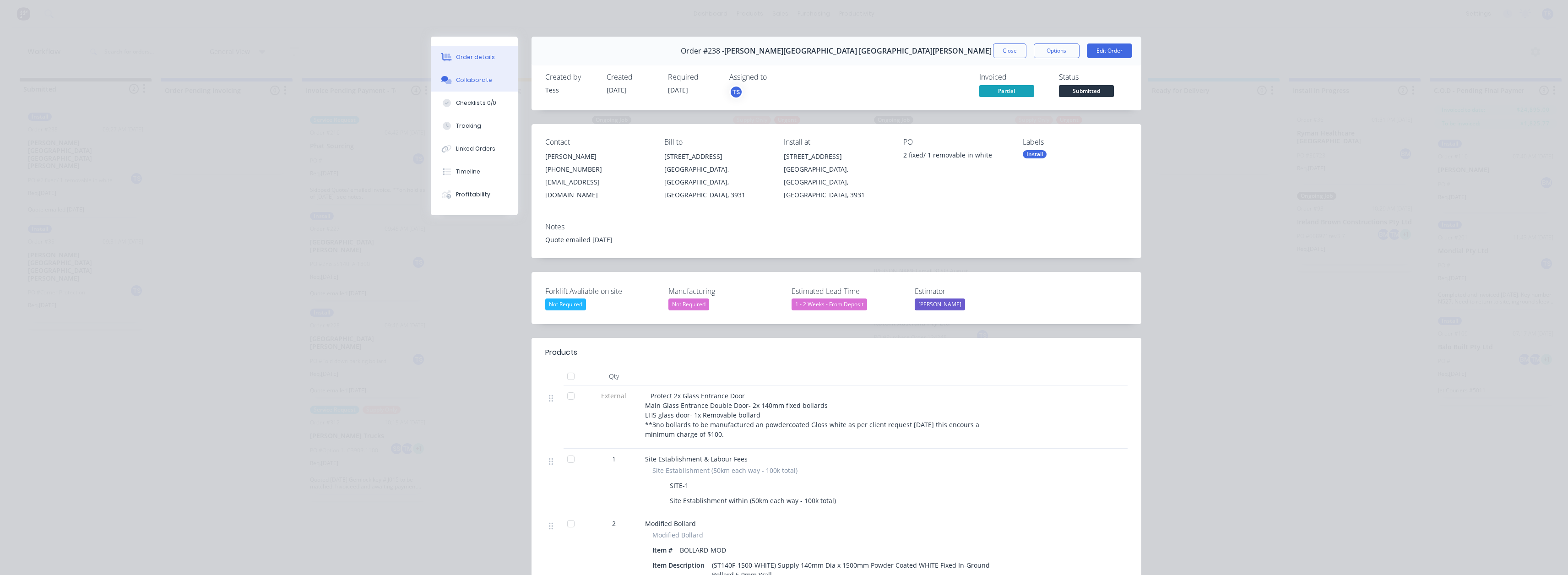
click at [491, 83] on button "Collaborate" at bounding box center [473, 80] width 87 height 23
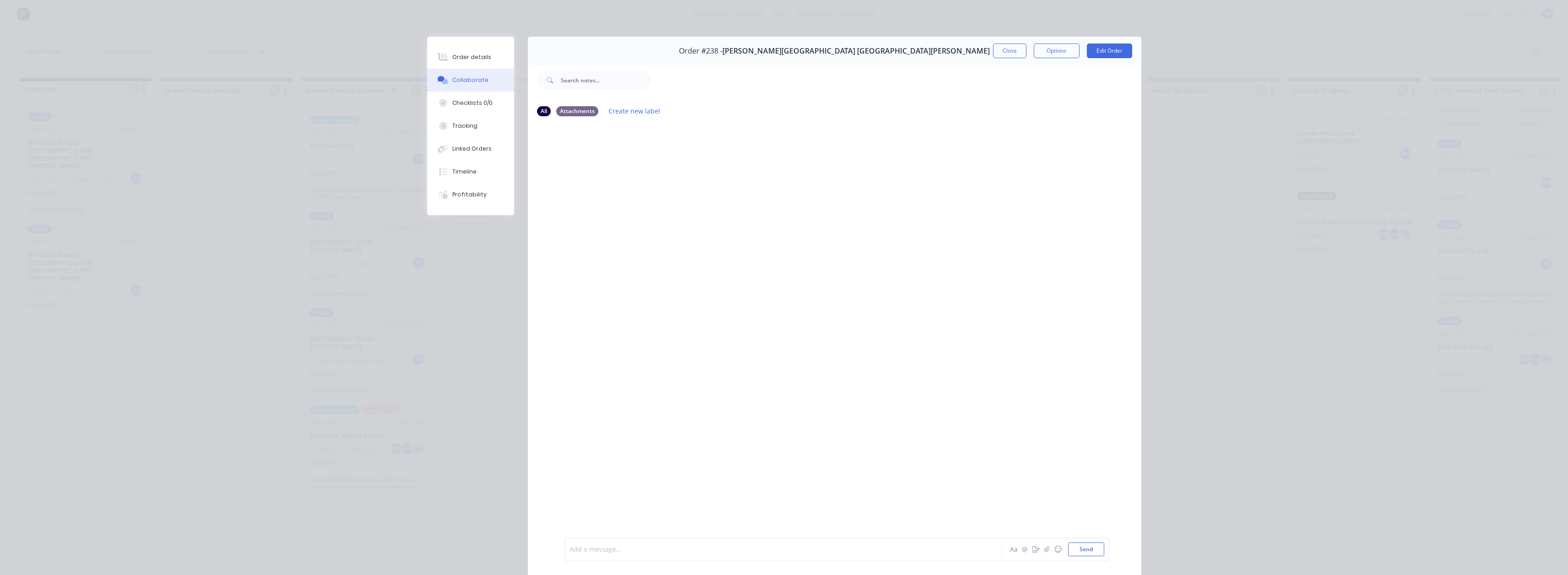
click at [680, 545] on div at bounding box center [770, 550] width 401 height 10
click at [363, 350] on div "Order details Collaborate Checklists 0/0 Tracking Linked Orders Timeline Profit…" at bounding box center [784, 288] width 1568 height 575
drag, startPoint x: 589, startPoint y: 160, endPoint x: 688, endPoint y: 160, distance: 99.0
click at [688, 160] on div "@Tess make sure to move on workflow" at bounding box center [628, 160] width 128 height 18
click at [1001, 50] on button "Close" at bounding box center [1009, 51] width 33 height 14
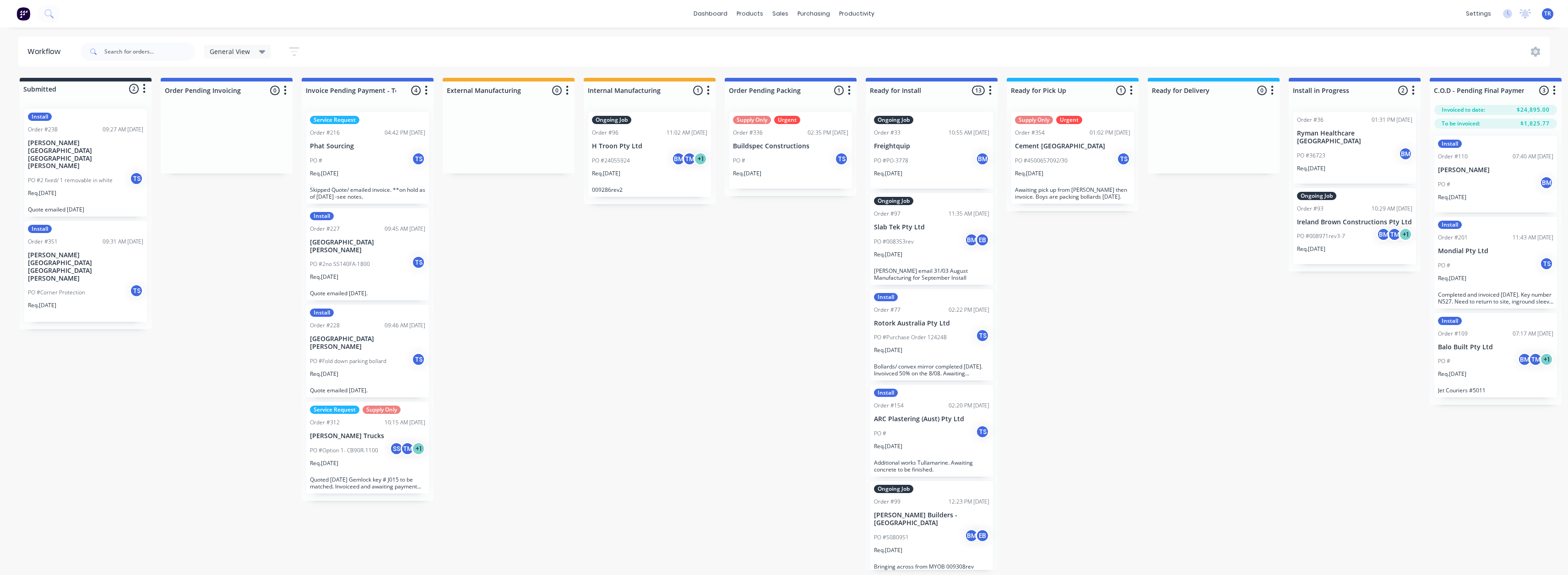
click at [95, 251] on p "[PERSON_NAME][GEOGRAPHIC_DATA] [GEOGRAPHIC_DATA][PERSON_NAME]" at bounding box center [85, 266] width 115 height 31
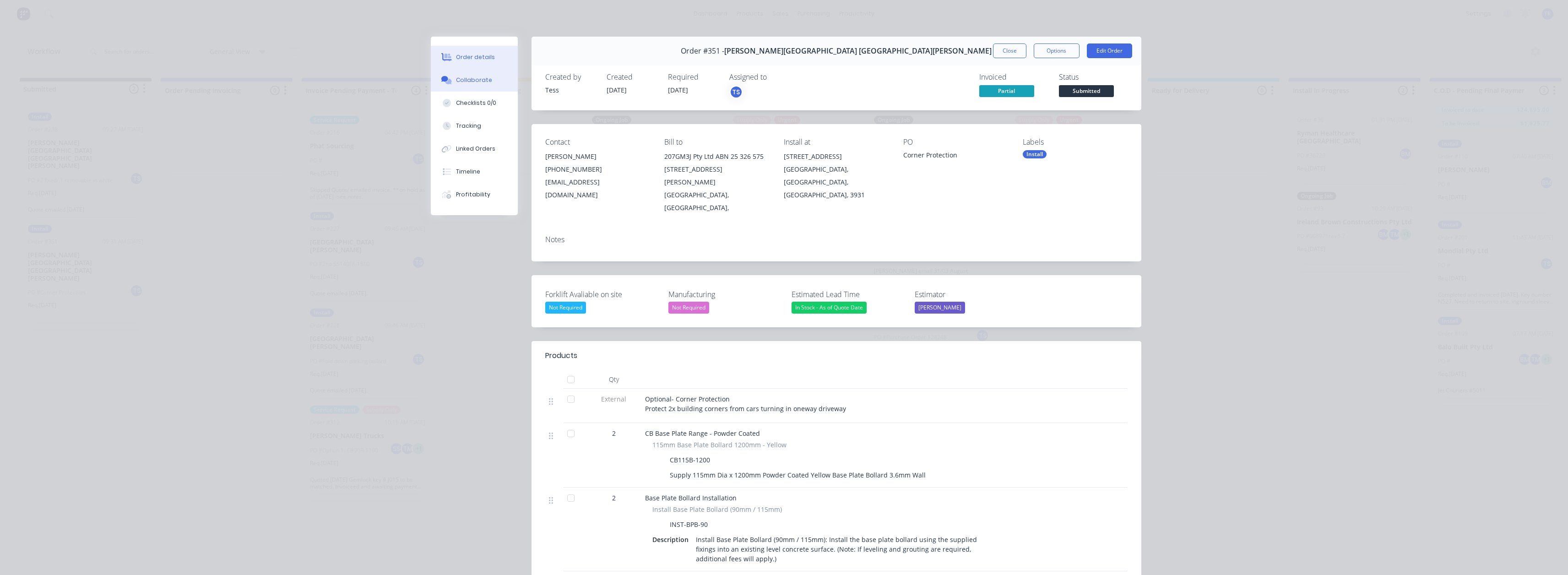
click at [473, 84] on button "Collaborate" at bounding box center [473, 80] width 87 height 23
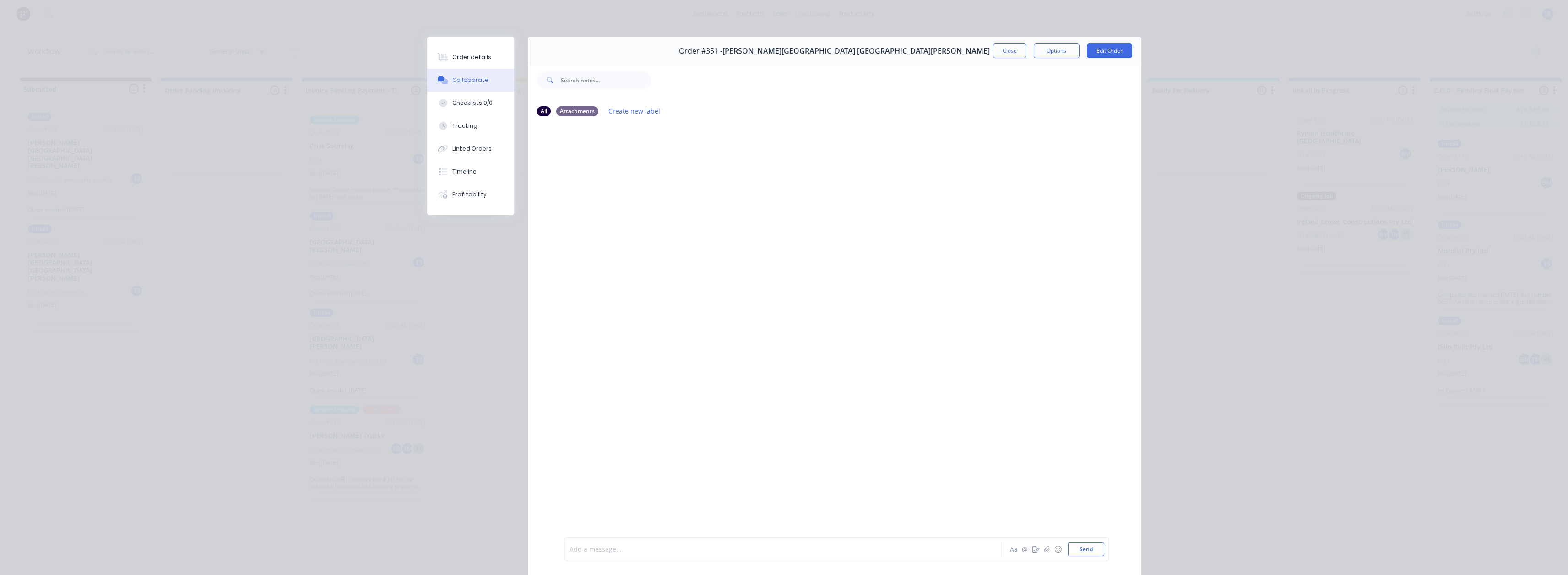
click at [617, 553] on div at bounding box center [770, 550] width 401 height 10
click at [998, 46] on button "Close" at bounding box center [1009, 51] width 33 height 14
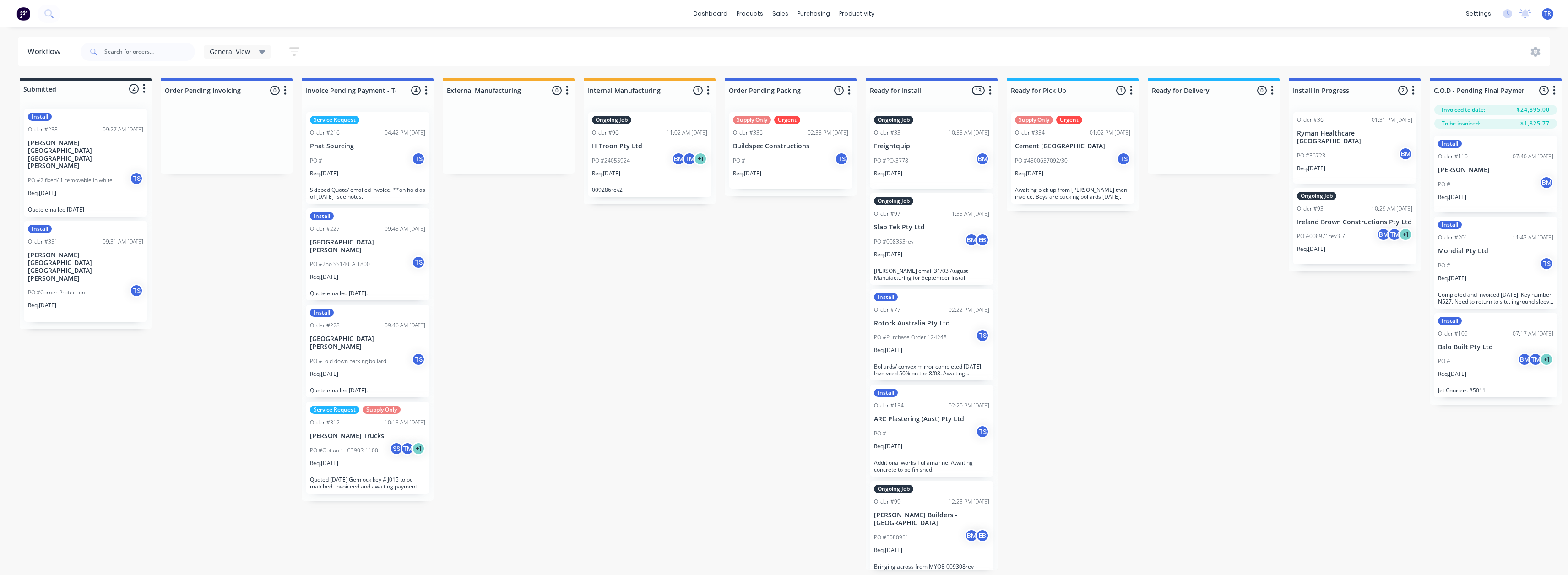
click at [762, 169] on p "Req. [DATE]" at bounding box center [747, 173] width 29 height 9
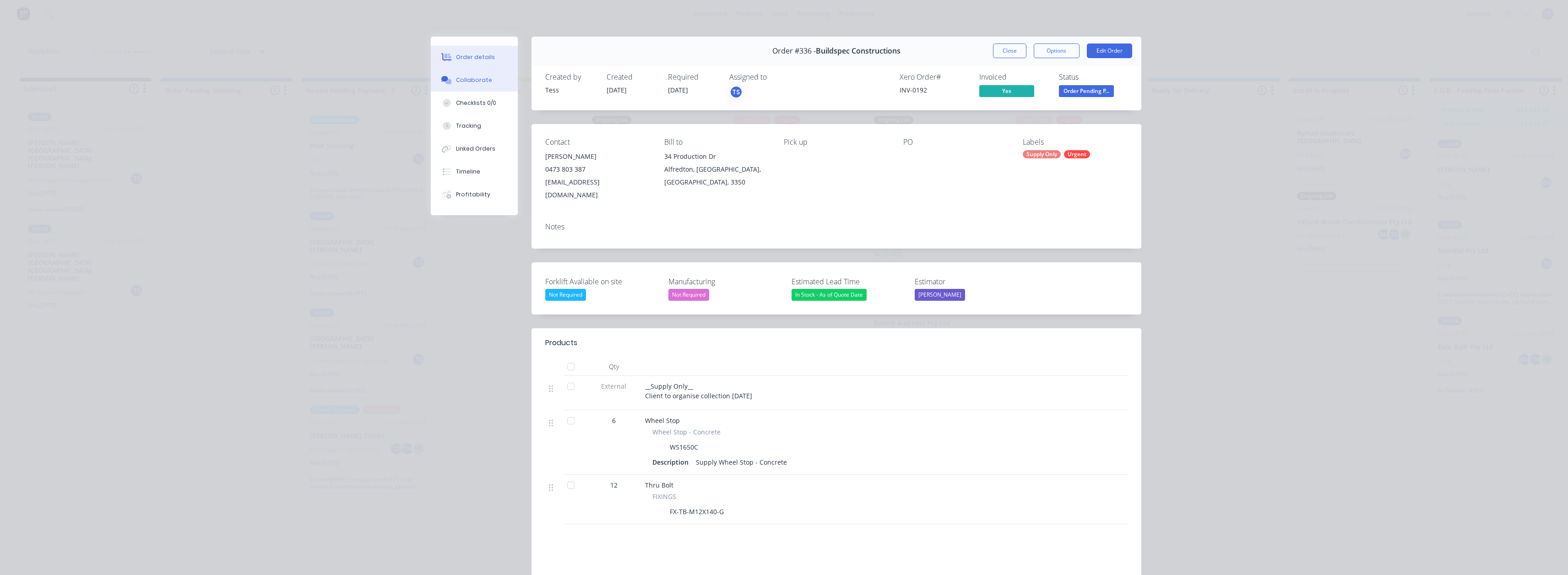
click at [479, 81] on div "Collaborate" at bounding box center [474, 80] width 36 height 9
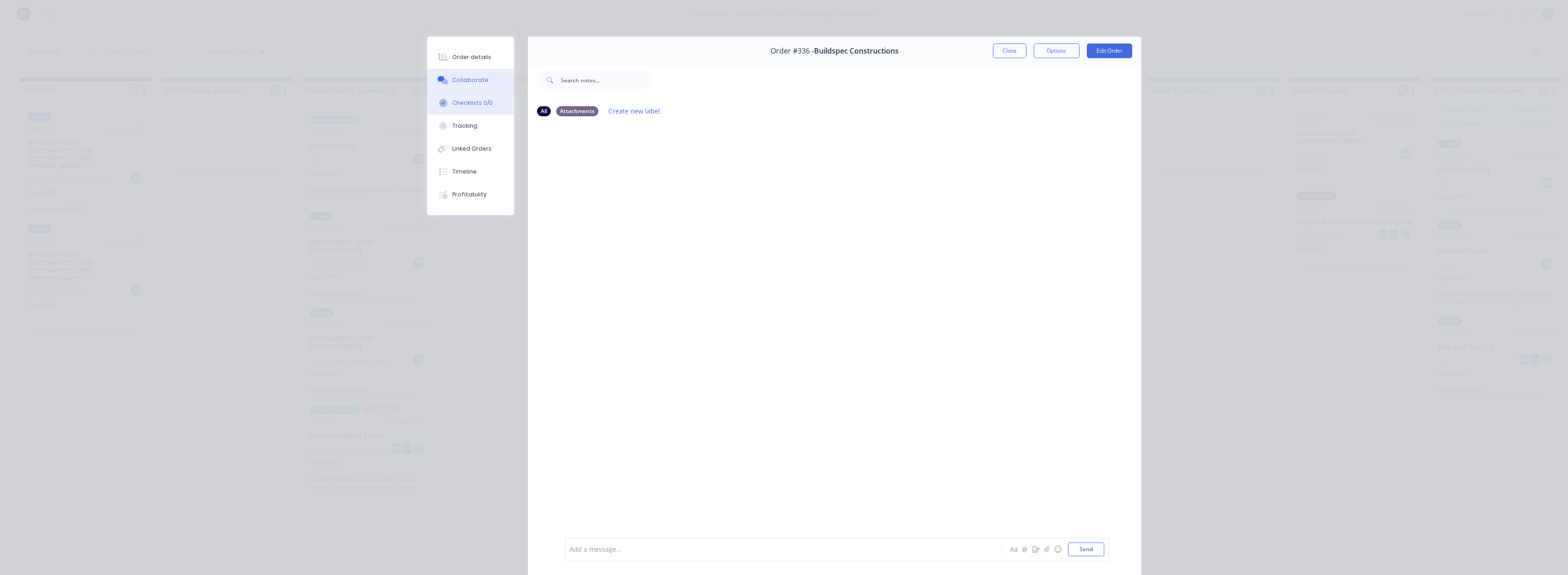
click at [484, 99] on div "Checklists 0/0" at bounding box center [472, 103] width 40 height 9
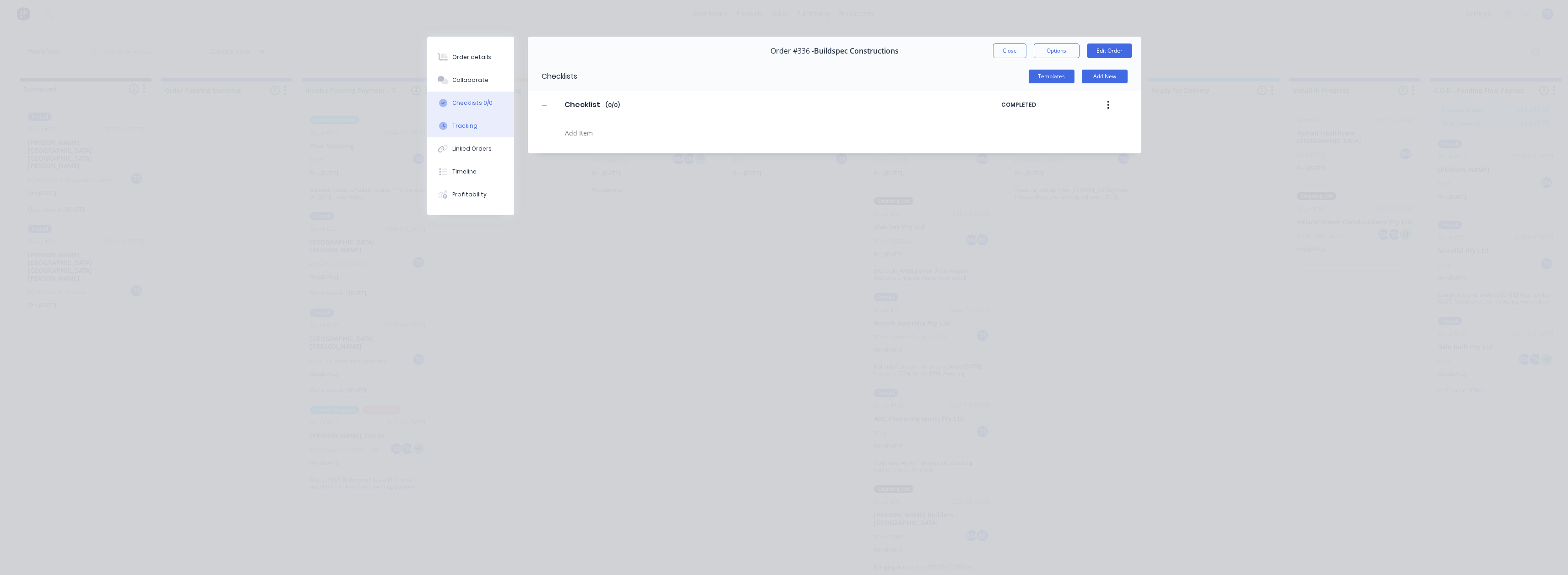
click at [482, 119] on button "Tracking" at bounding box center [470, 126] width 87 height 23
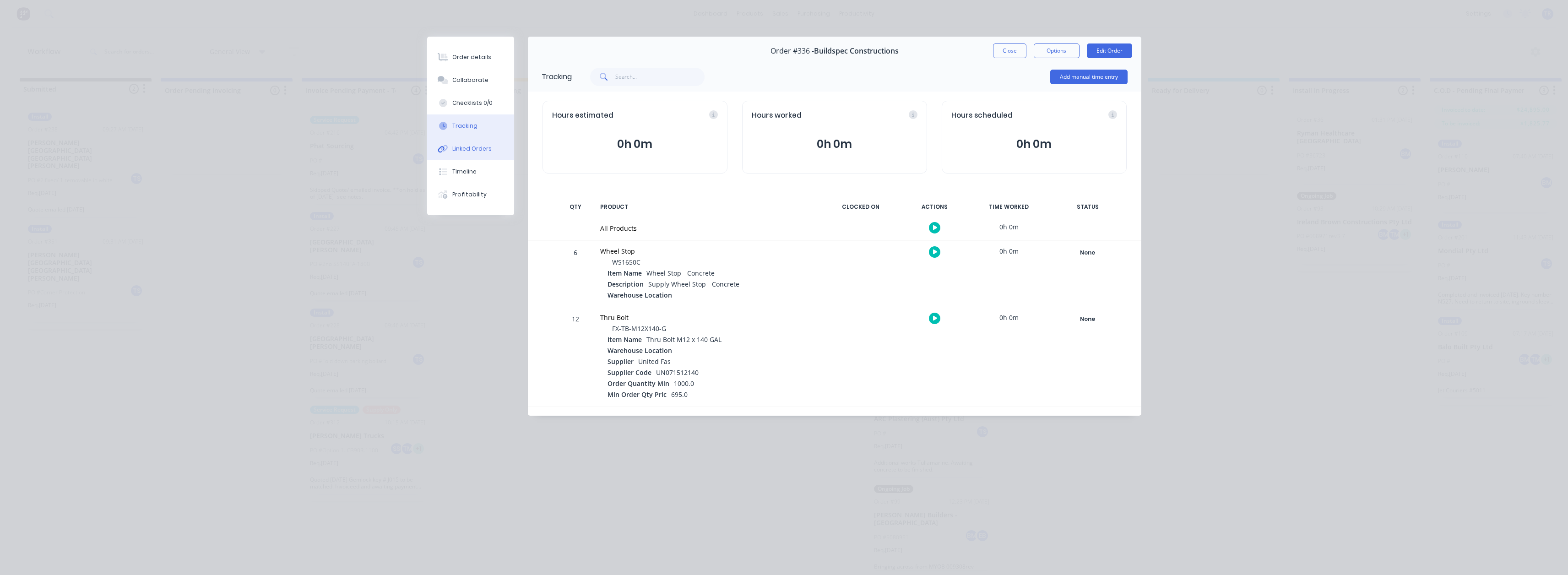
click at [481, 141] on button "Linked Orders" at bounding box center [470, 149] width 87 height 23
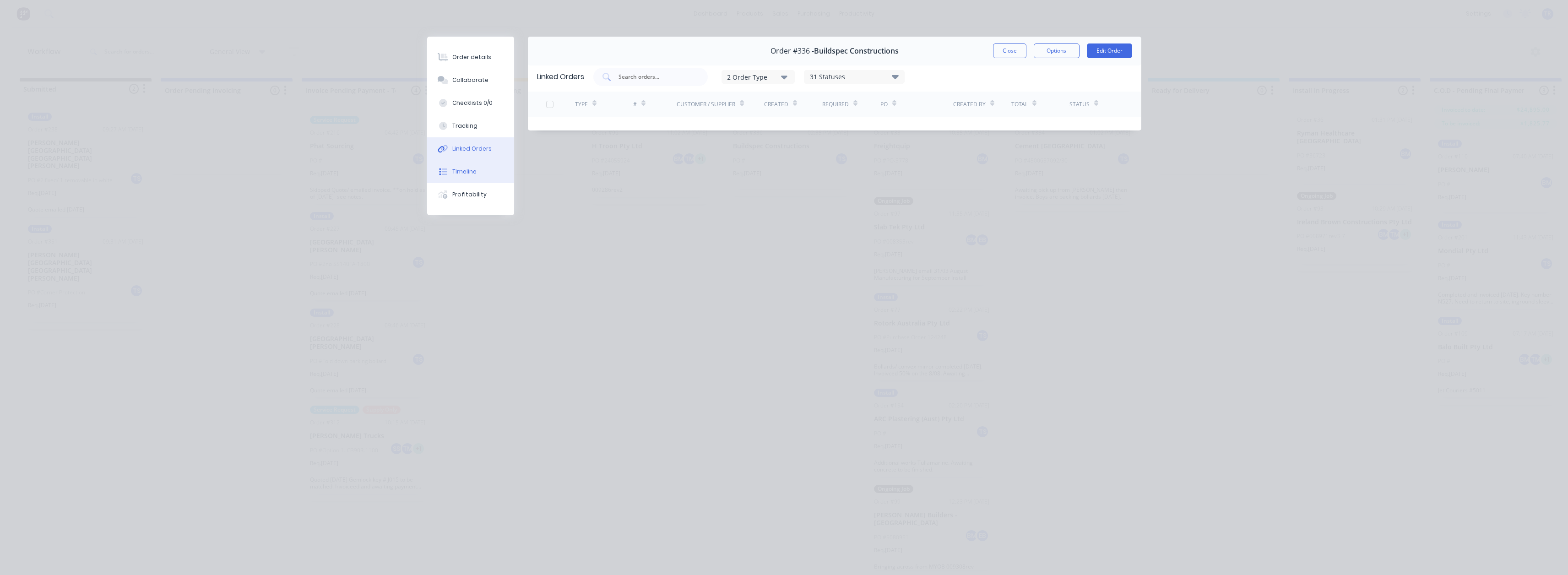
click at [484, 170] on button "Timeline" at bounding box center [470, 172] width 87 height 23
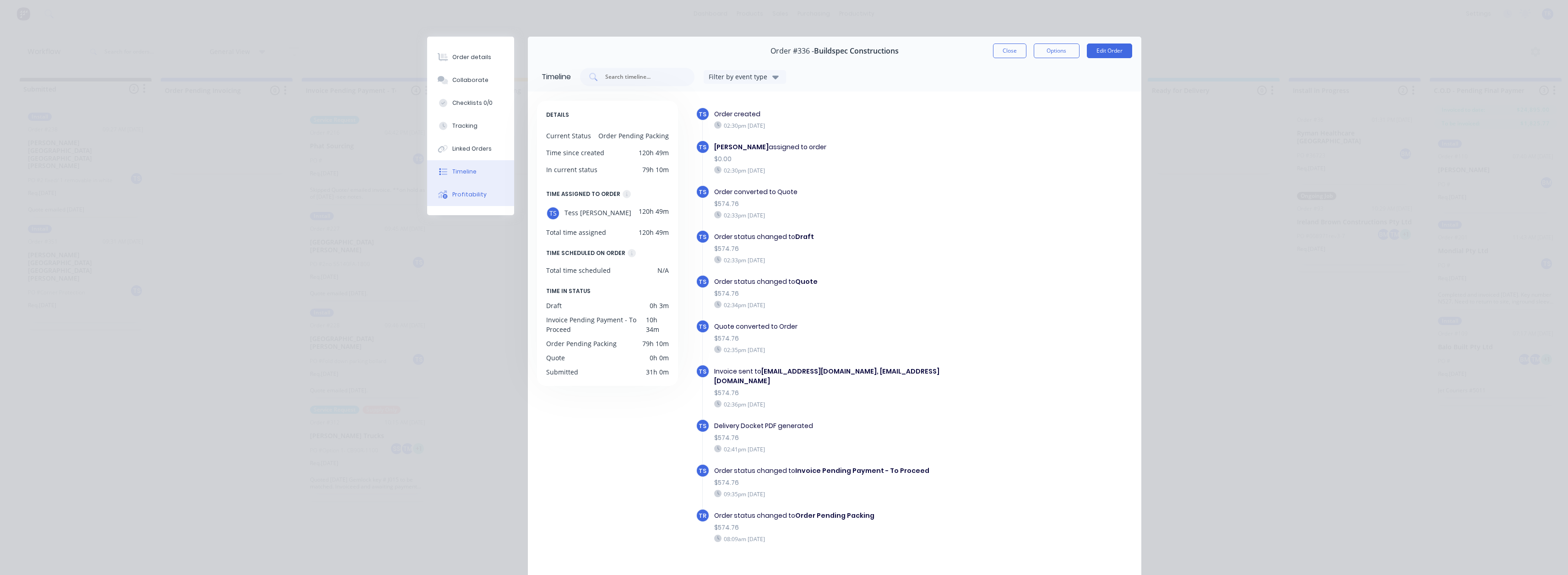
click at [480, 193] on button "Profitability" at bounding box center [470, 195] width 87 height 23
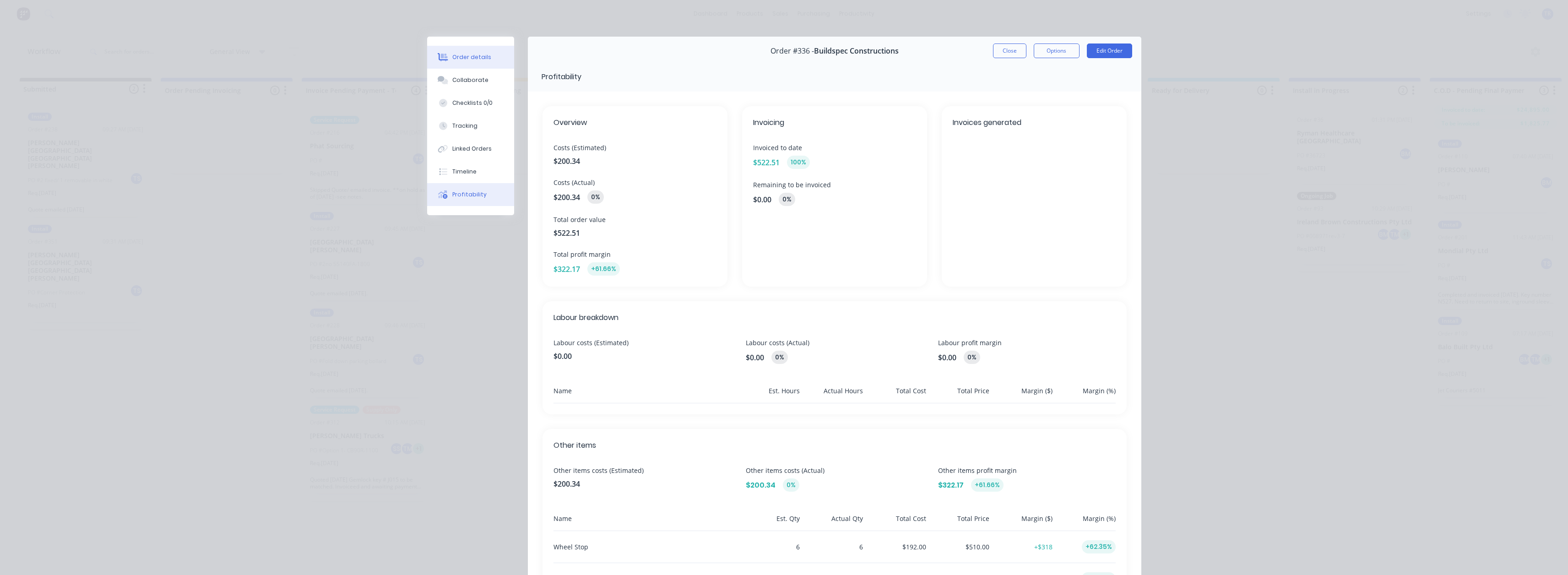
click at [471, 68] on button "Order details" at bounding box center [470, 57] width 87 height 23
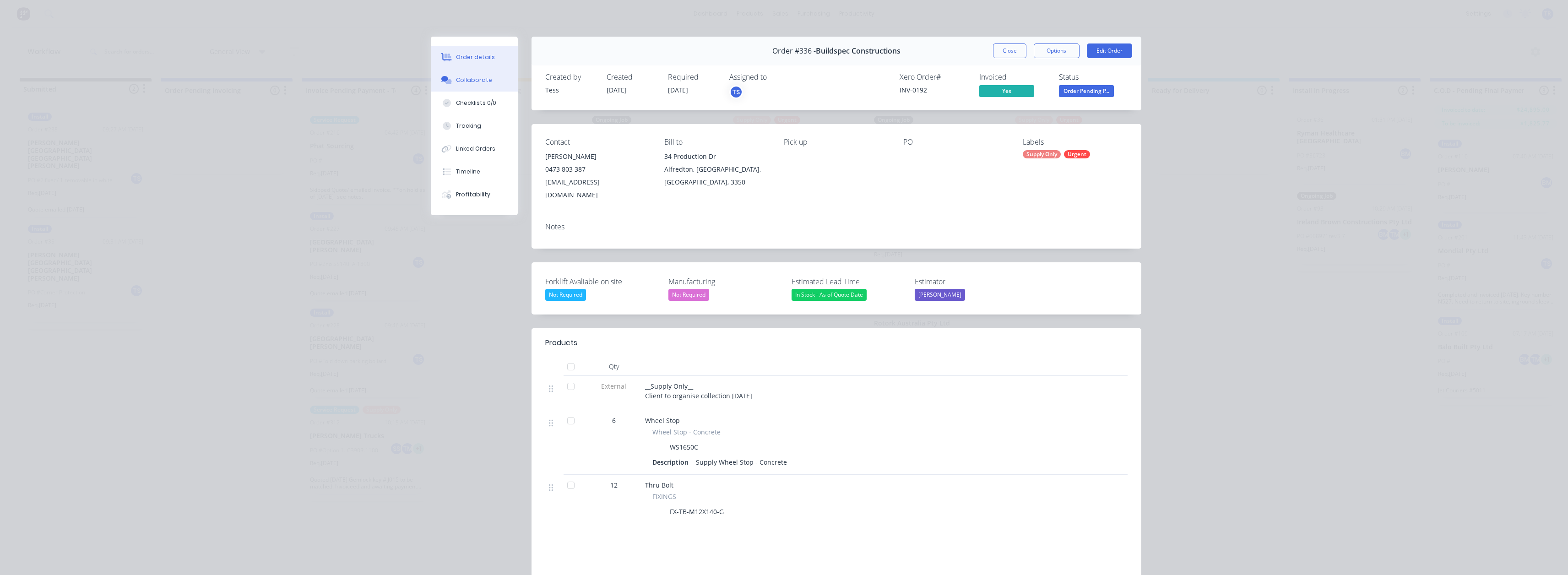
click at [468, 79] on div "Collaborate" at bounding box center [474, 80] width 36 height 9
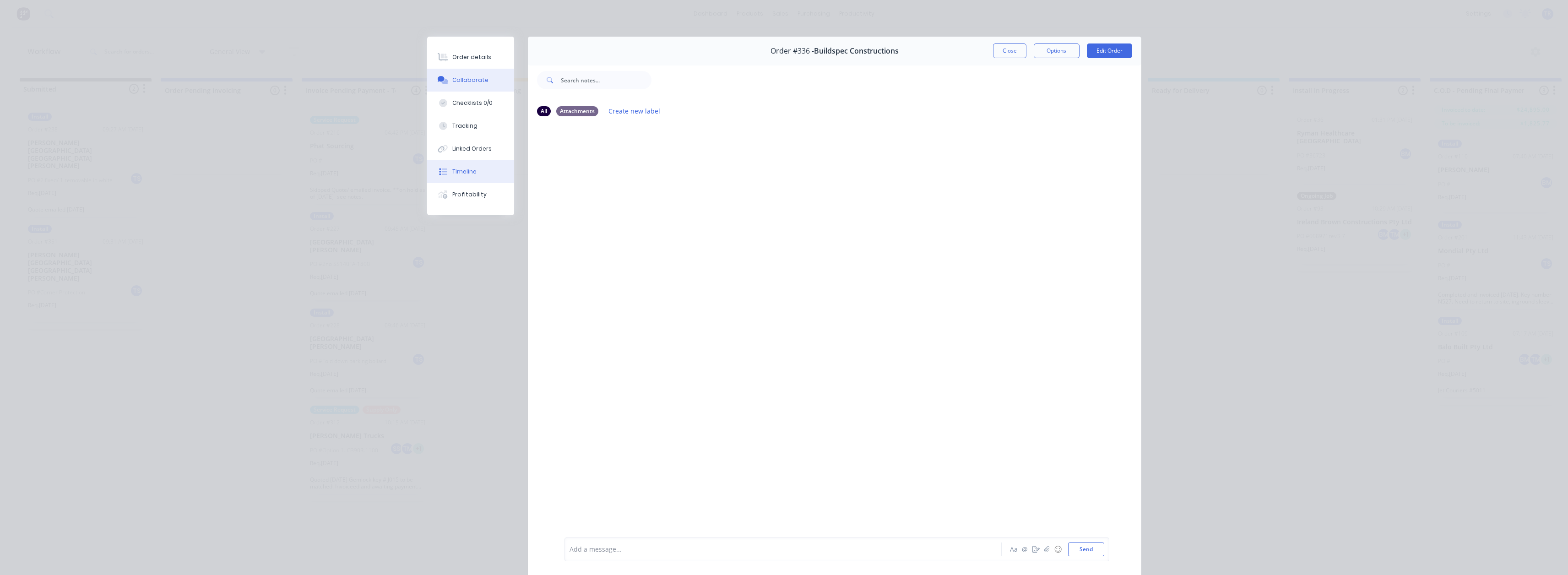
click at [459, 175] on div "Timeline" at bounding box center [464, 172] width 24 height 9
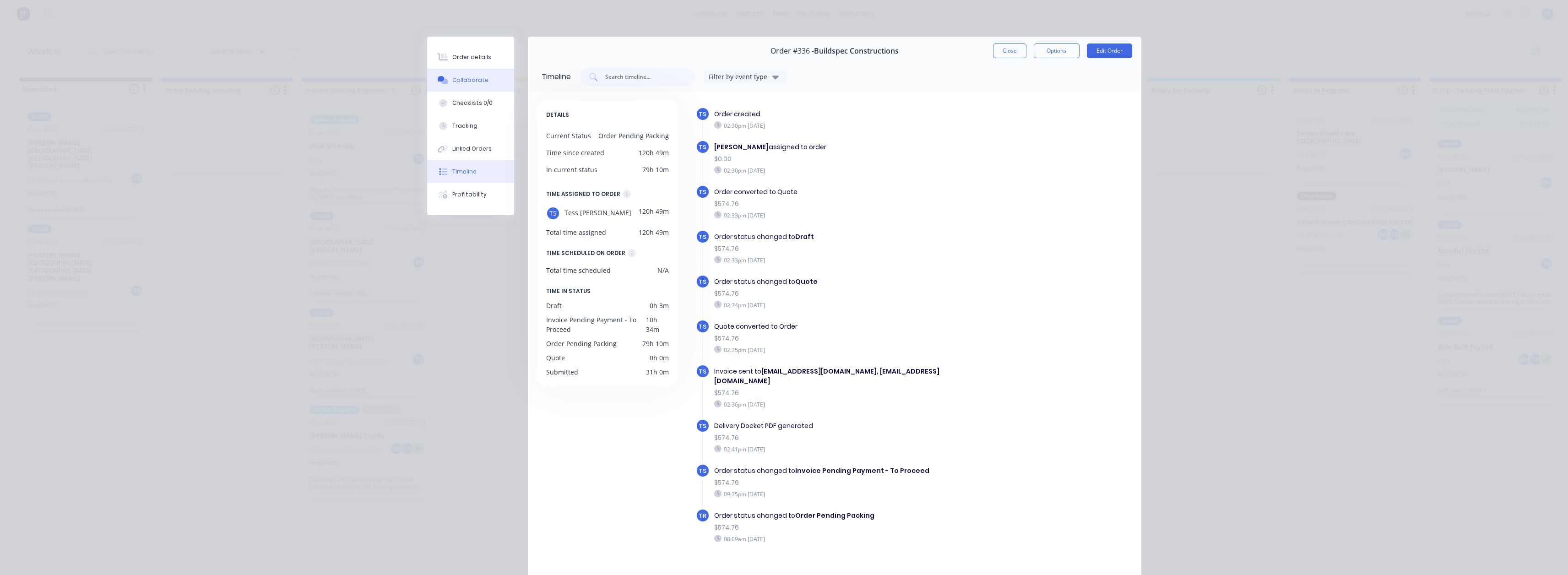
click at [475, 86] on button "Collaborate" at bounding box center [470, 80] width 87 height 23
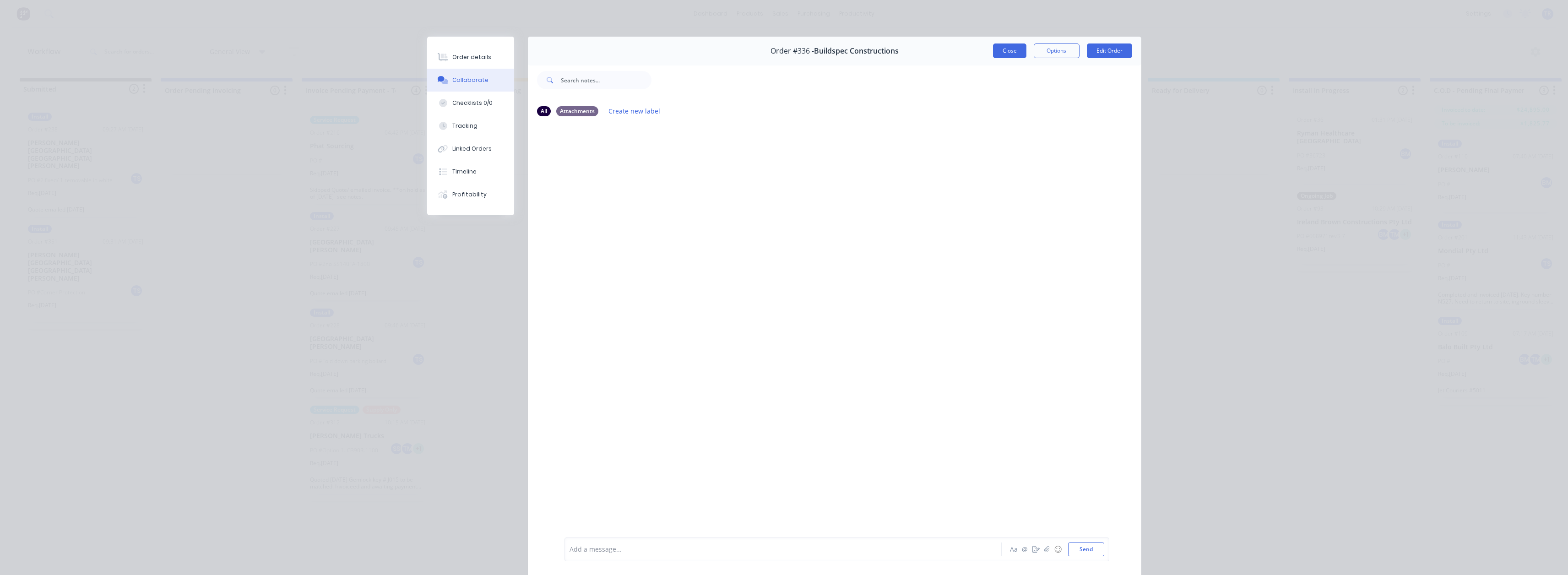
click at [995, 51] on button "Close" at bounding box center [1009, 51] width 33 height 14
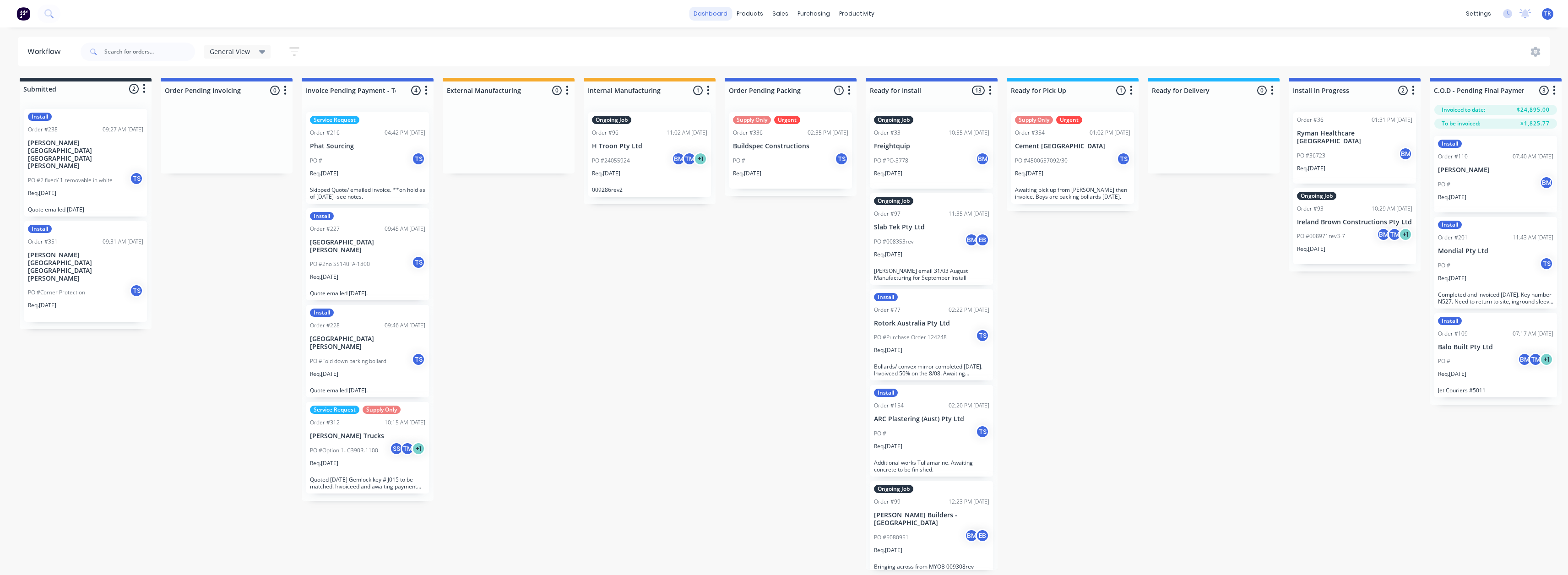
click at [709, 20] on link "dashboard" at bounding box center [710, 13] width 43 height 13
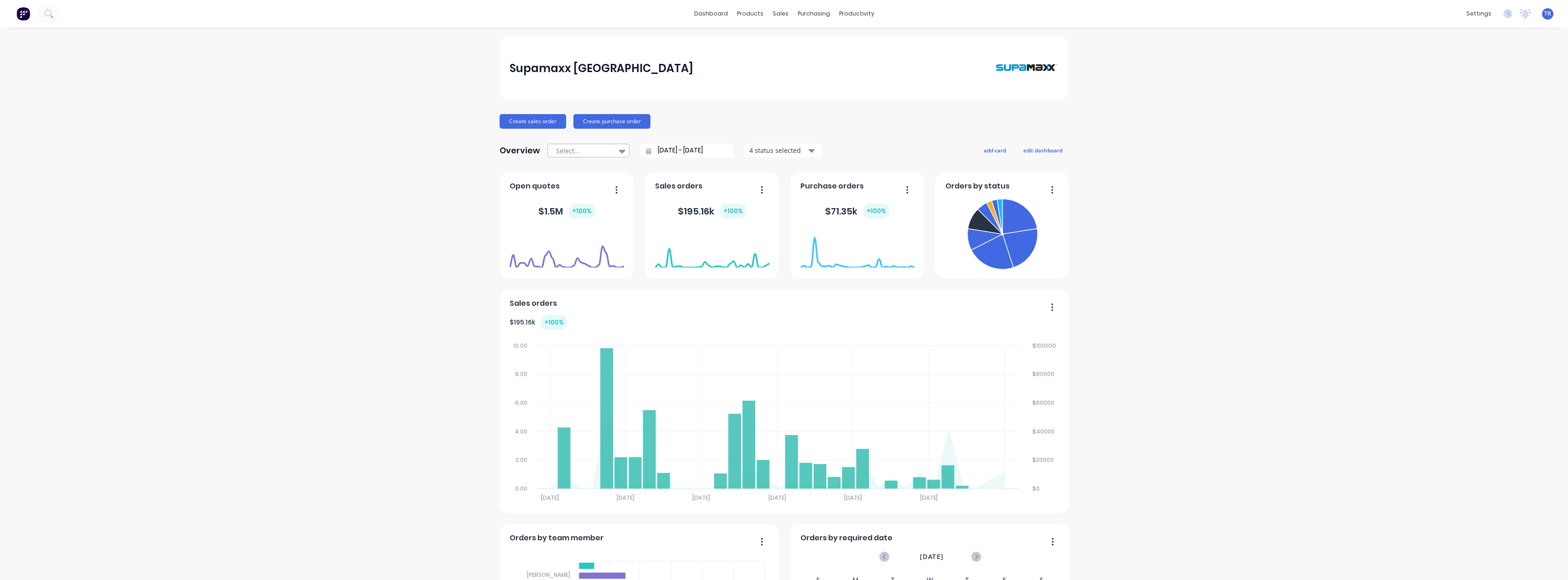
click at [619, 153] on icon at bounding box center [621, 150] width 7 height 10
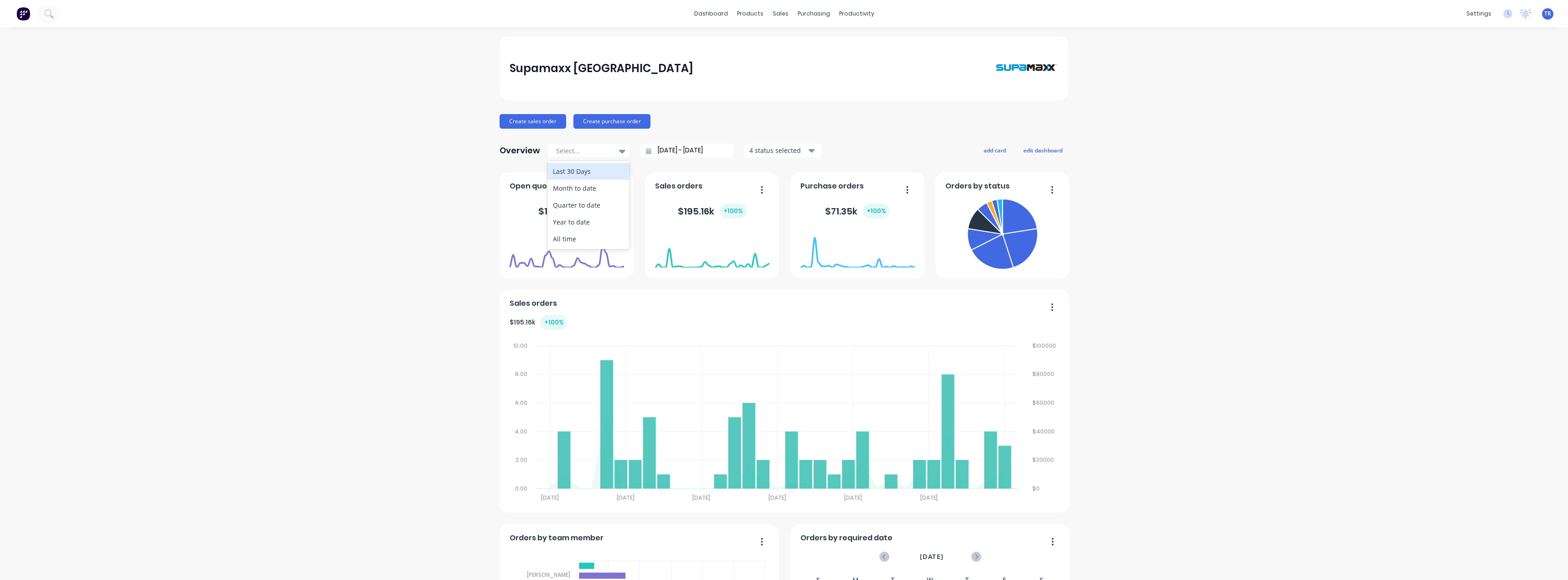
click at [600, 174] on div "Last 30 Days" at bounding box center [588, 171] width 82 height 17
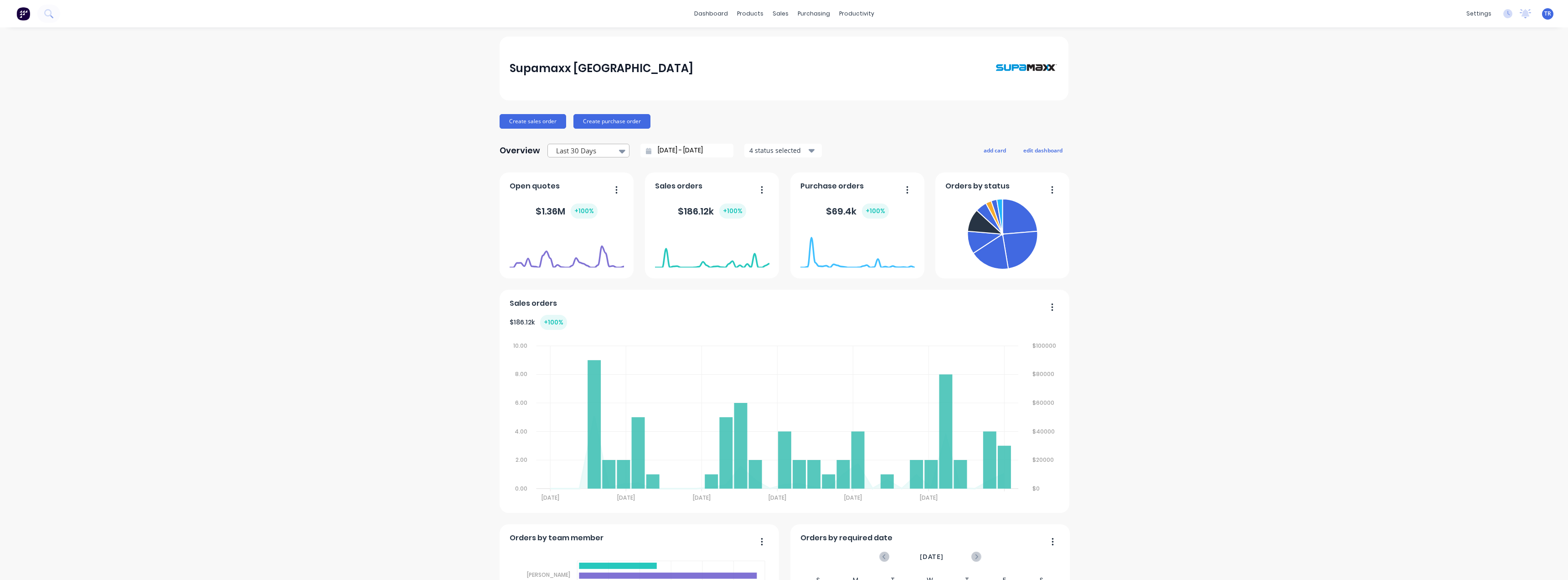
click at [593, 148] on div at bounding box center [583, 151] width 57 height 11
click at [587, 240] on div "All time" at bounding box center [588, 239] width 82 height 17
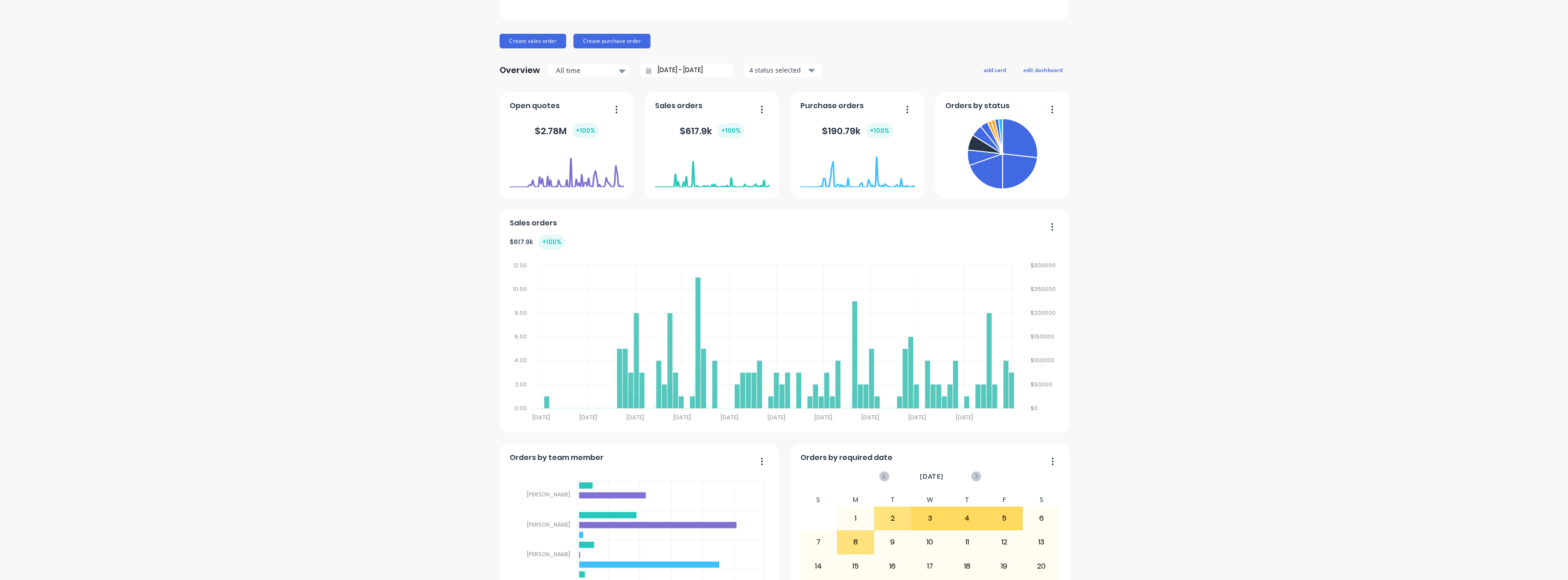
scroll to position [91, 0]
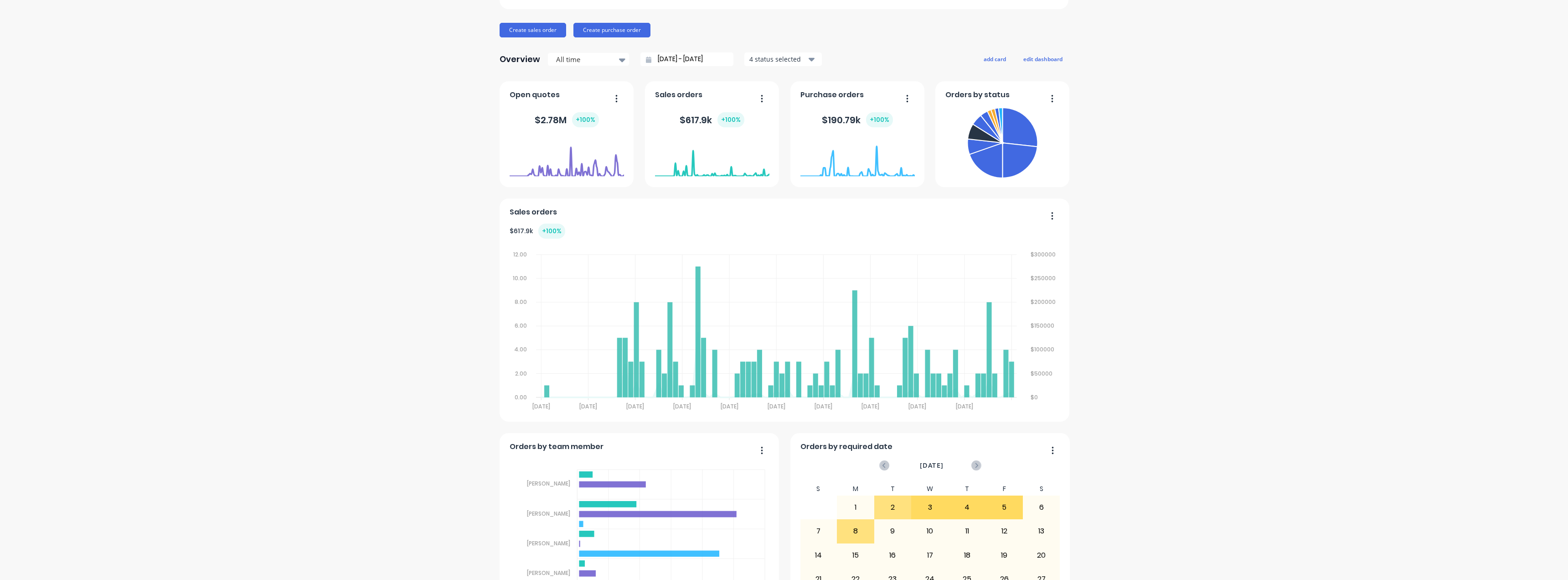
click at [1052, 216] on button "button" at bounding box center [1049, 216] width 19 height 14
click at [1027, 296] on div "Export to CSV Format" at bounding box center [1015, 294] width 70 height 13
click at [1054, 207] on div "Sales orders $ 617.9k + 100 % 12.00 12.00 10.00 10.00 8.00 8.00 6.00 6.00 4.00 …" at bounding box center [785, 310] width 570 height 223
drag, startPoint x: 532, startPoint y: 120, endPoint x: 564, endPoint y: 121, distance: 32.0
click at [564, 121] on div "$ 2.78M + 100 %" at bounding box center [567, 120] width 65 height 15
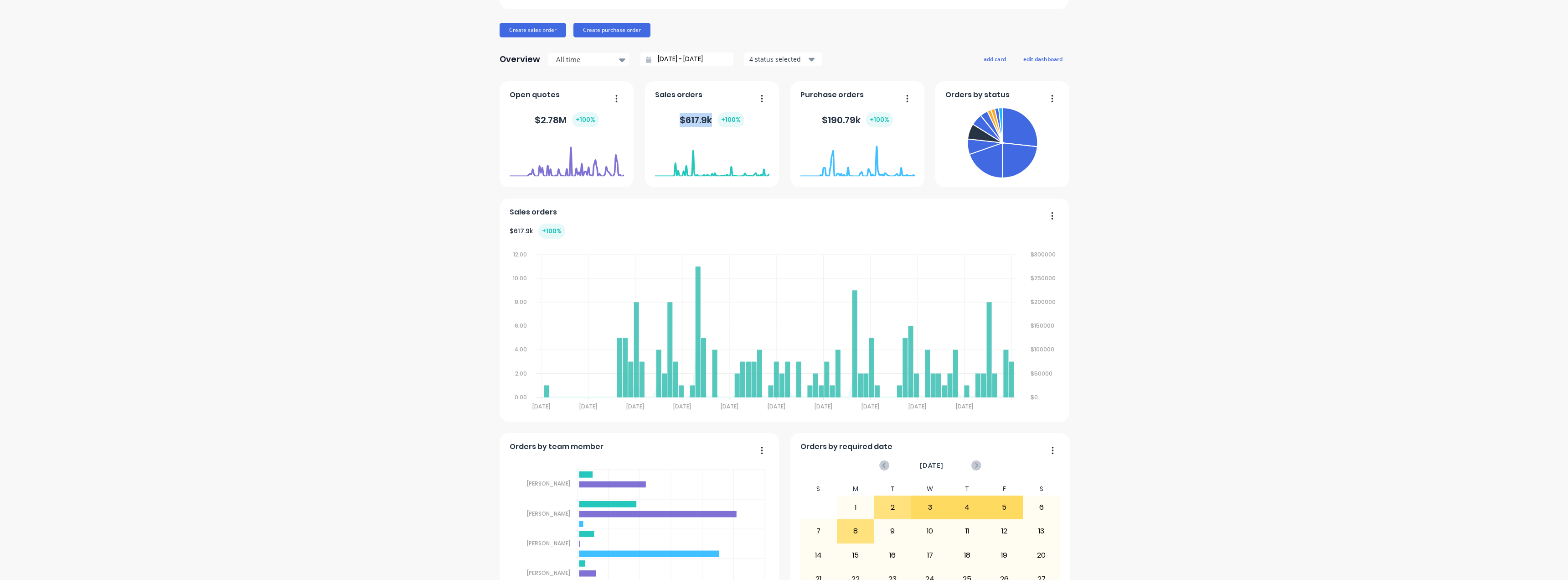
drag, startPoint x: 673, startPoint y: 117, endPoint x: 708, endPoint y: 121, distance: 35.2
click at [708, 121] on div "$ 617.9k + 100 %" at bounding box center [712, 120] width 114 height 28
drag, startPoint x: 817, startPoint y: 114, endPoint x: 859, endPoint y: 118, distance: 42.2
click at [859, 118] on div "$ 190.79k + 100 %" at bounding box center [857, 120] width 114 height 28
click at [274, 169] on div "Supamaxx [GEOGRAPHIC_DATA] Create sales order Create purchase order Overview Al…" at bounding box center [784, 417] width 1568 height 945
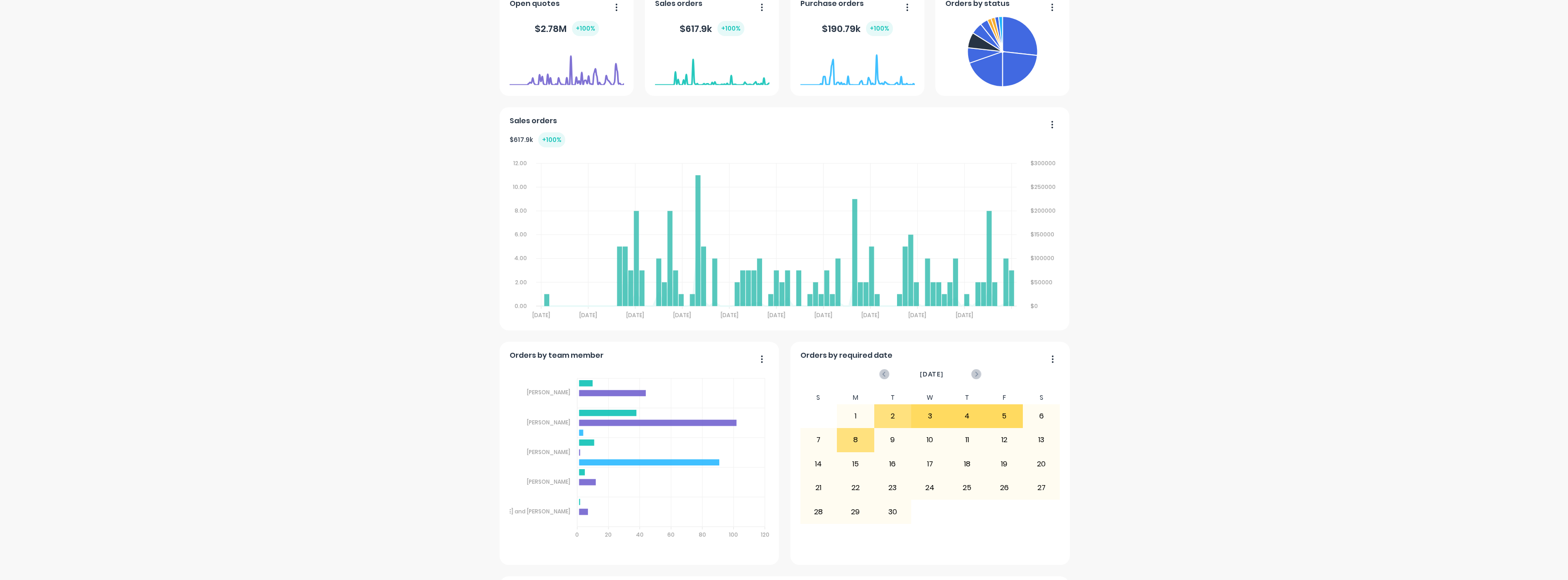
scroll to position [0, 0]
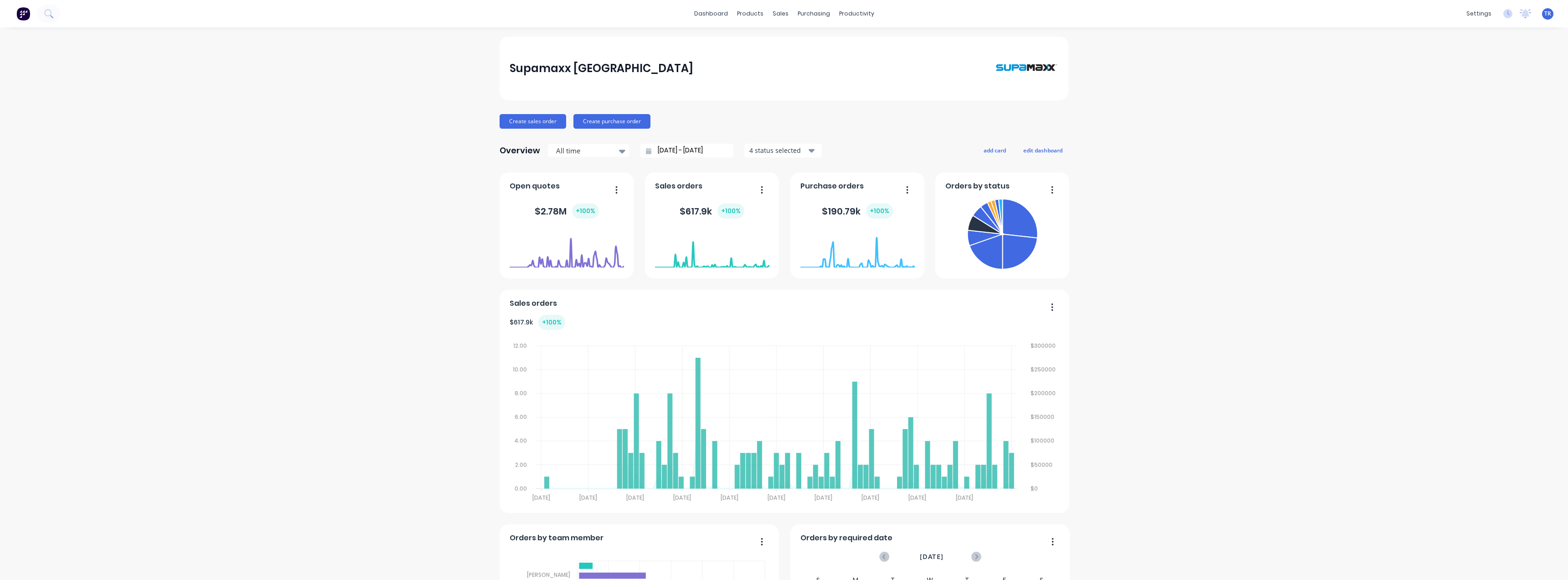
click at [698, 151] on input "[DATE] - [DATE]" at bounding box center [690, 150] width 79 height 13
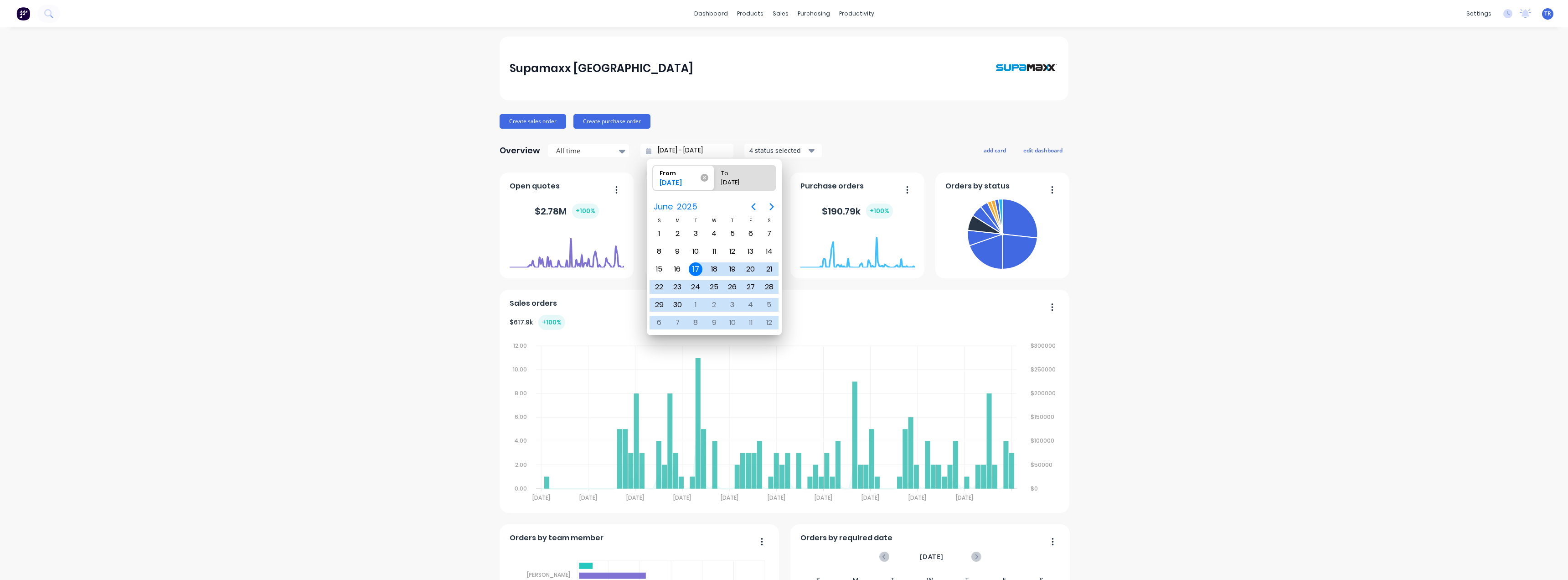
click at [702, 178] on icon at bounding box center [704, 178] width 8 height 8
click at [653, 178] on input "From [DATE]" at bounding box center [653, 178] width 0 height 26
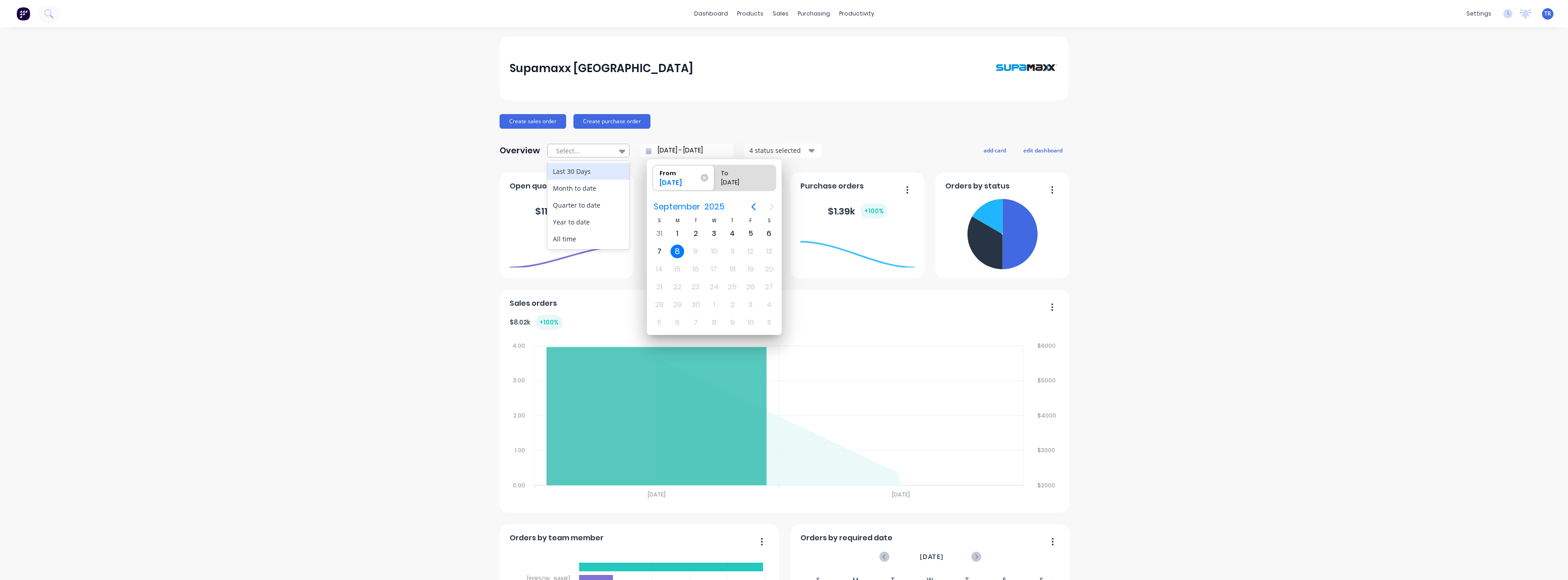
click at [584, 145] on div at bounding box center [583, 151] width 57 height 11
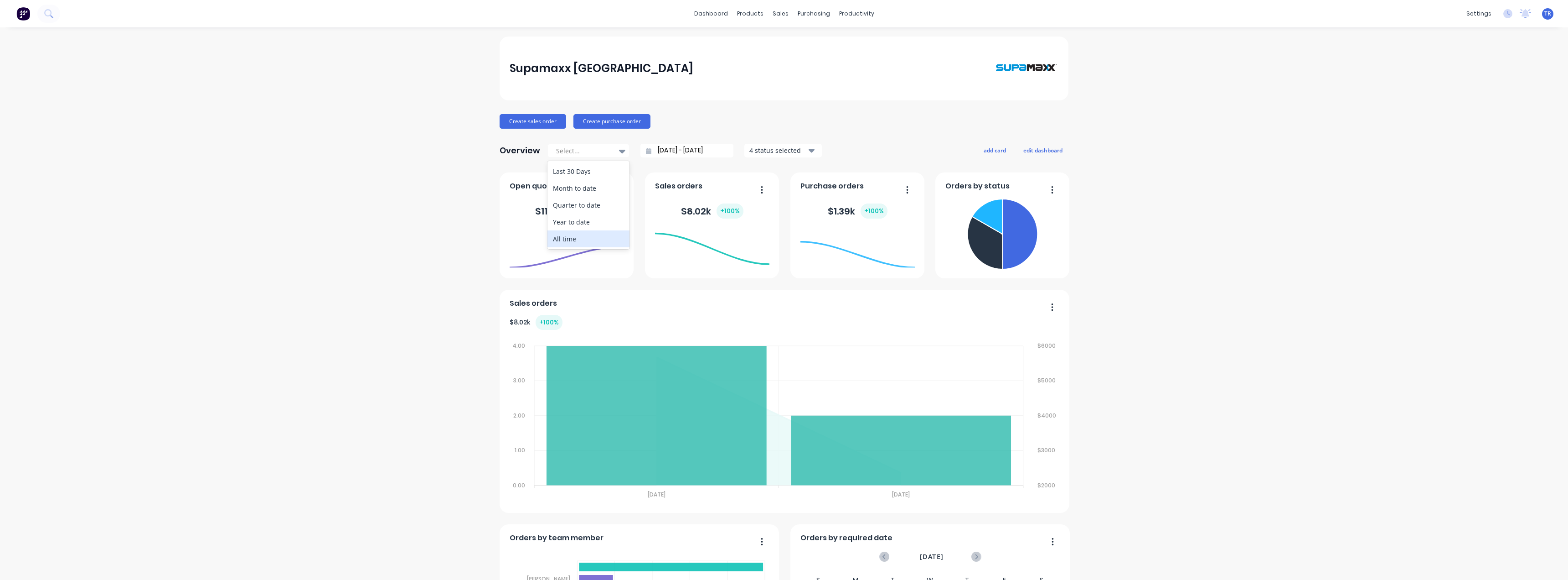
click at [586, 236] on div "All time" at bounding box center [588, 239] width 82 height 17
type input "[DATE] - [DATE]"
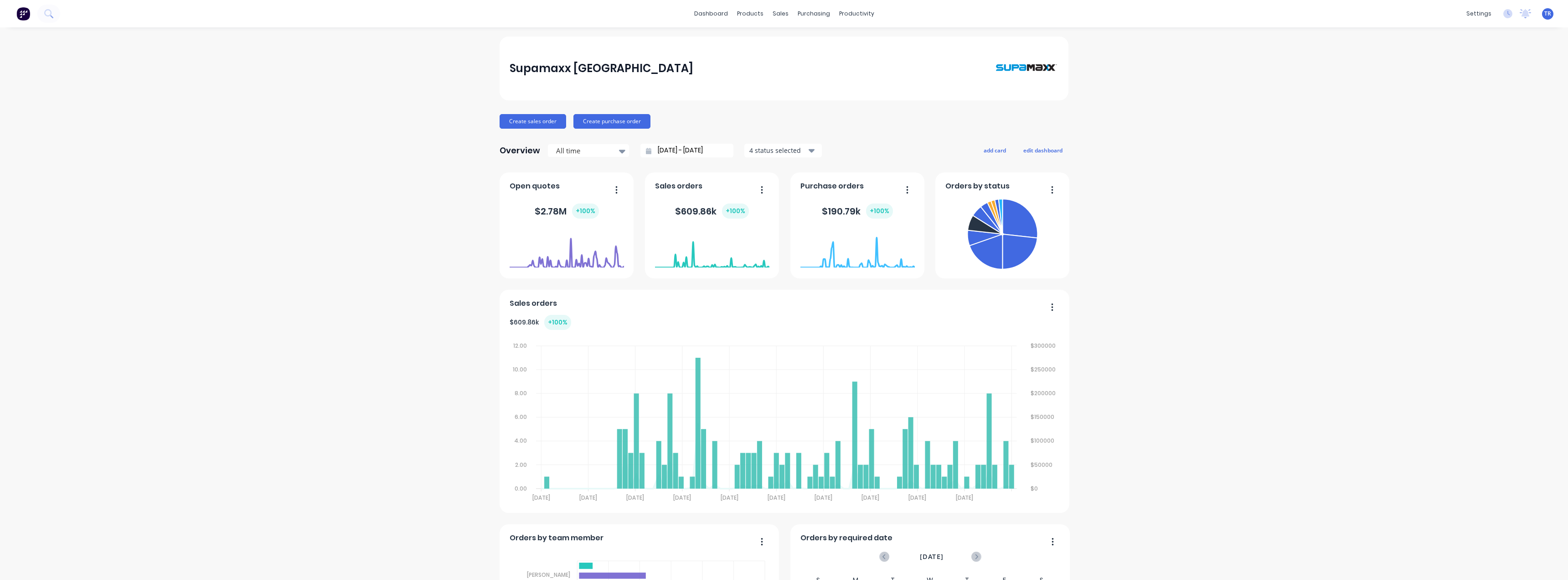
click at [665, 150] on input "[DATE] - [DATE]" at bounding box center [690, 150] width 79 height 13
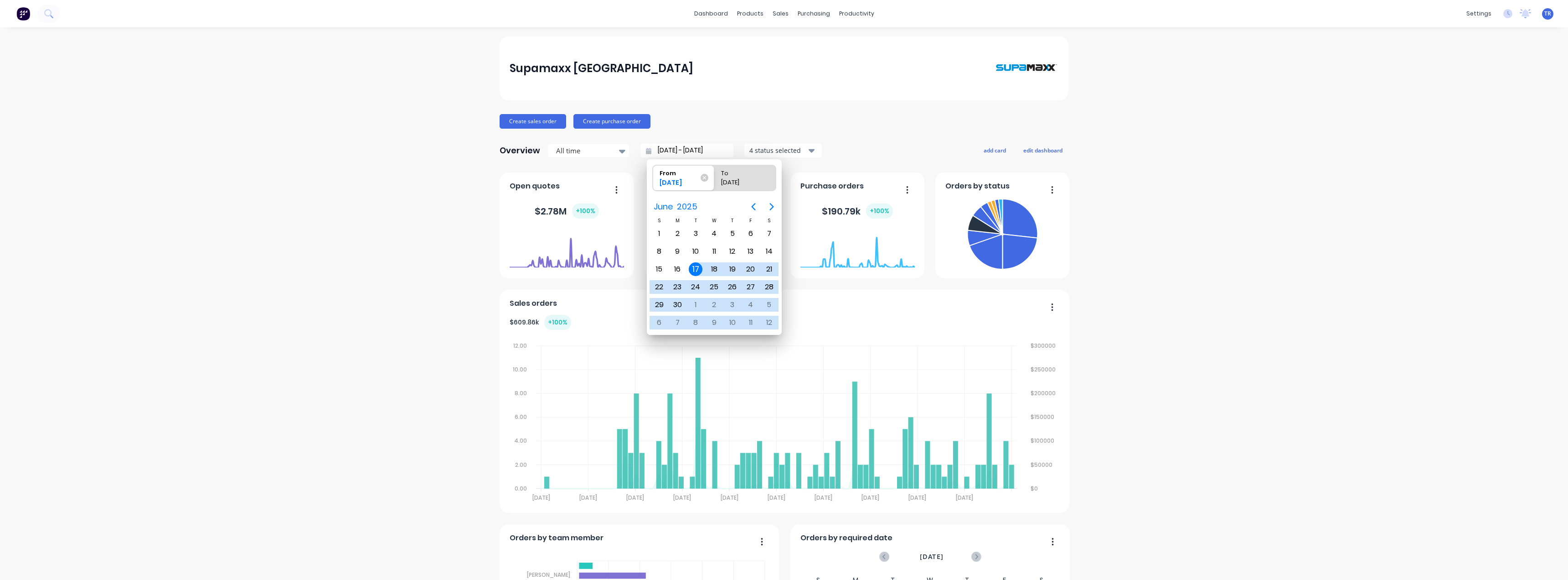
click at [444, 197] on div "Supamaxx [GEOGRAPHIC_DATA] Create sales order Create purchase order Overview Al…" at bounding box center [784, 509] width 1568 height 945
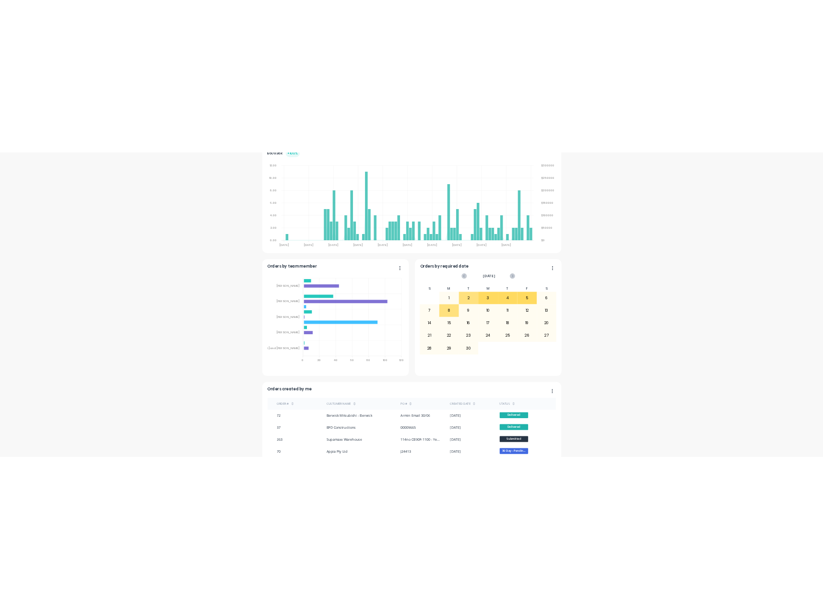
scroll to position [290, 0]
